Goal: Communication & Community: Share content

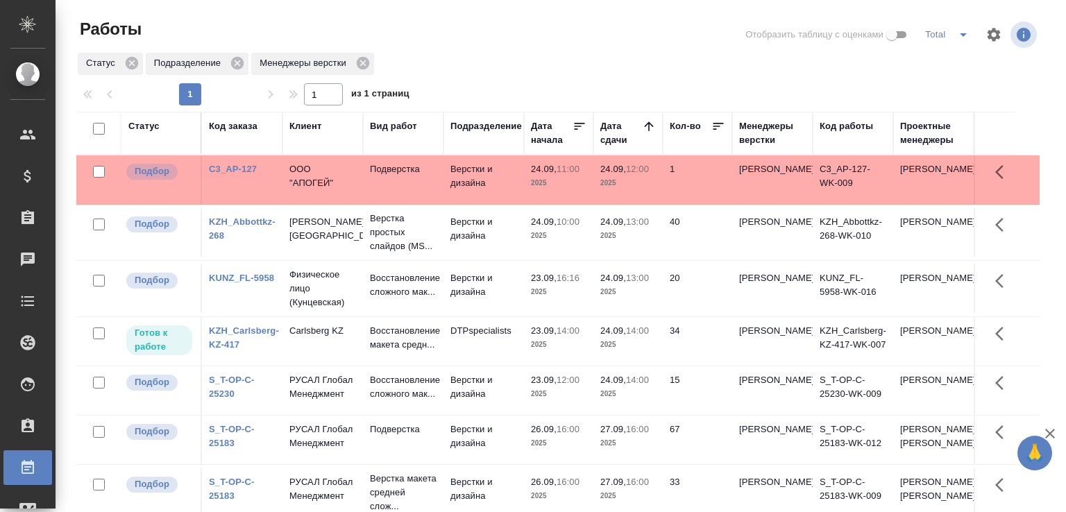
scroll to position [107, 0]
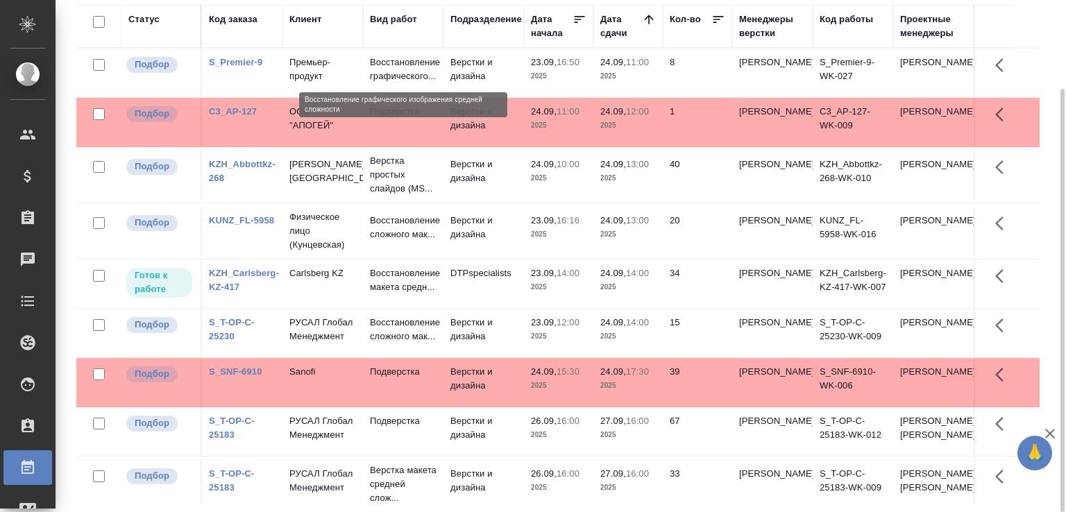
click at [389, 81] on p "Восстановление графического..." at bounding box center [403, 70] width 67 height 28
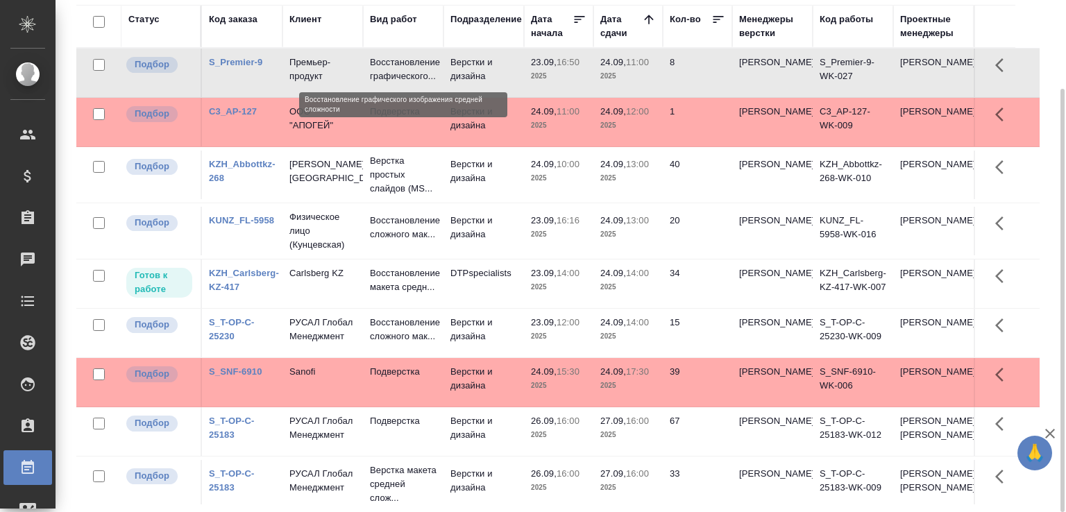
click at [389, 81] on p "Восстановление графического..." at bounding box center [403, 70] width 67 height 28
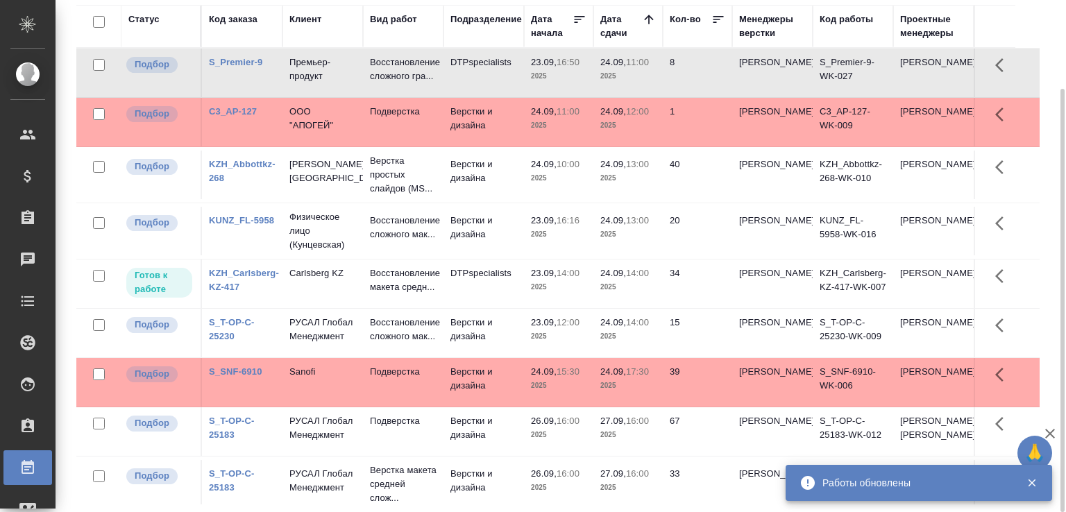
click at [1048, 195] on div "Статус Код заказа Клиент Вид работ Подразделение Дата начала Дата сдачи Кол-во …" at bounding box center [563, 255] width 975 height 500
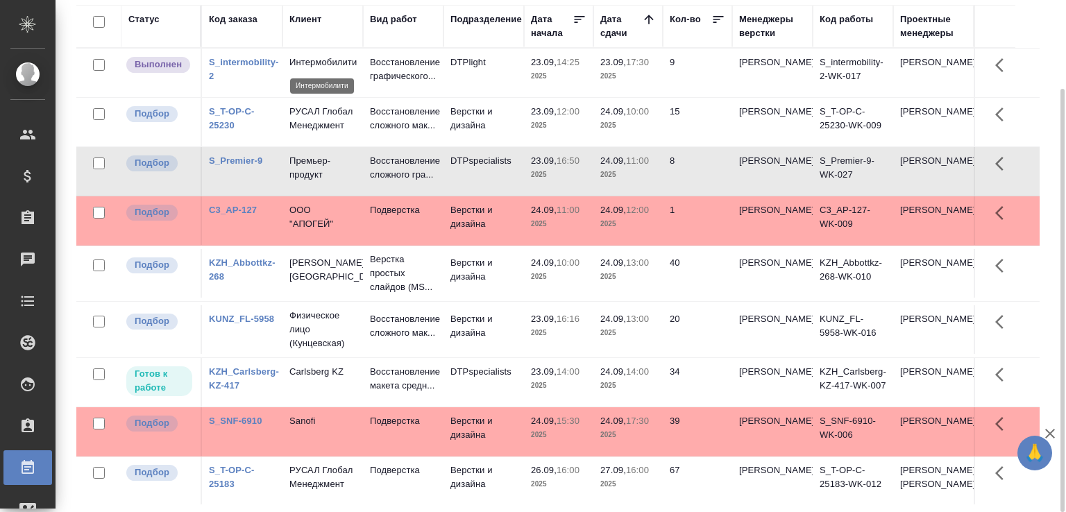
click at [336, 65] on p "Интермобилити" at bounding box center [322, 63] width 67 height 14
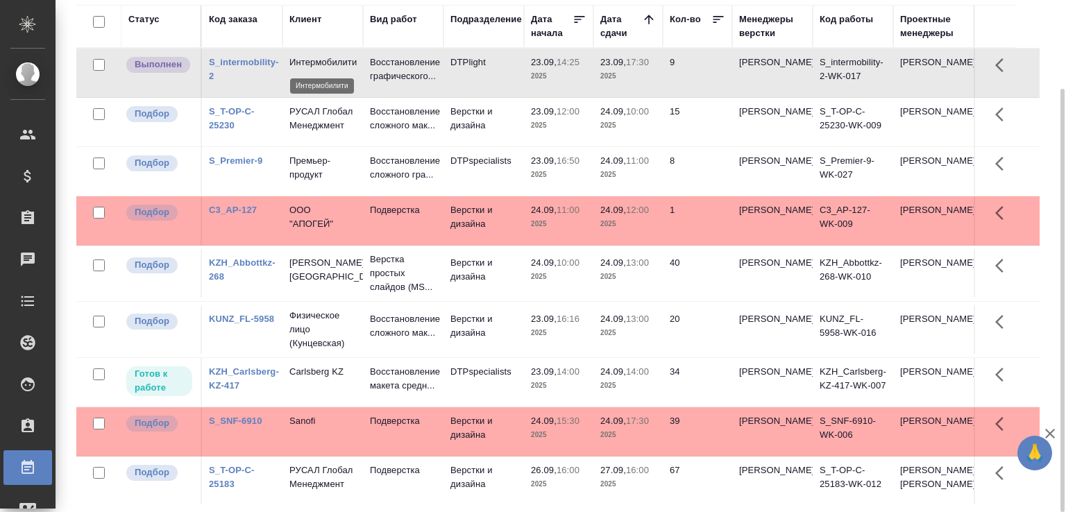
click at [336, 65] on p "Интермобилити" at bounding box center [322, 63] width 67 height 14
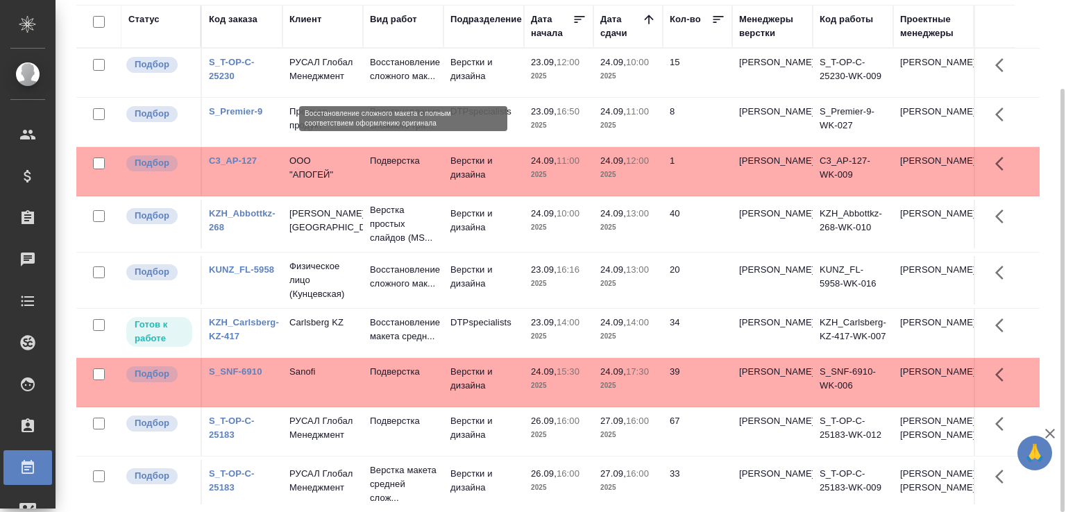
click at [376, 67] on p "Восстановление сложного мак..." at bounding box center [403, 70] width 67 height 28
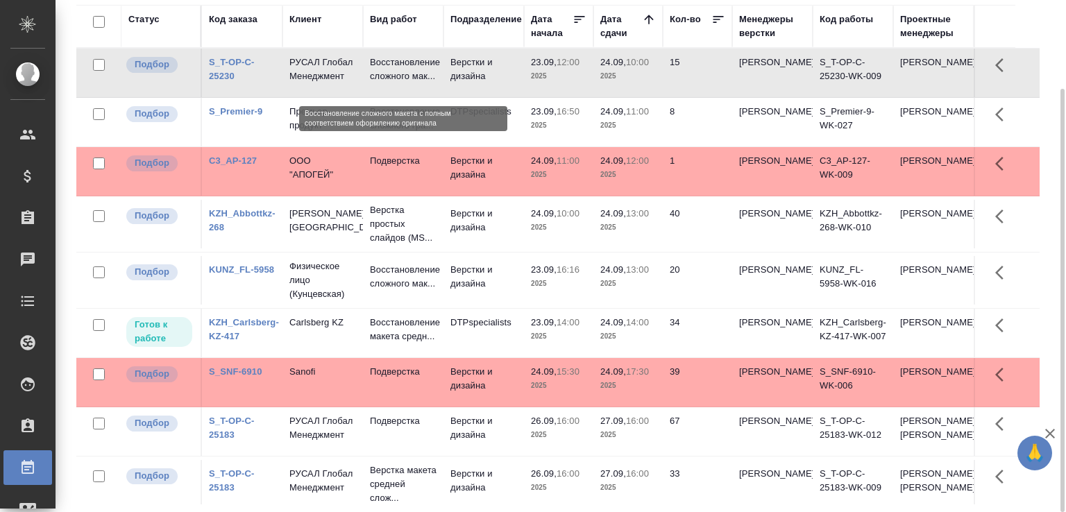
click at [376, 67] on p "Восстановление сложного мак..." at bounding box center [403, 70] width 67 height 28
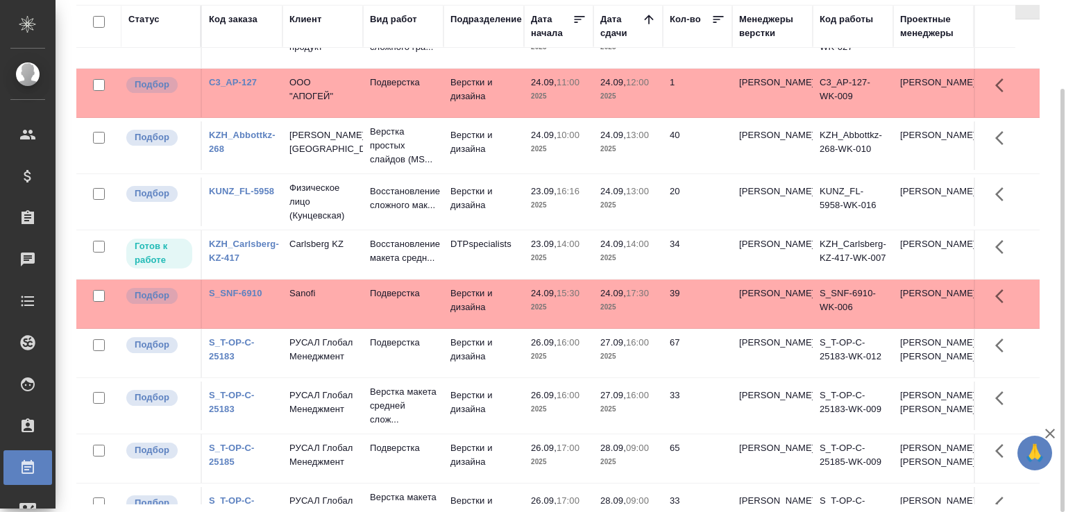
scroll to position [0, 0]
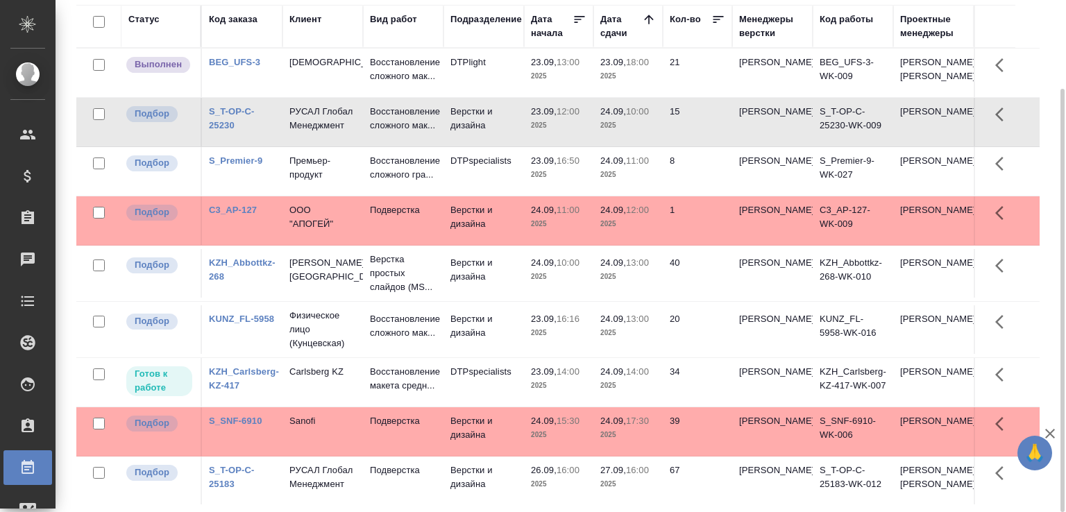
click at [628, 77] on p "2025" at bounding box center [628, 76] width 56 height 14
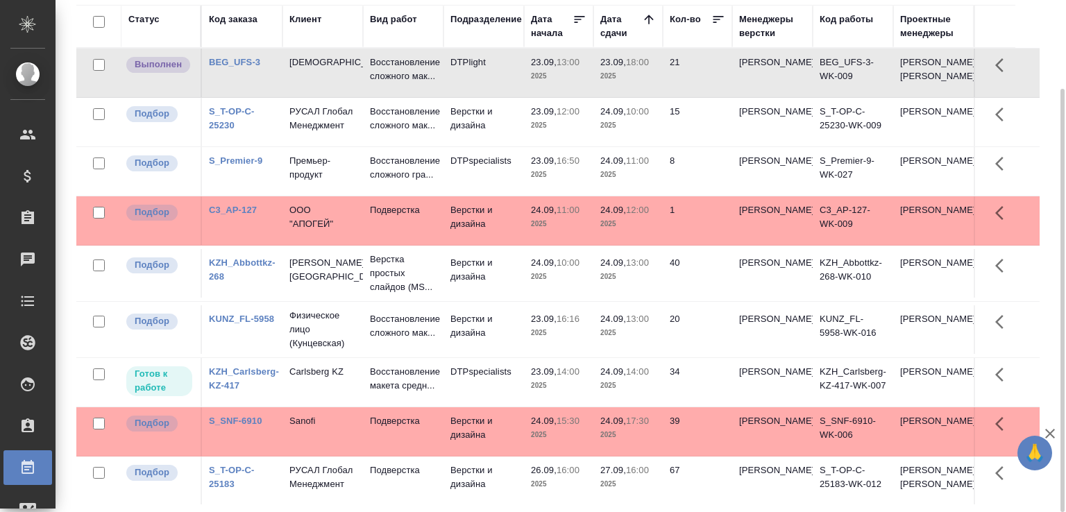
click at [628, 77] on p "2025" at bounding box center [628, 76] width 56 height 14
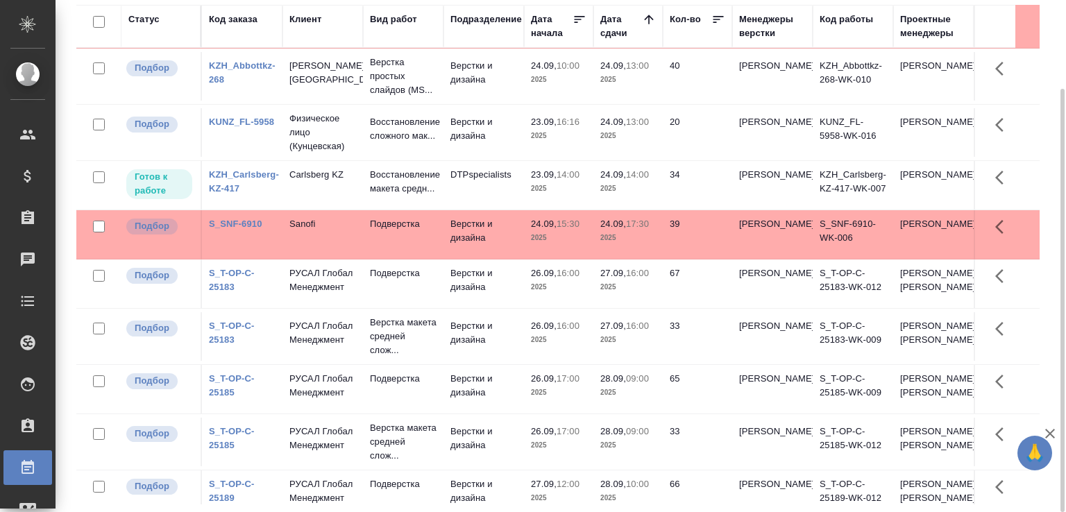
scroll to position [1, 0]
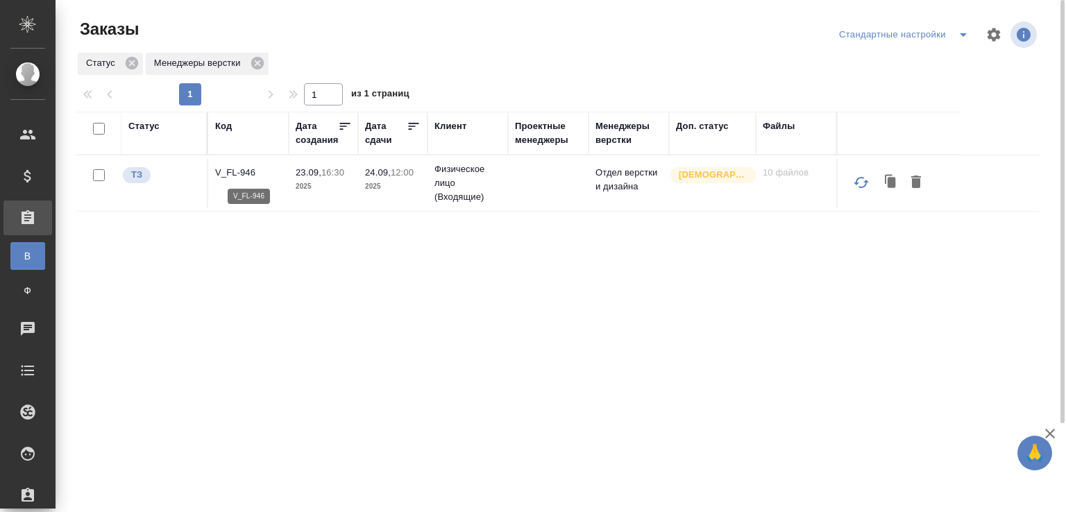
click at [242, 176] on p "V_FL-946" at bounding box center [248, 173] width 67 height 14
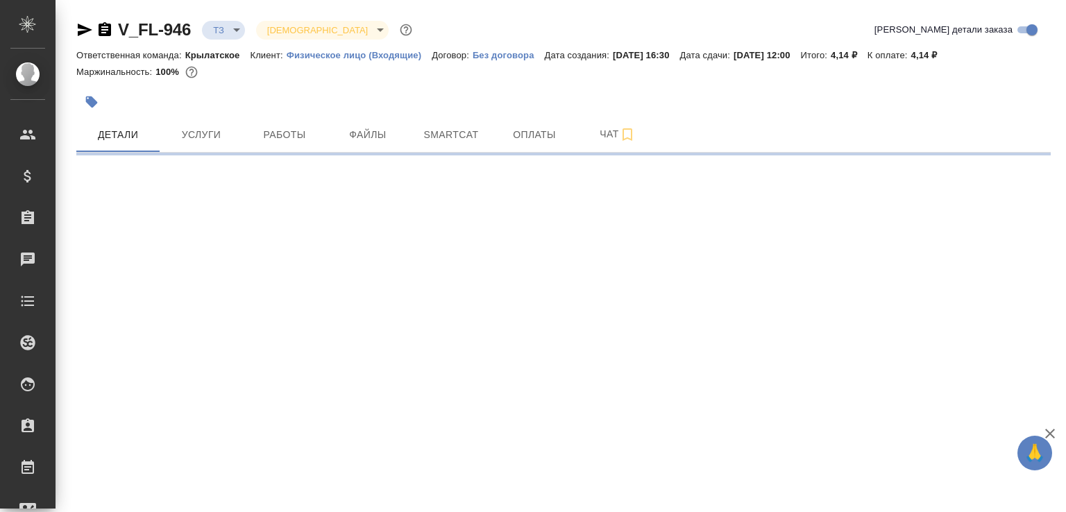
select select "RU"
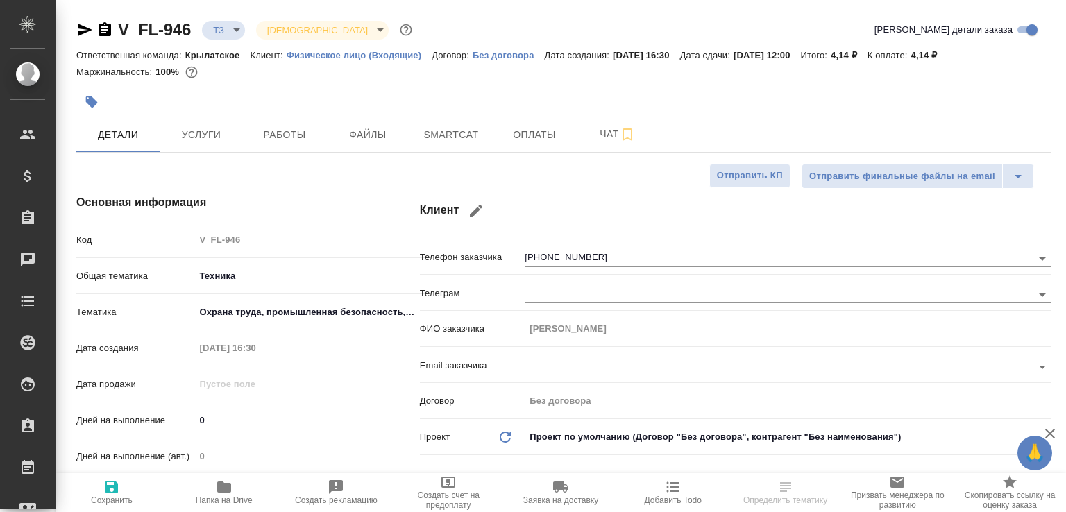
type textarea "x"
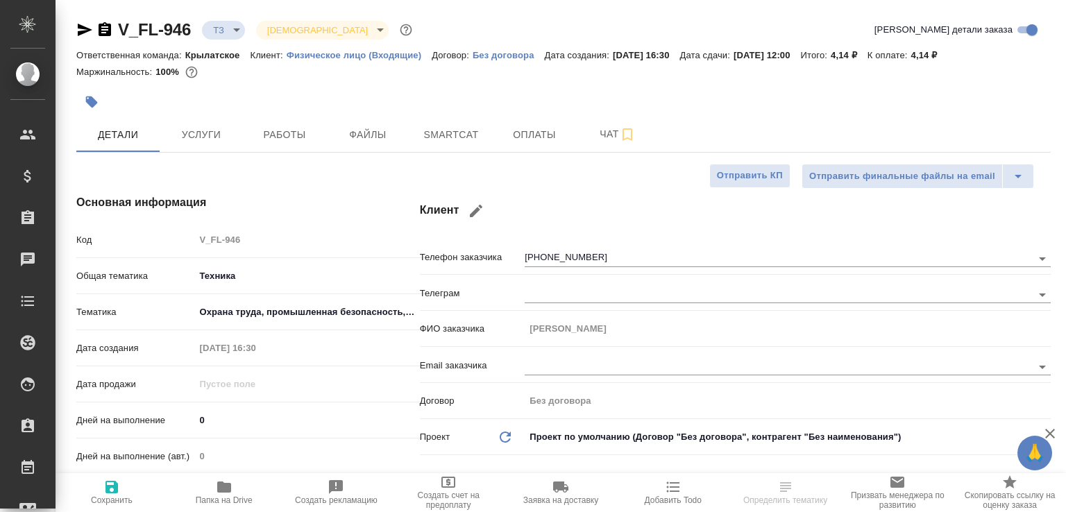
type textarea "x"
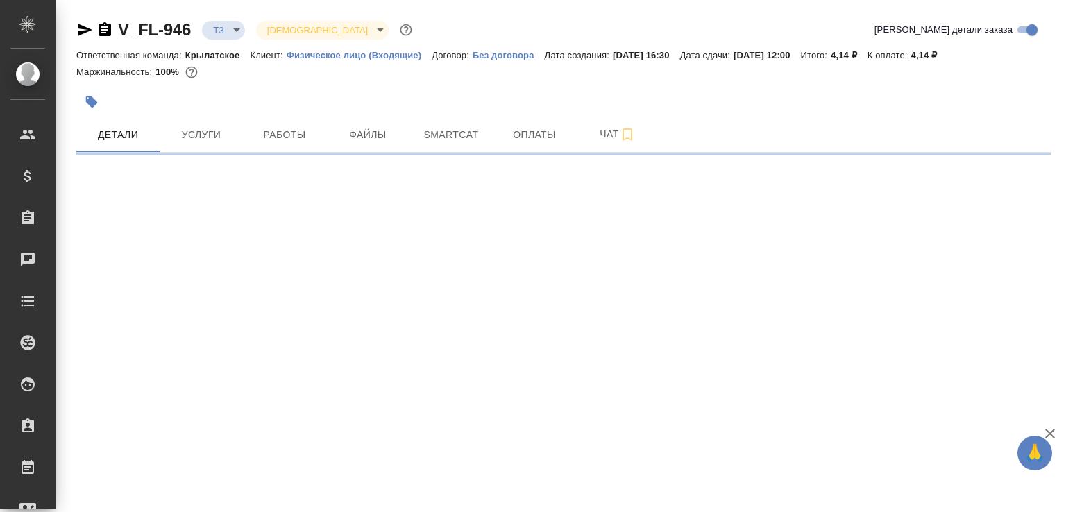
select select "RU"
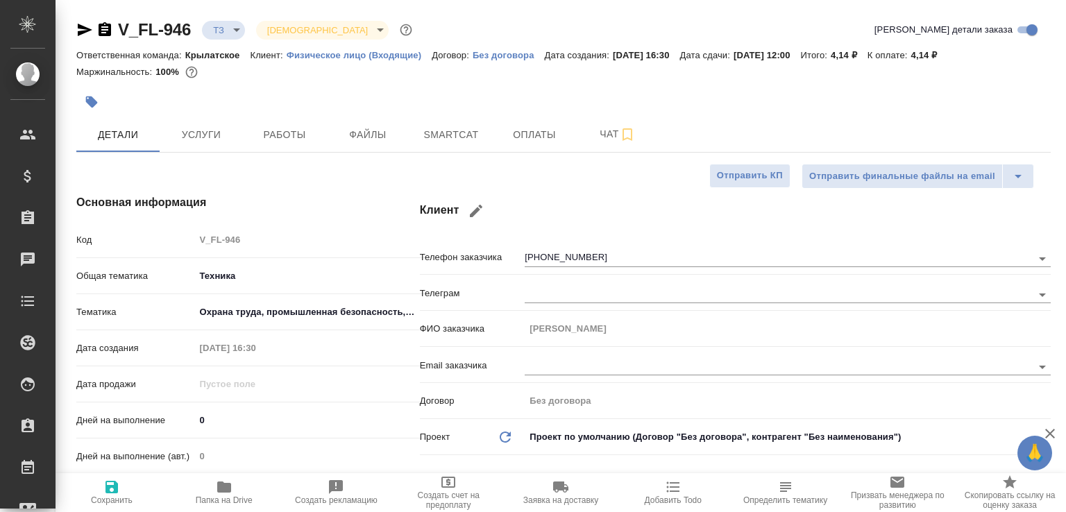
type textarea "x"
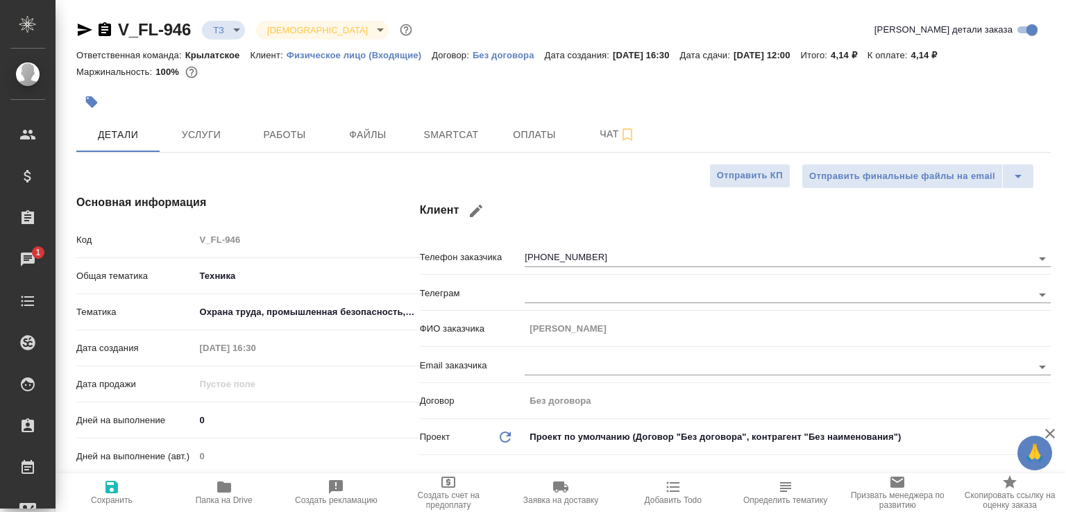
type textarea "x"
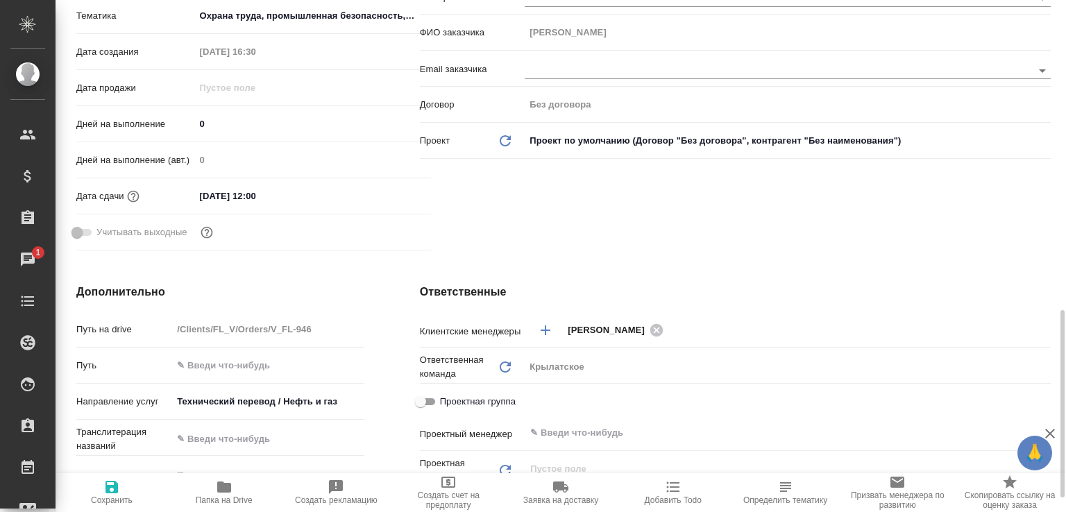
scroll to position [593, 0]
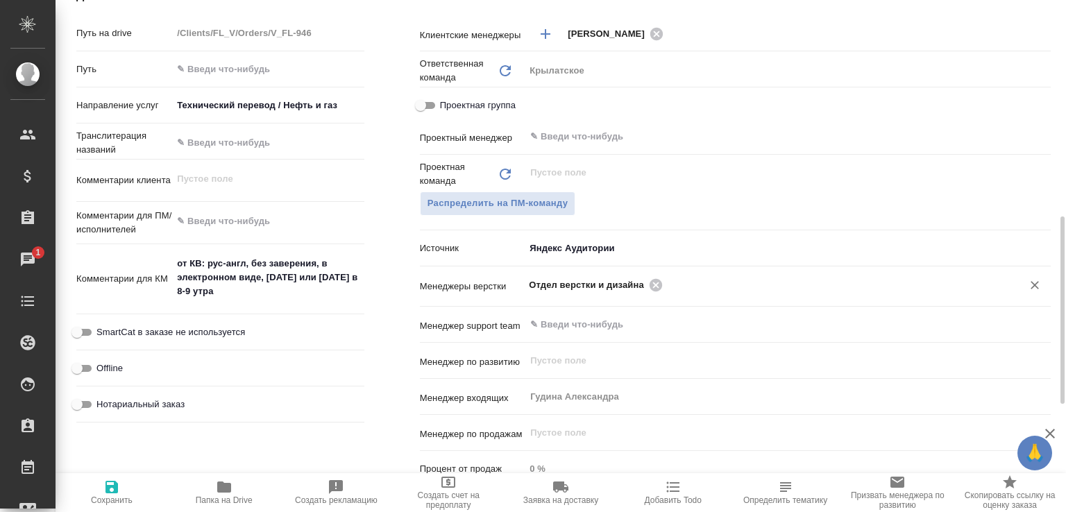
click at [648, 287] on icon at bounding box center [655, 285] width 15 height 15
type textarea "x"
click at [667, 287] on input "text" at bounding box center [833, 284] width 333 height 17
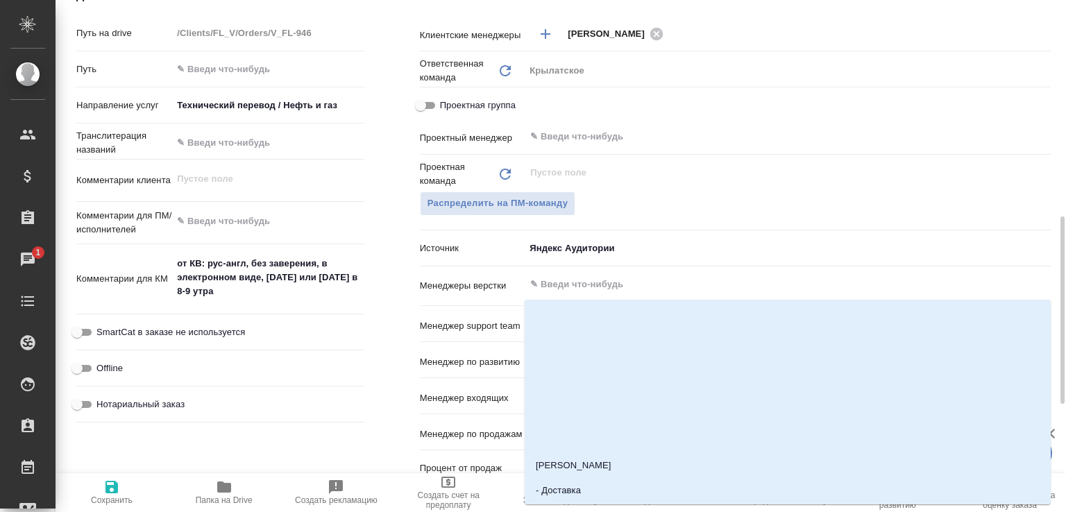
click at [648, 287] on input "text" at bounding box center [764, 284] width 471 height 17
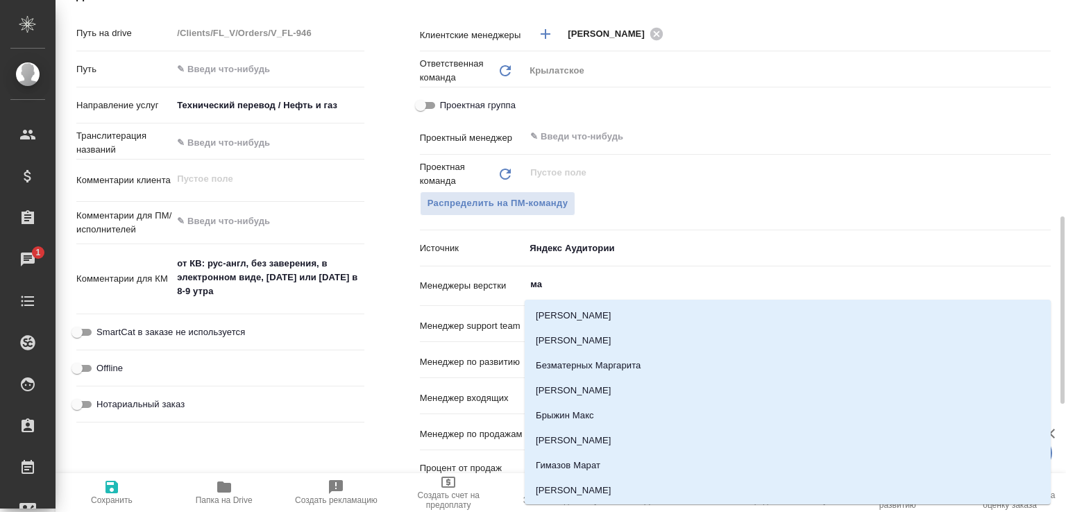
type input "мал"
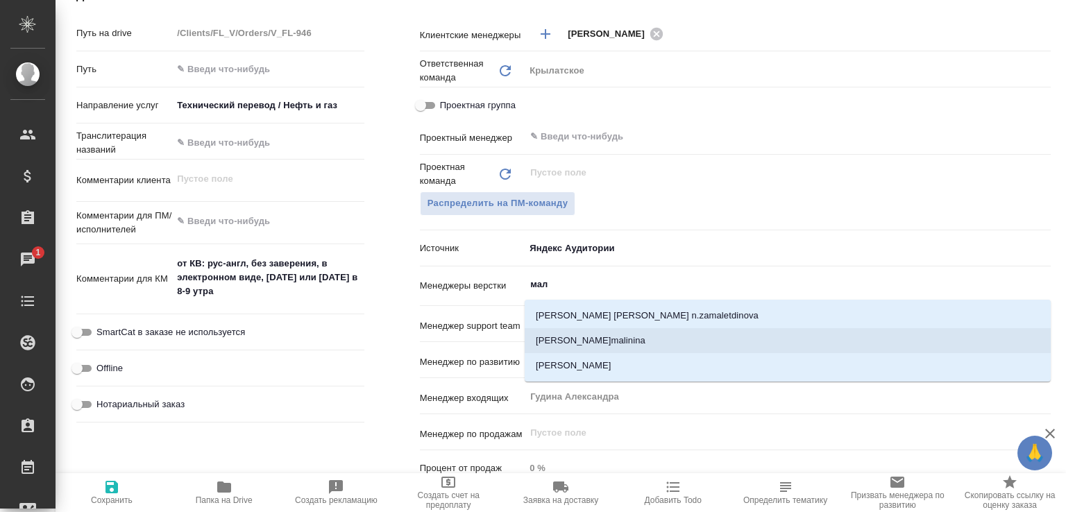
click at [572, 357] on li "[PERSON_NAME]" at bounding box center [788, 365] width 526 height 25
type textarea "x"
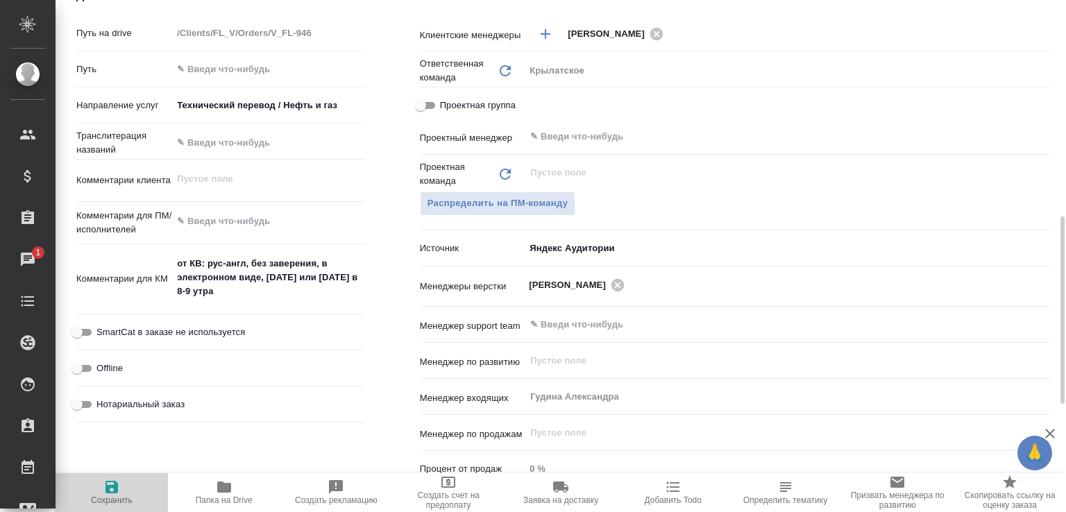
click at [121, 487] on span "Сохранить" at bounding box center [112, 492] width 96 height 26
type textarea "x"
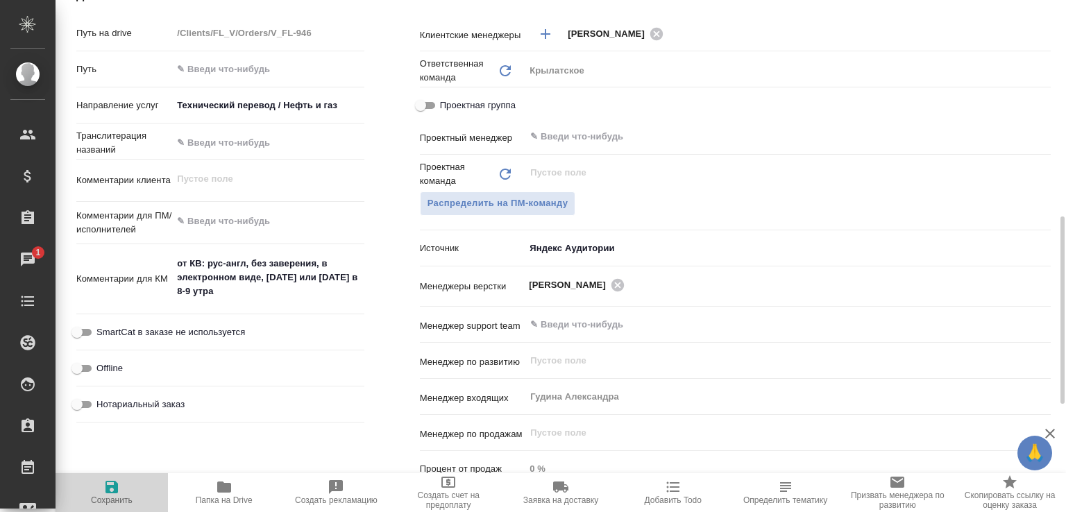
type textarea "x"
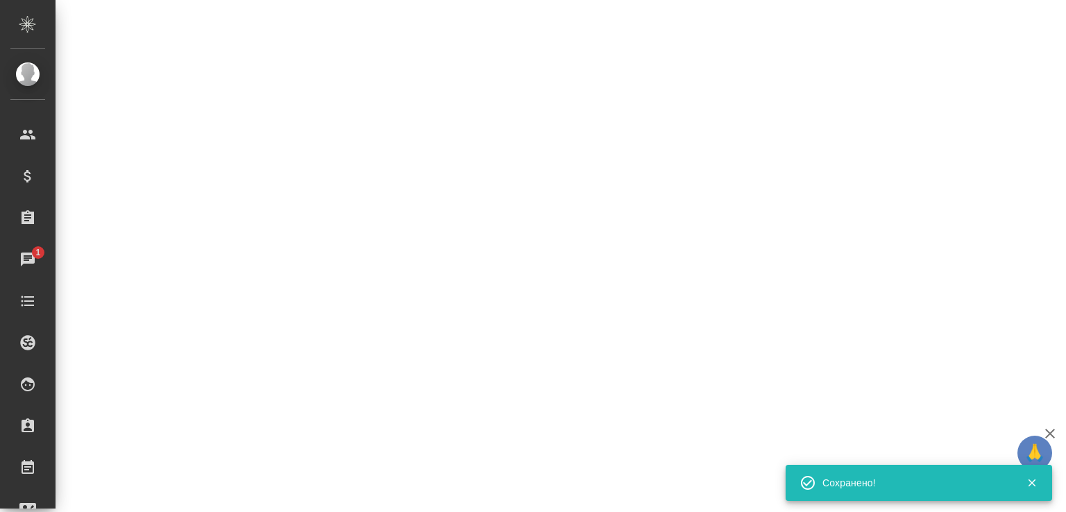
select select "RU"
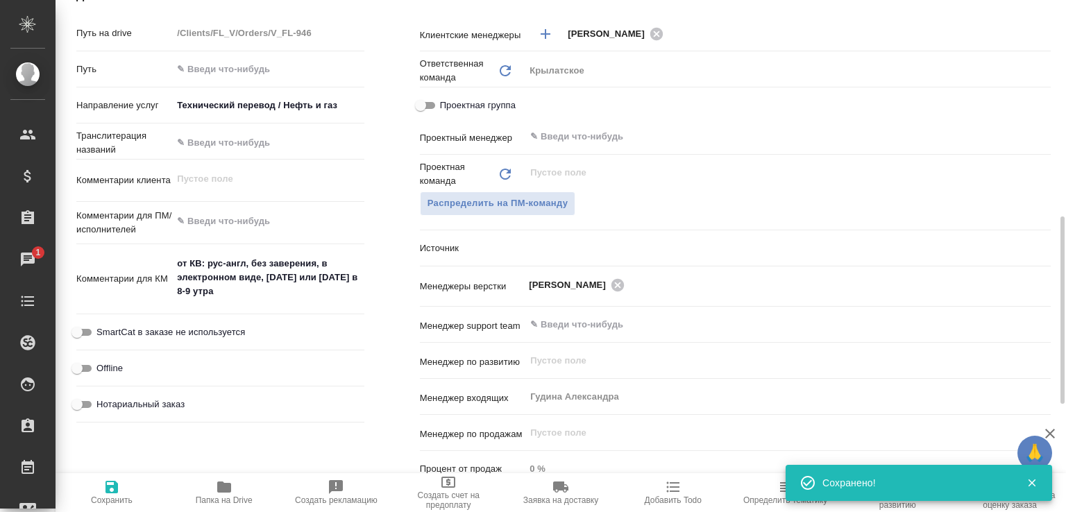
type textarea "x"
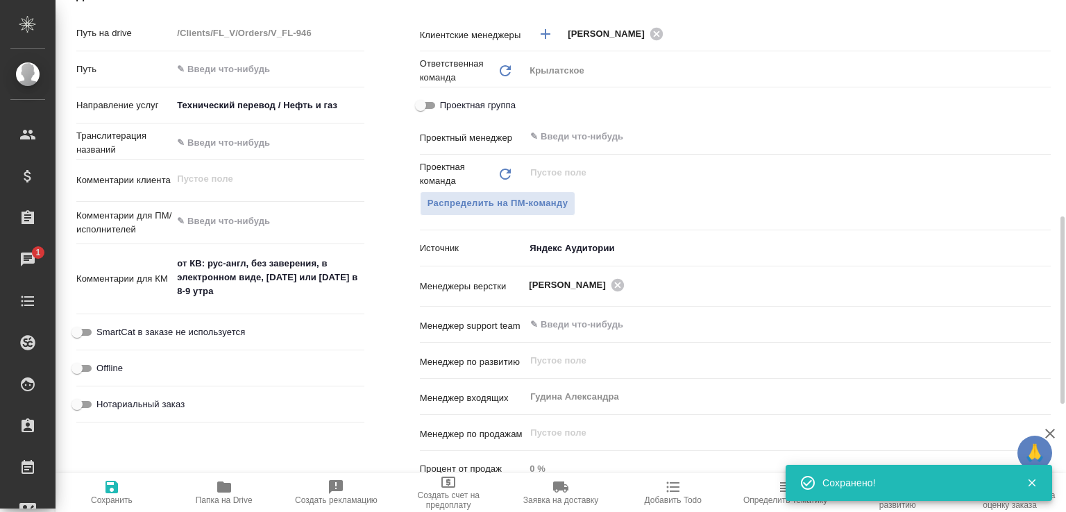
type textarea "x"
click at [216, 482] on icon "button" at bounding box center [224, 487] width 17 height 17
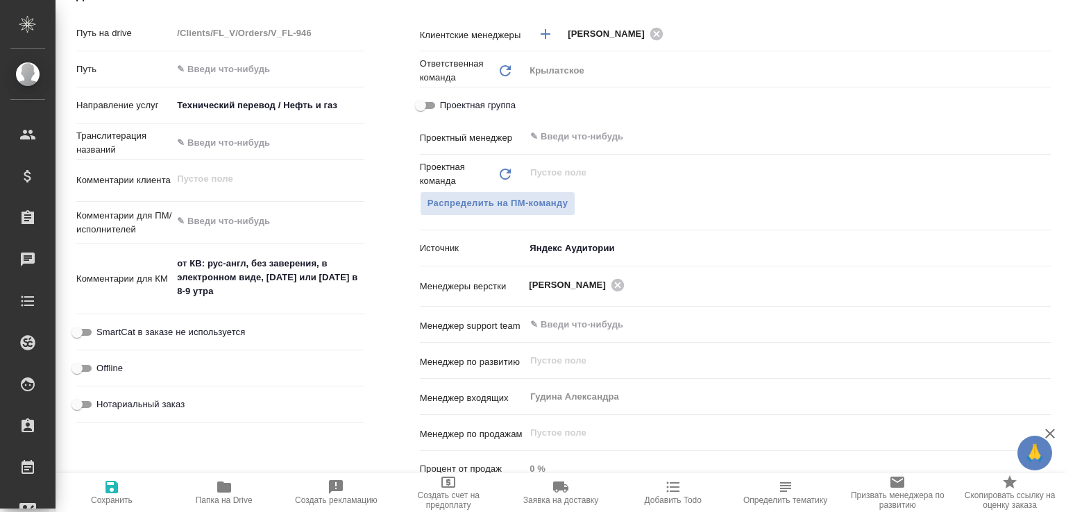
type textarea "x"
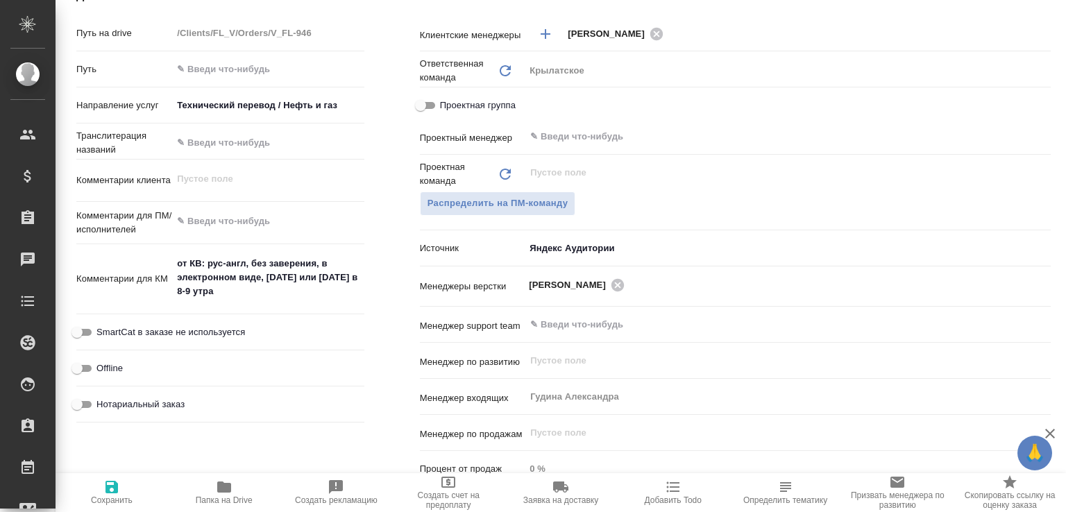
type textarea "x"
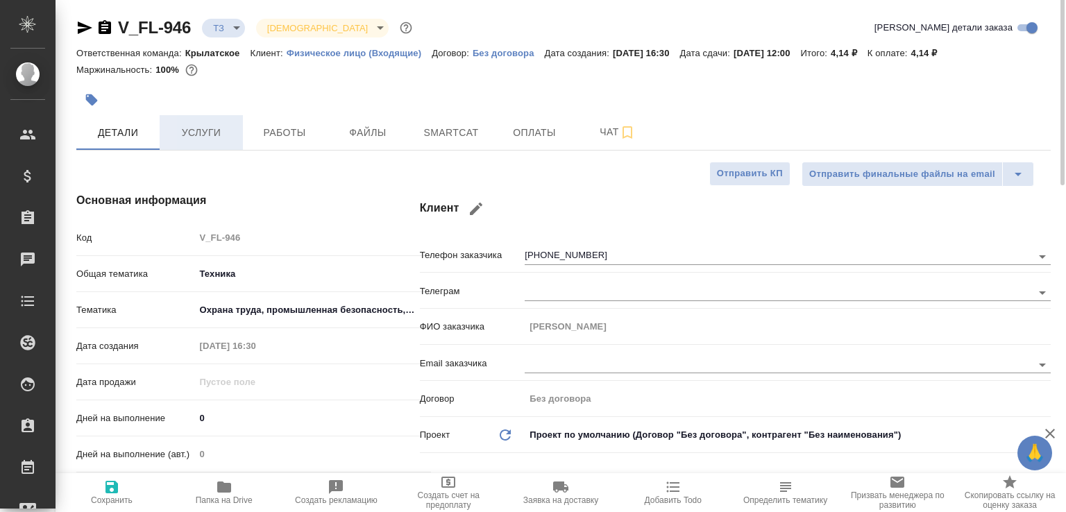
scroll to position [0, 0]
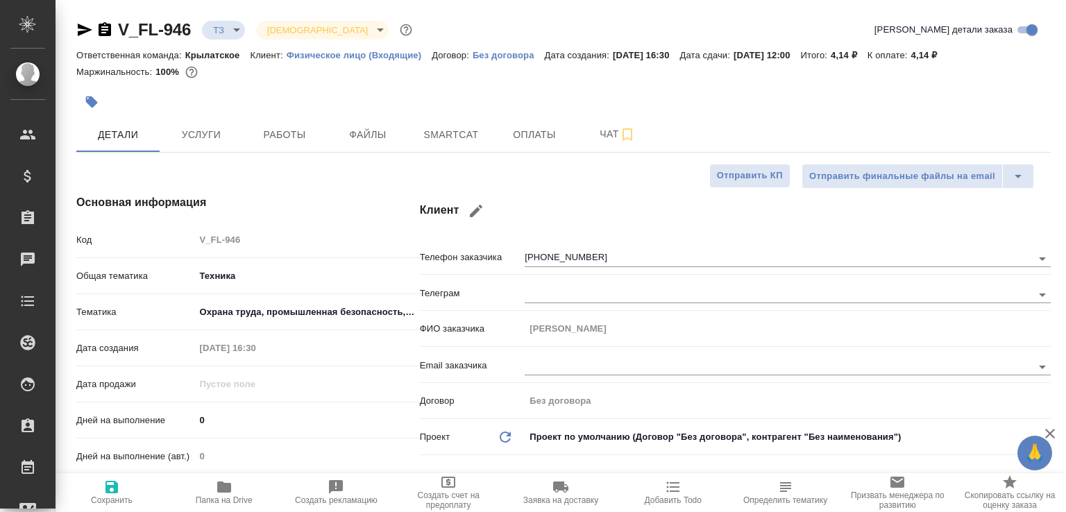
click at [107, 35] on icon "button" at bounding box center [105, 29] width 12 height 14
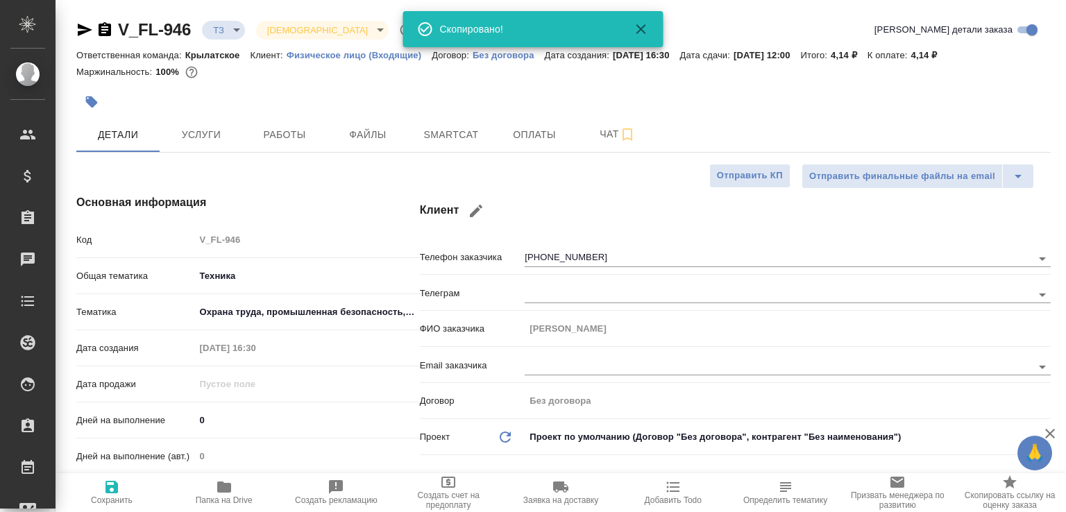
type textarea "x"
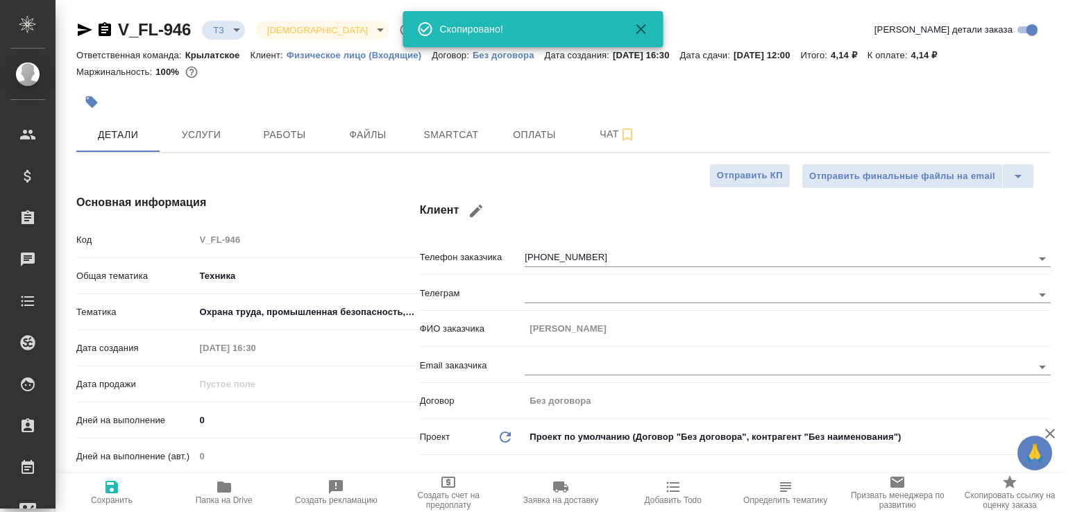
type textarea "x"
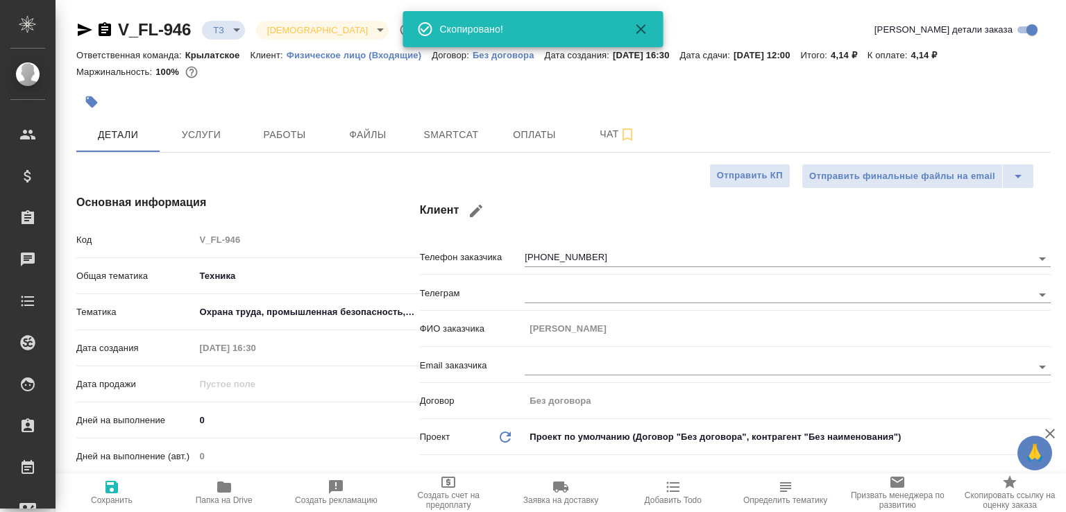
type textarea "x"
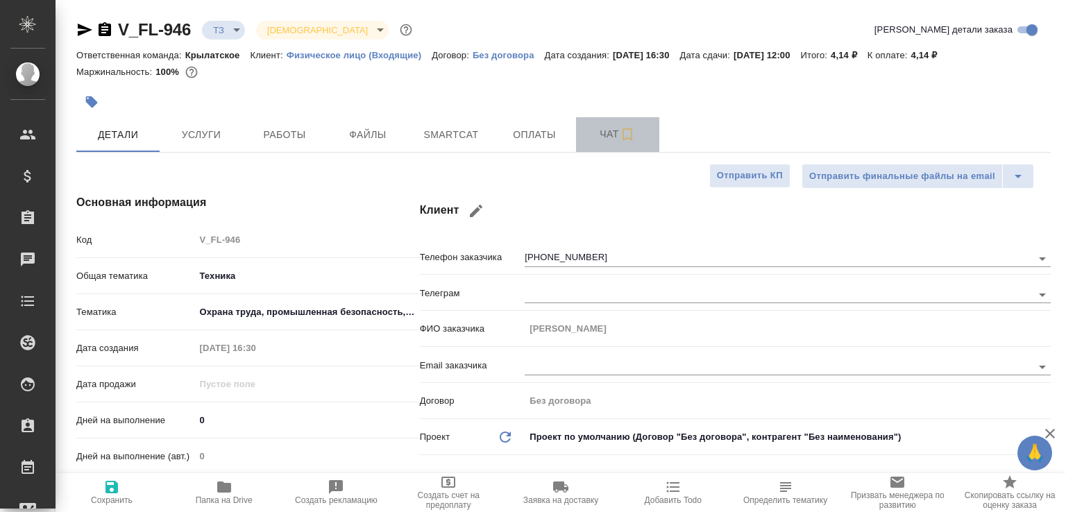
click at [577, 135] on button "Чат" at bounding box center [617, 134] width 83 height 35
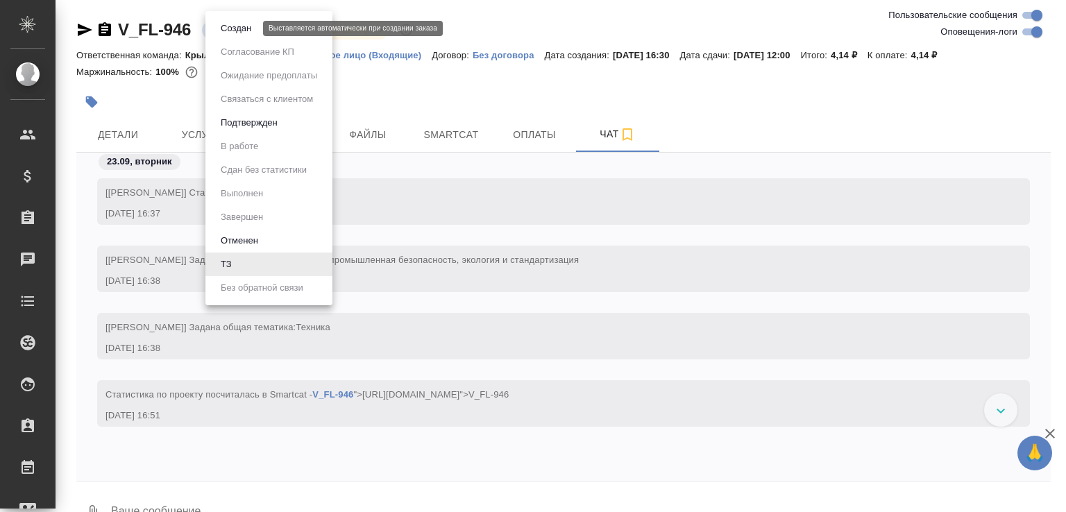
click at [242, 33] on body "🙏 .cls-1 fill:#fff; AWATERA Малофеева Екатерина e.malofeeva Клиенты Спецификаци…" at bounding box center [533, 256] width 1066 height 512
click at [242, 33] on button "Создан" at bounding box center [236, 28] width 39 height 15
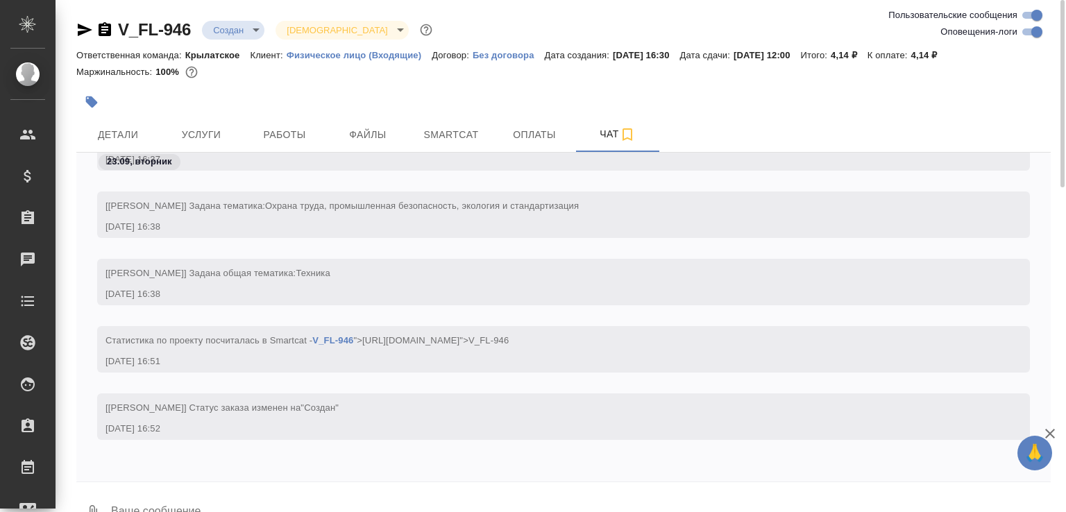
scroll to position [33, 0]
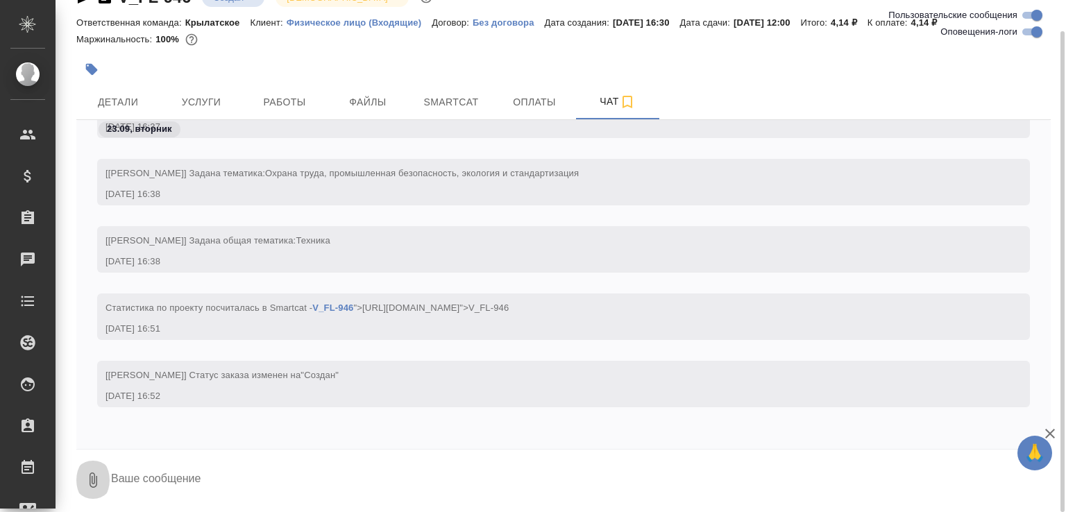
click at [97, 478] on icon "button" at bounding box center [93, 480] width 17 height 17
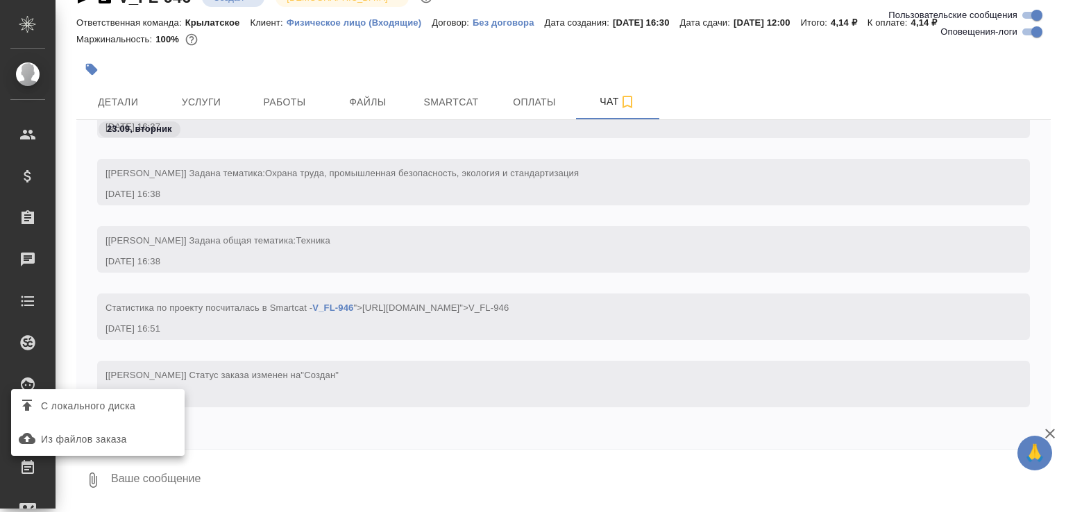
click at [133, 407] on span "С локального диска" at bounding box center [88, 406] width 94 height 17
click at [0, 0] on input "С локального диска" at bounding box center [0, 0] width 0 height 0
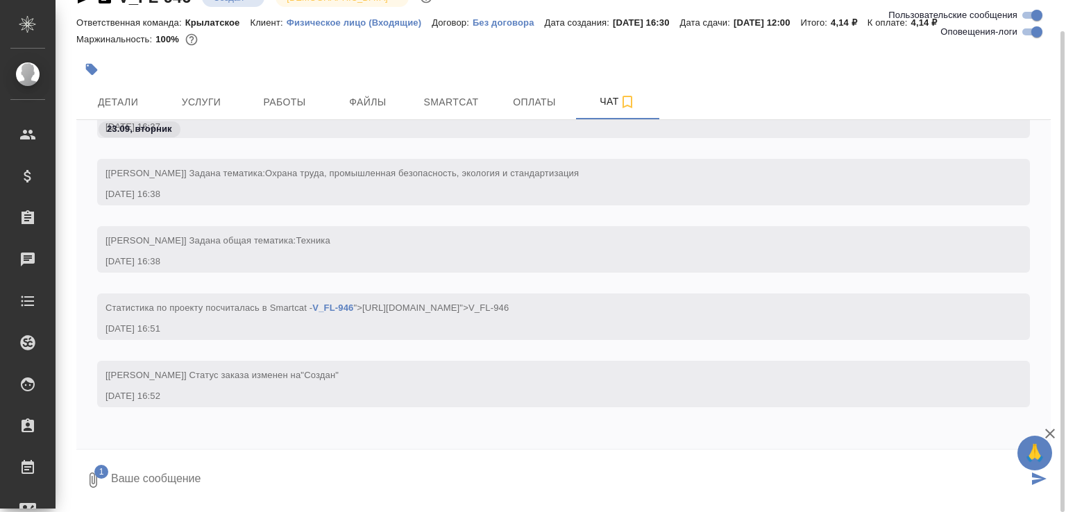
click at [271, 465] on textarea at bounding box center [569, 480] width 918 height 47
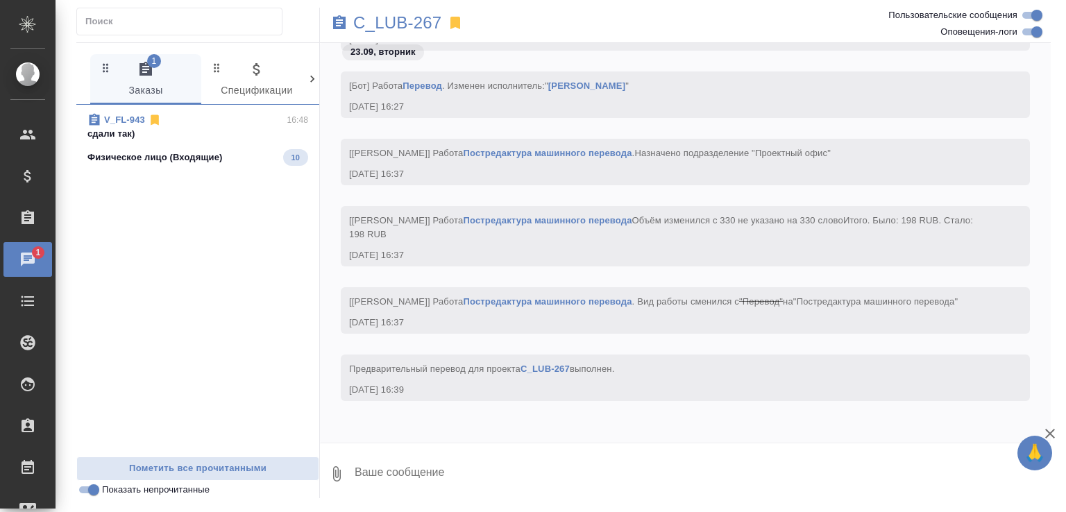
click at [222, 128] on p "сдали так)" at bounding box center [197, 134] width 221 height 14
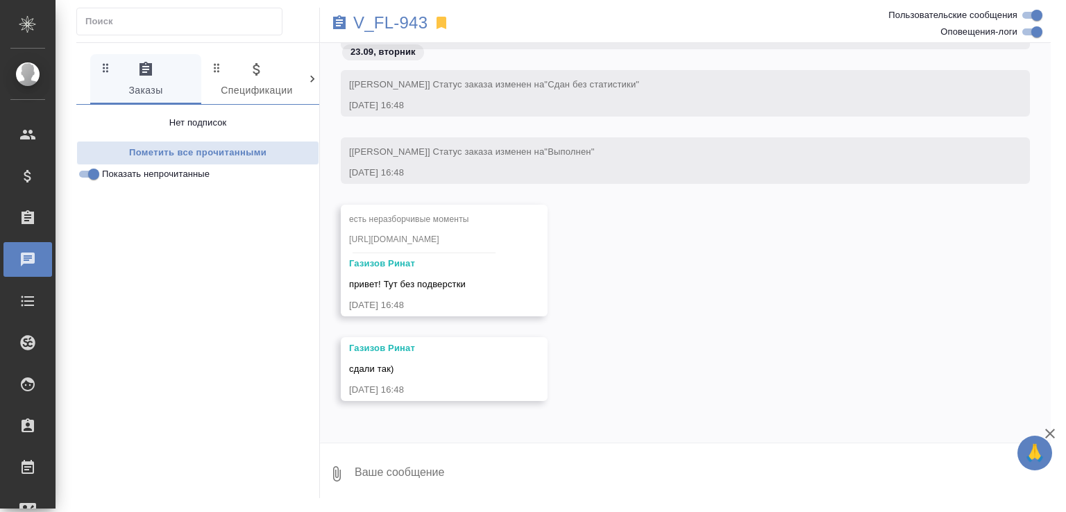
scroll to position [30305, 0]
click at [397, 476] on textarea at bounding box center [702, 474] width 698 height 47
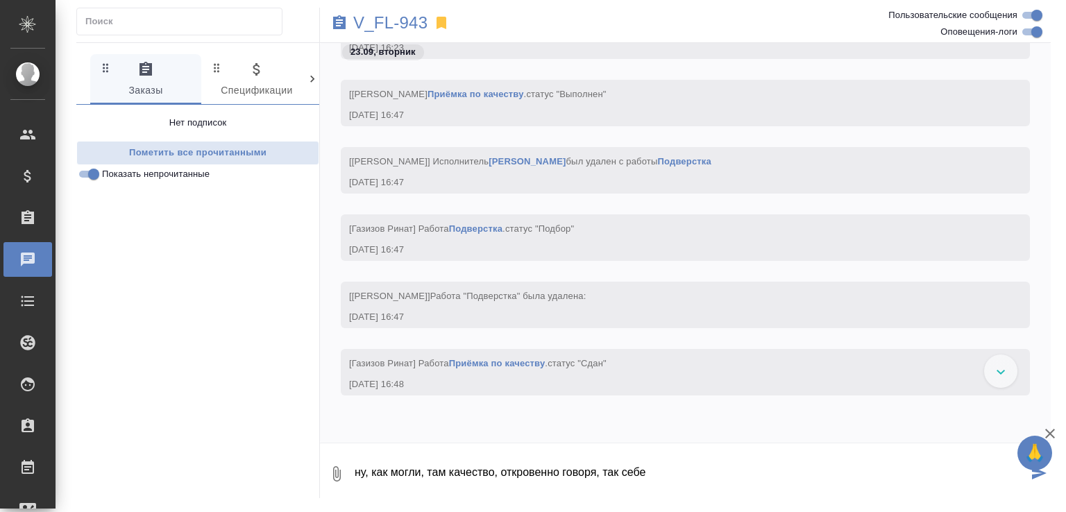
type textarea "ну, как могли, там качество, откровенно говоря, так себе"
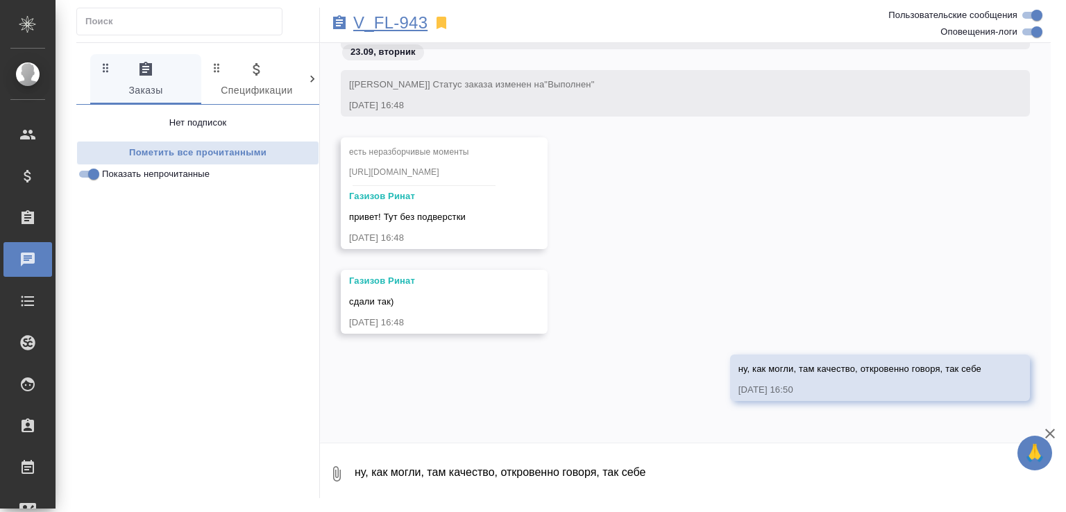
click at [414, 16] on p "V_FL-943" at bounding box center [390, 23] width 74 height 14
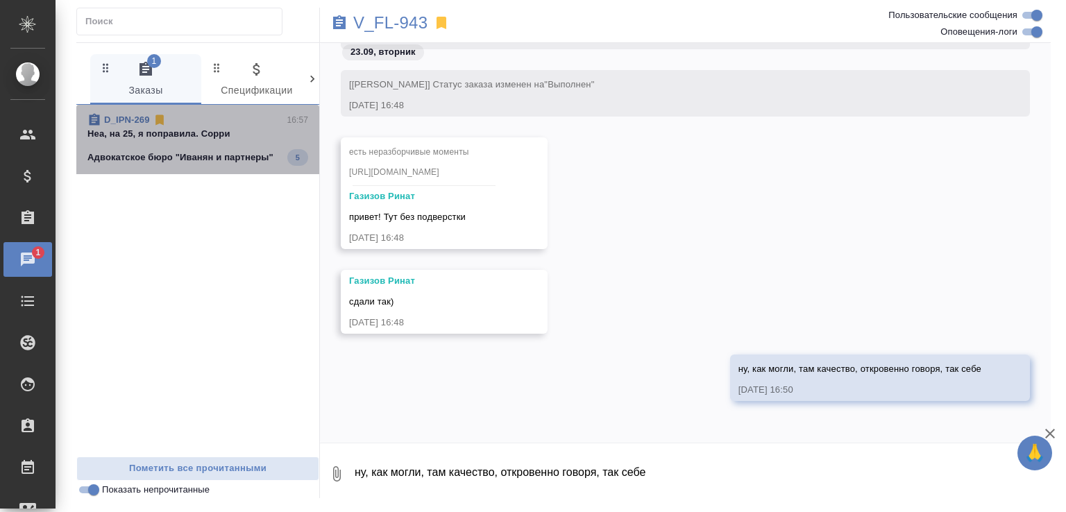
click at [203, 111] on div "D_IPN-269 16:57 Неа, на 25, я поправила. Сорри Адвокатское бюро "Иванян и партн…" at bounding box center [197, 139] width 243 height 69
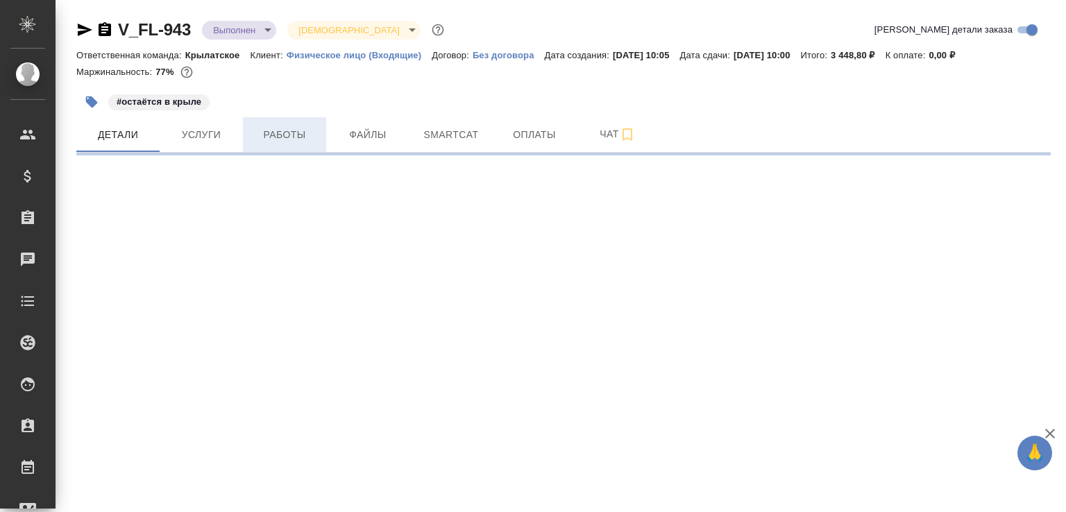
select select "RU"
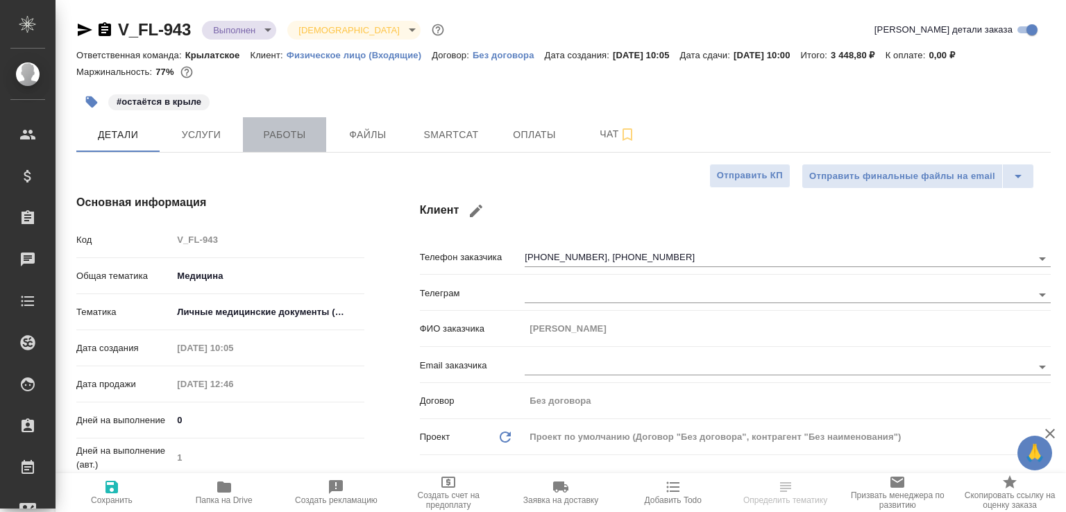
type textarea "x"
click at [289, 144] on span "Работы" at bounding box center [284, 134] width 67 height 17
type textarea "x"
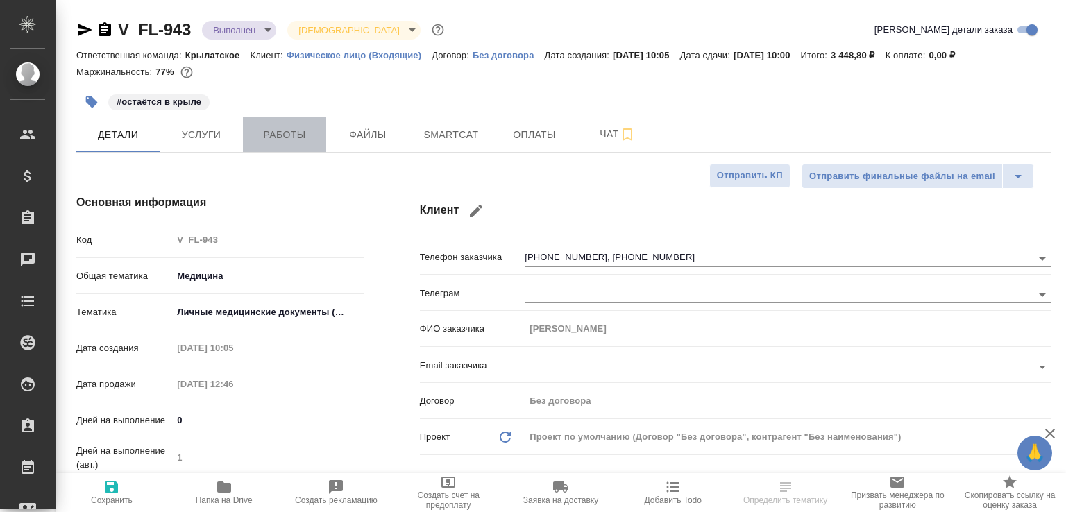
type textarea "x"
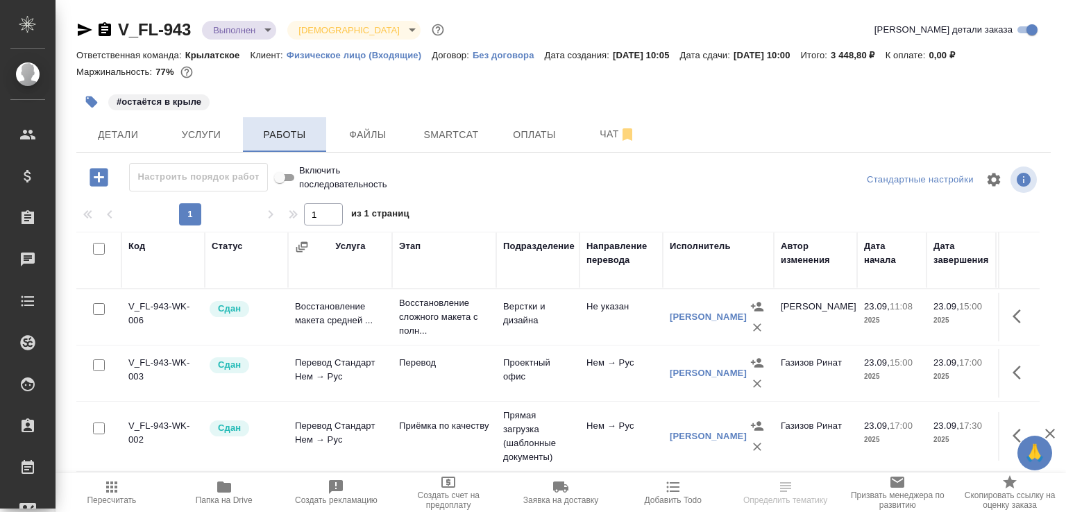
click at [264, 314] on td "Сдан" at bounding box center [246, 317] width 83 height 49
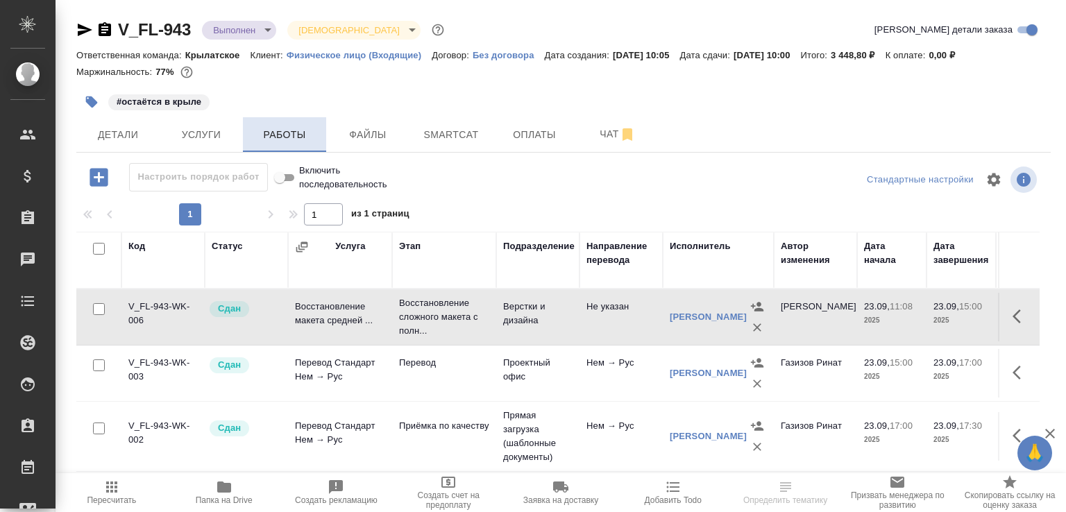
click at [264, 314] on td "Сдан" at bounding box center [246, 317] width 83 height 49
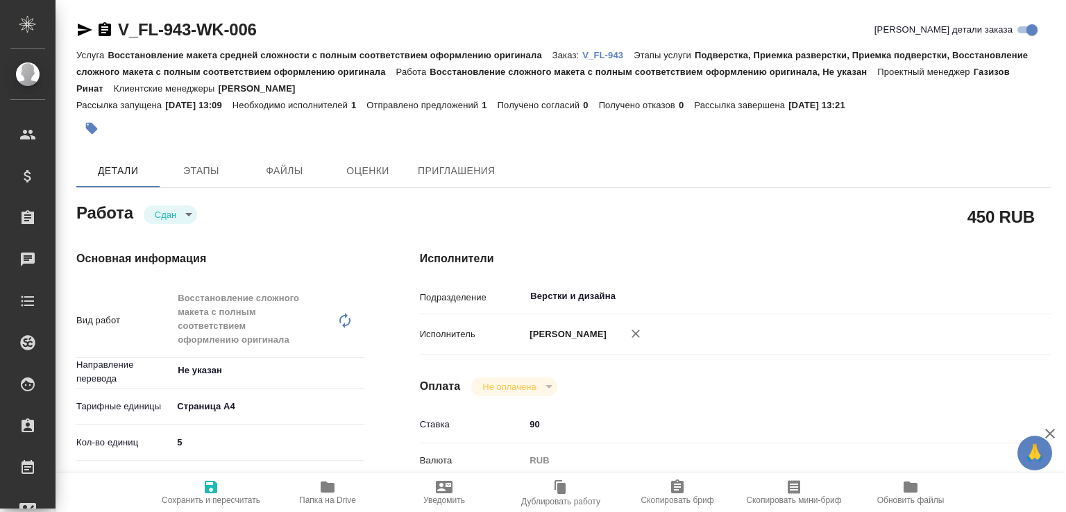
scroll to position [514, 0]
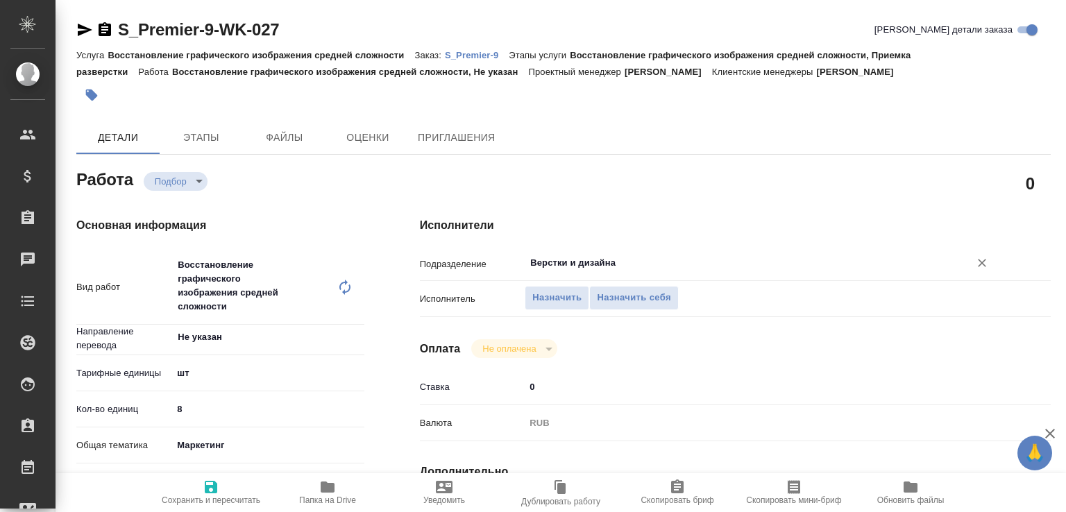
click at [544, 260] on input "Верстки и дизайна" at bounding box center [738, 263] width 419 height 17
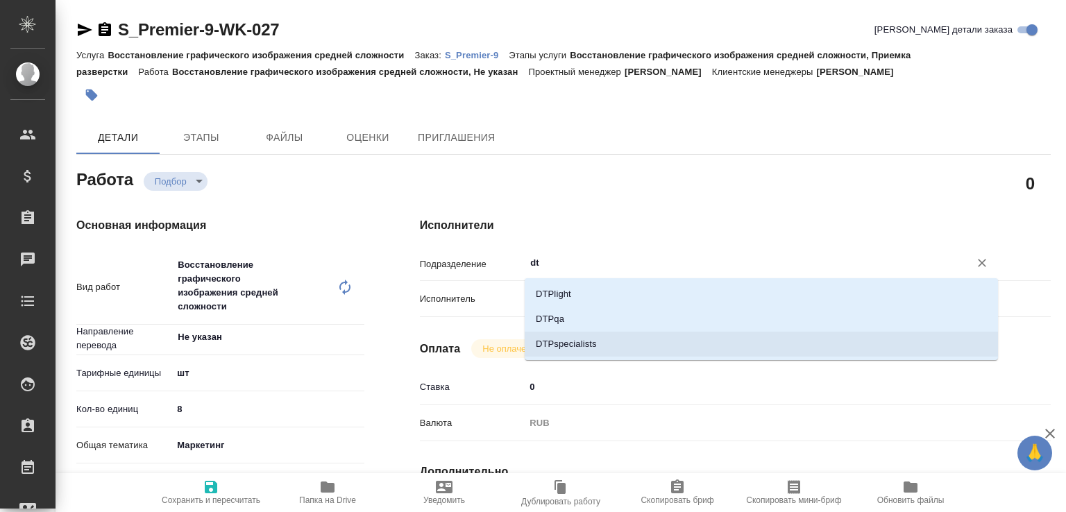
click at [553, 338] on li "DTPspecialists" at bounding box center [761, 344] width 473 height 25
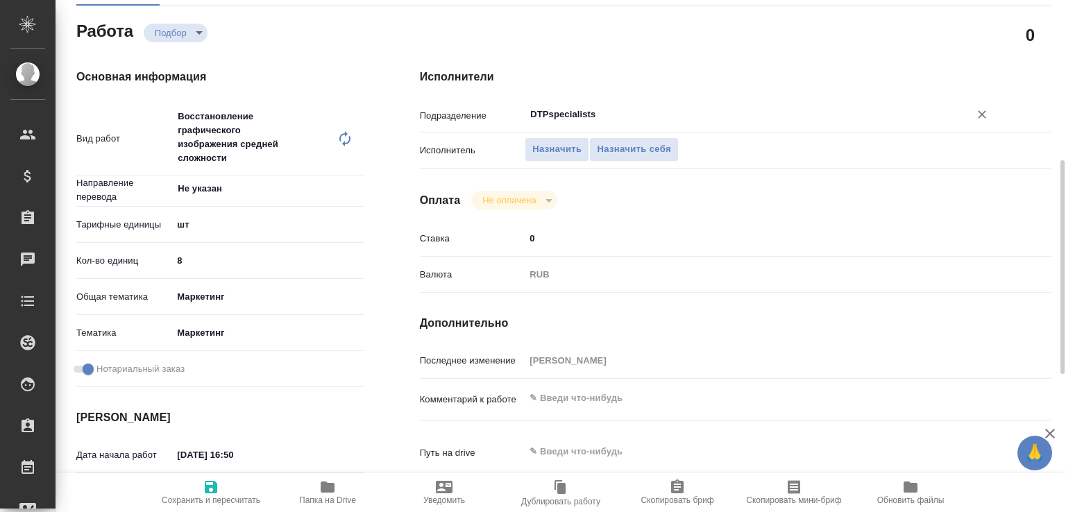
scroll to position [218, 0]
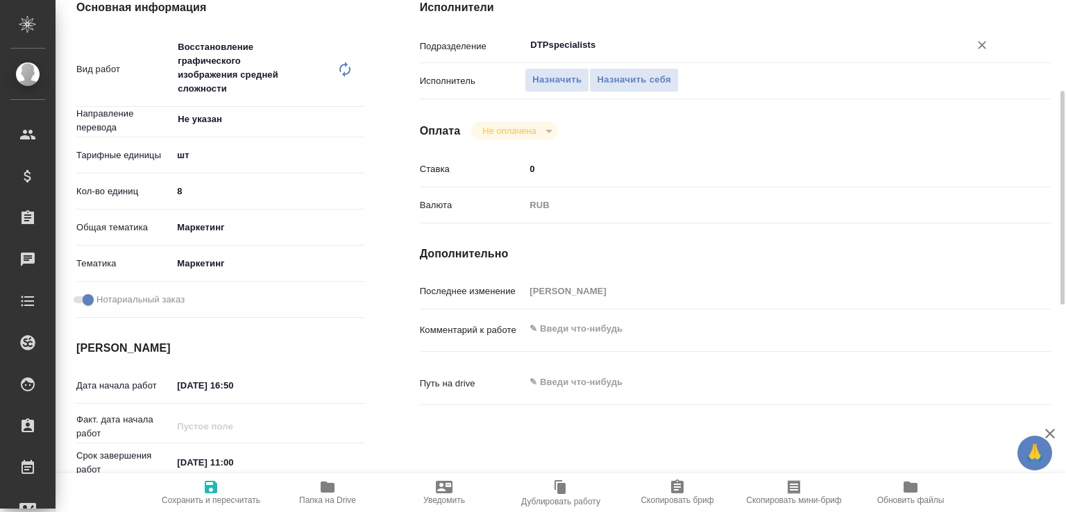
type input "DTPspecialists"
click at [560, 336] on textarea at bounding box center [761, 329] width 473 height 24
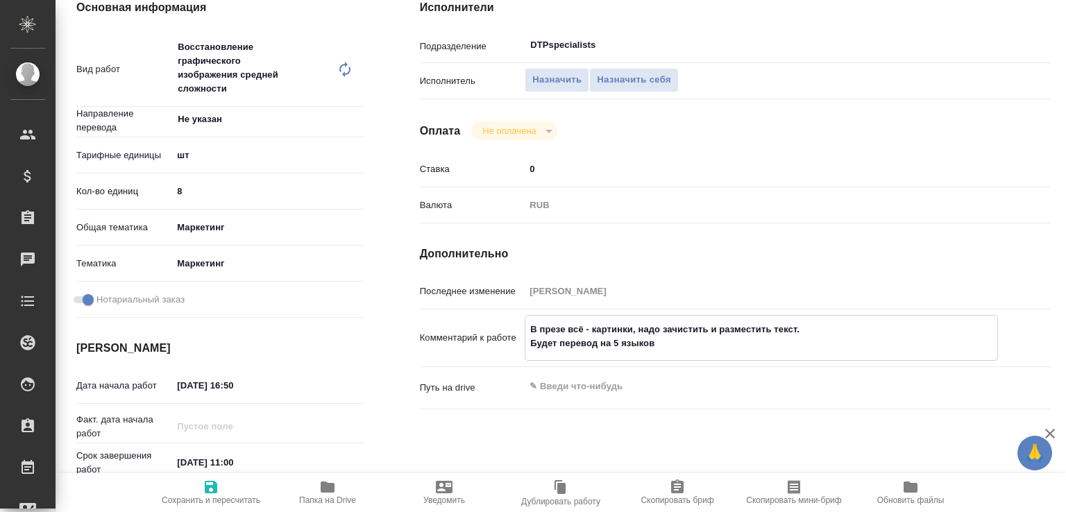
scroll to position [714, 0]
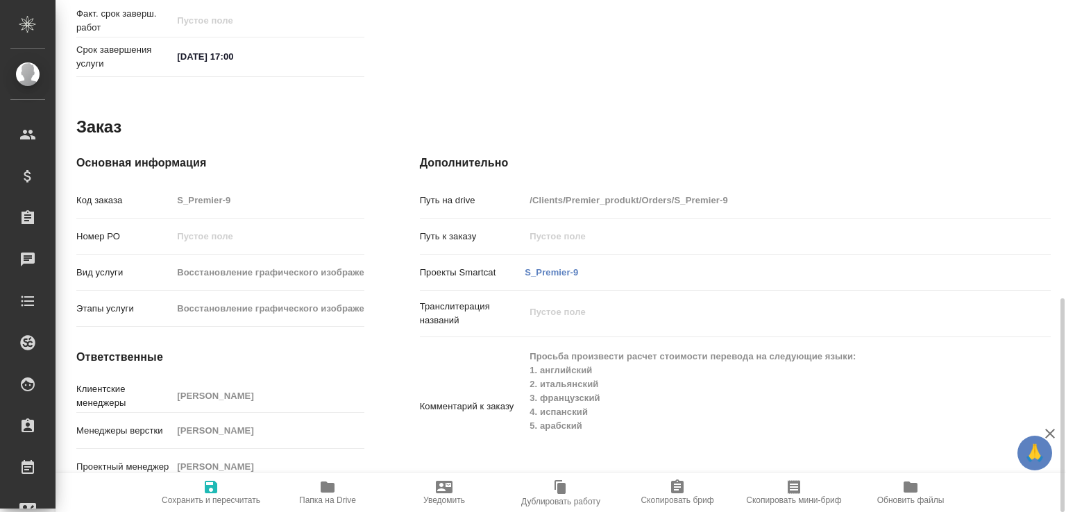
type textarea "В презе всё - картинки, надо зачистить и разместить текст. Будет перевод на 5 я…"
click at [217, 481] on icon "button" at bounding box center [211, 487] width 12 height 12
type input "recruiting"
type input "Не указан"
type input "5a8b1489cc6b4906c91bfdc1"
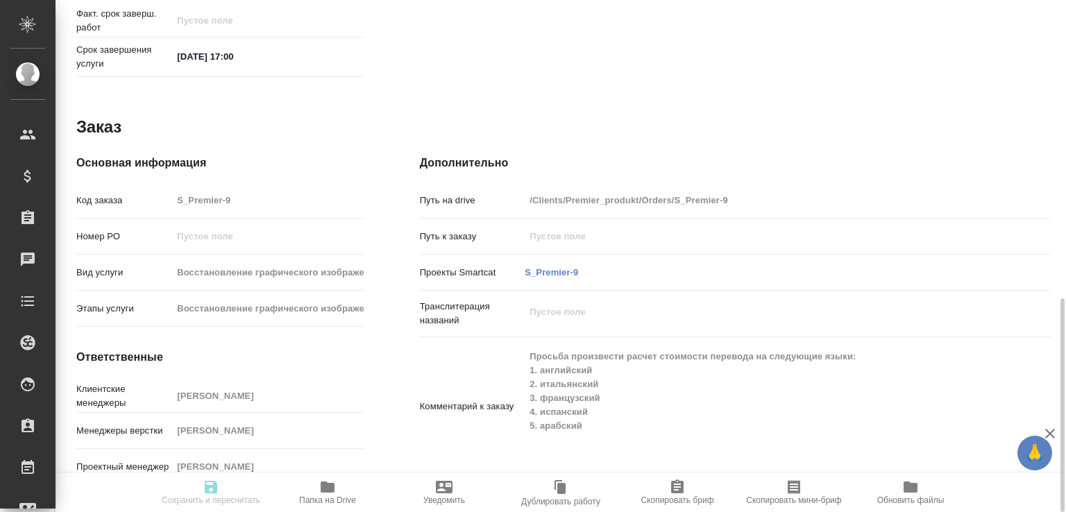
type input "8"
type input "marketing"
type input "5a8b8b956a9677013d343d63"
checkbox input "true"
type input "[DATE] 16:50"
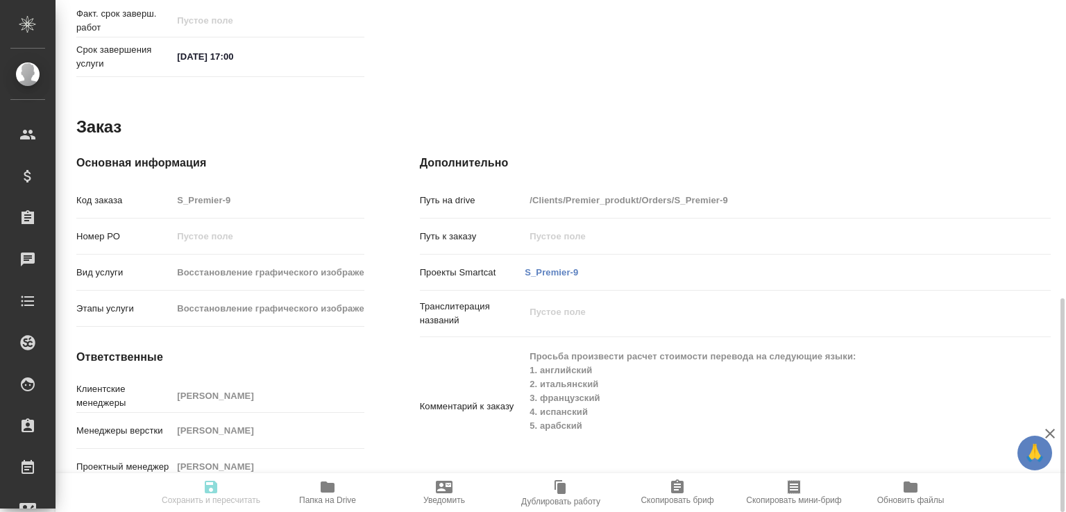
type input "[DATE] 11:00"
type input "[DATE] 17:00"
type input "DTPspecialists"
type input "notPayed"
type input "0"
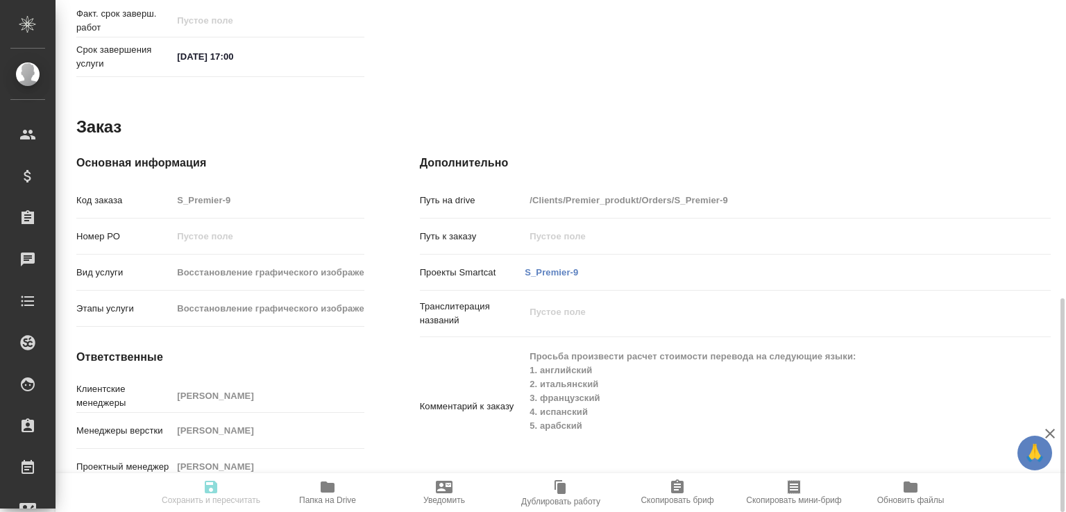
type input "RUB"
type input "[PERSON_NAME]"
type input "S_Premier-9"
type input "Восстановление графического изображения средней сложности"
type input "Восстановление графического изображения средней сложности, Приемка разверстки"
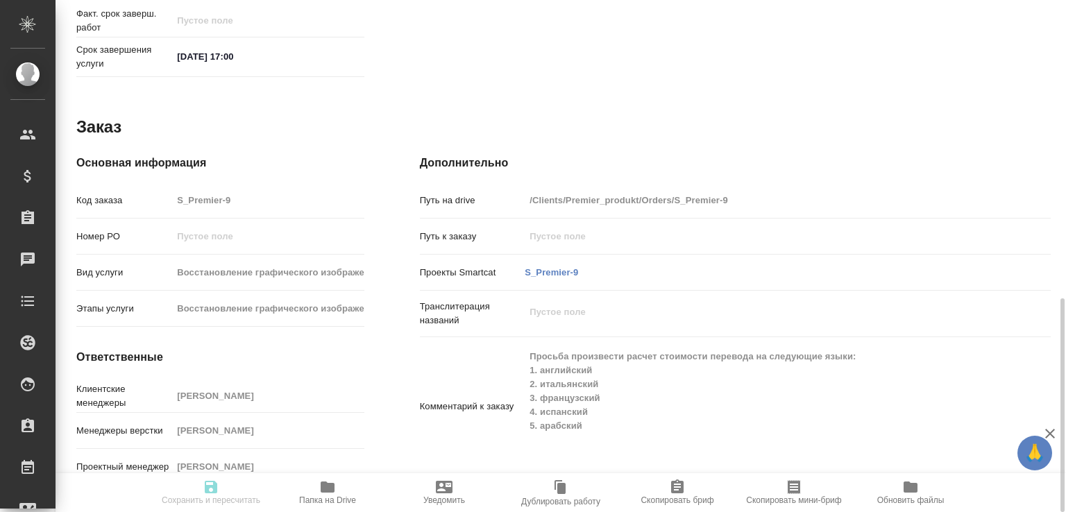
type input "[PERSON_NAME]"
type input "/Clients/Premier_produkt/Orders/S_Premier-9"
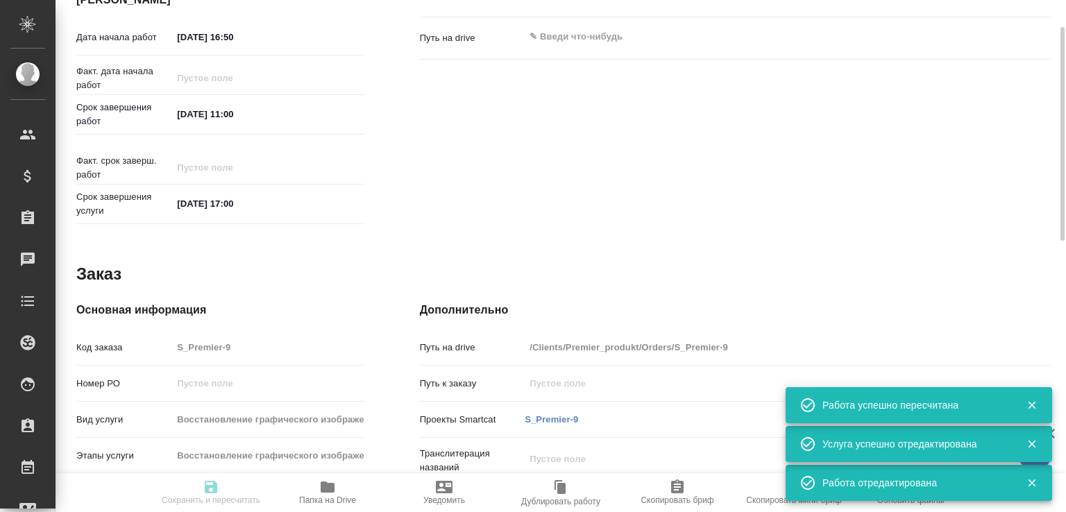
type input "recruiting"
type input "Не указан"
type input "5a8b1489cc6b4906c91bfdc1"
type input "8"
type input "marketing"
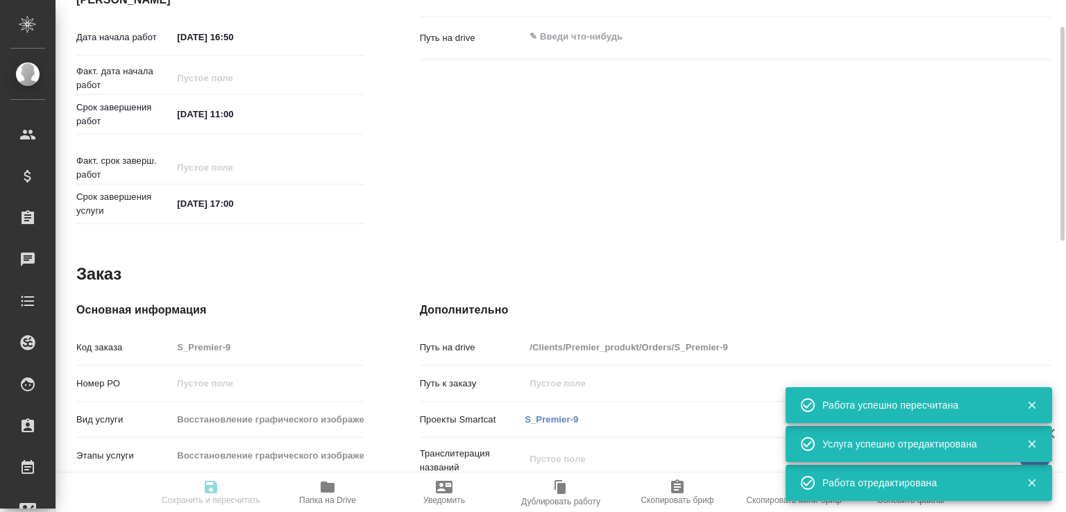
type input "5a8b8b956a9677013d343d63"
checkbox input "true"
type input "[DATE] 16:50"
type input "[DATE] 11:00"
type input "[DATE] 17:00"
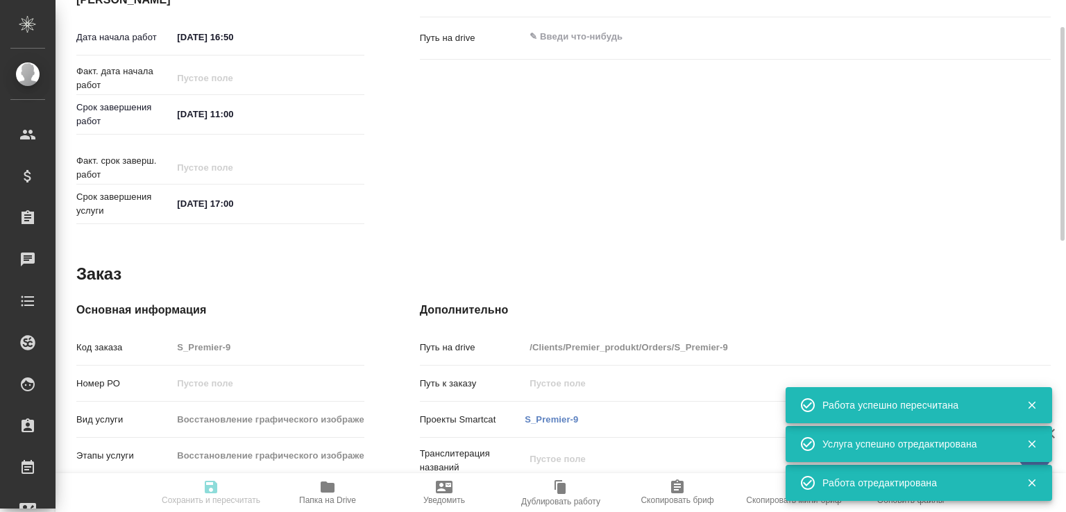
type input "DTPspecialists"
type input "notPayed"
type input "0"
type input "RUB"
type input "Третьякова Ольга"
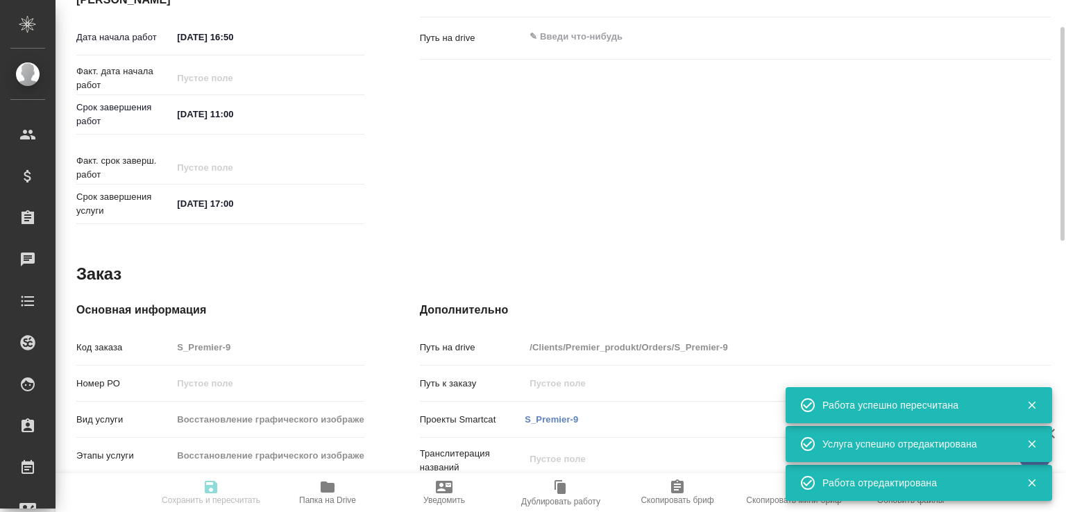
type input "S_Premier-9"
type input "Восстановление графического изображения средней сложности"
type input "Восстановление графического изображения средней сложности, Приемка разверстки"
type input "Валяева Анна"
type input "Малофеева Екатерина"
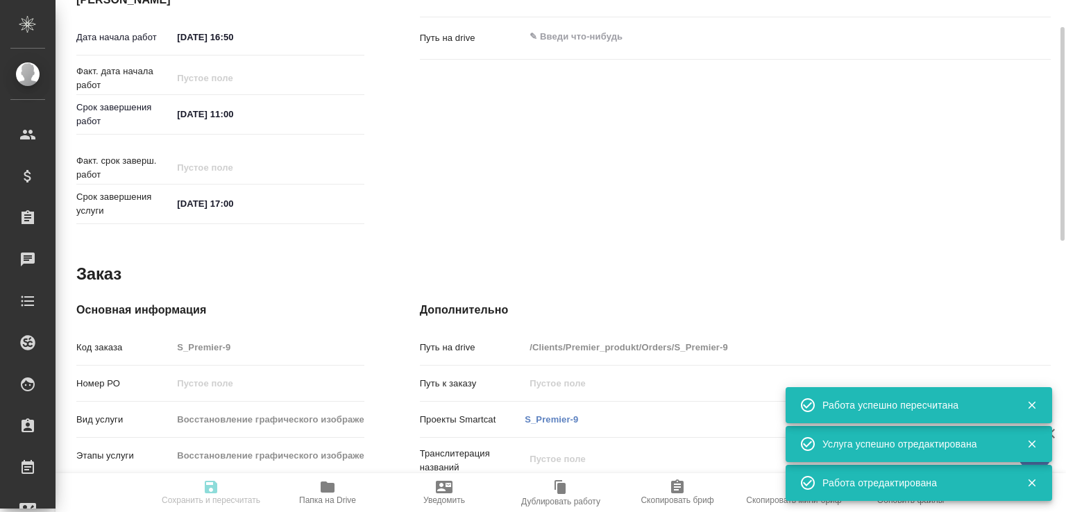
type input "/Clients/Premier_produkt/Orders/S_Premier-9"
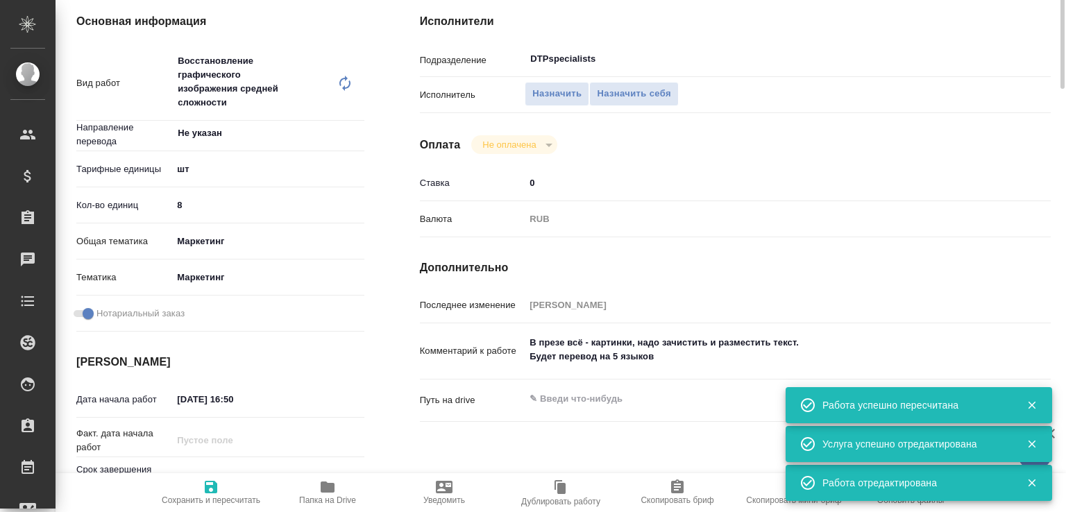
scroll to position [205, 0]
click at [344, 87] on icon at bounding box center [344, 82] width 11 height 15
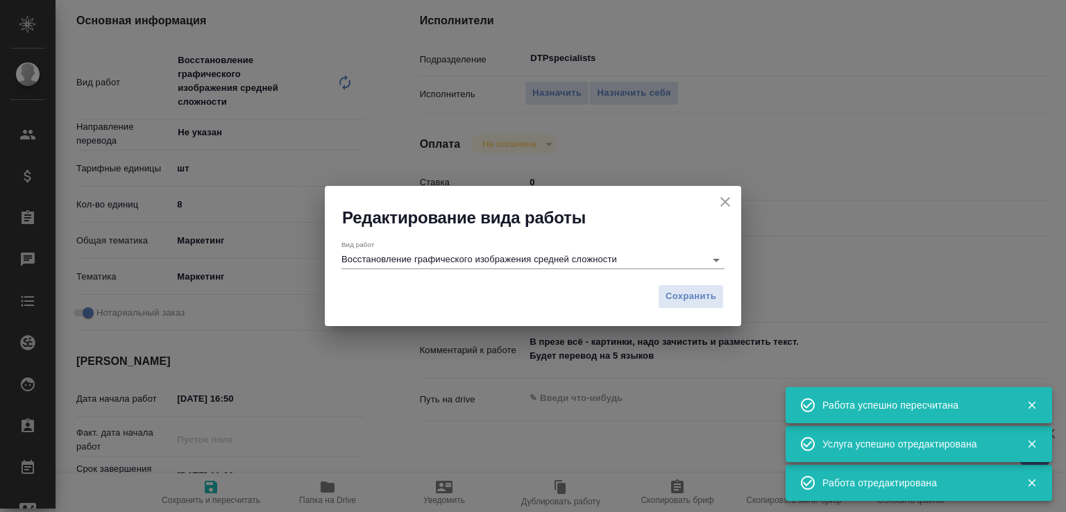
click at [484, 256] on input "Восстановление графического изображения средней сложности" at bounding box center [520, 259] width 357 height 17
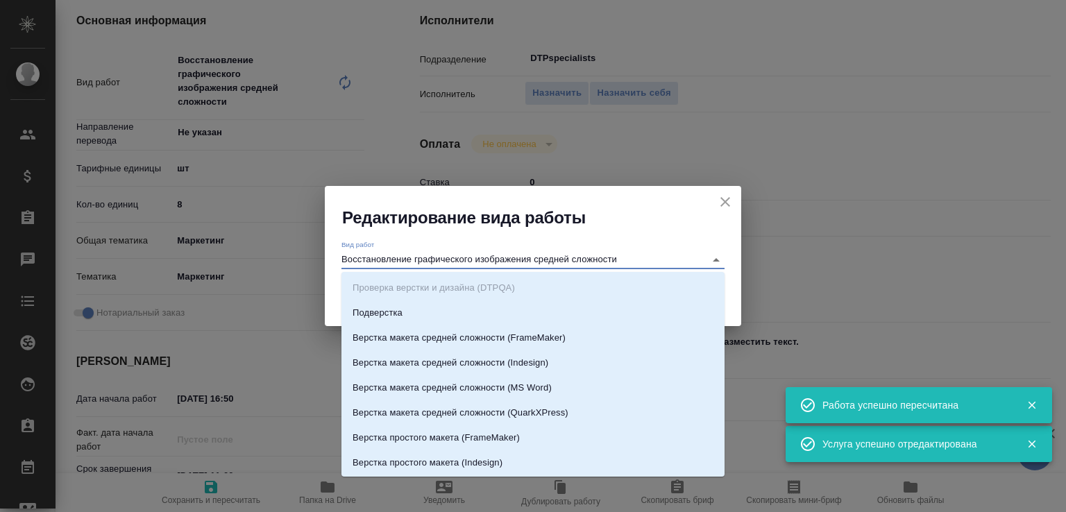
click at [525, 260] on input "Восстановление графического изображения средней сложности" at bounding box center [520, 259] width 357 height 17
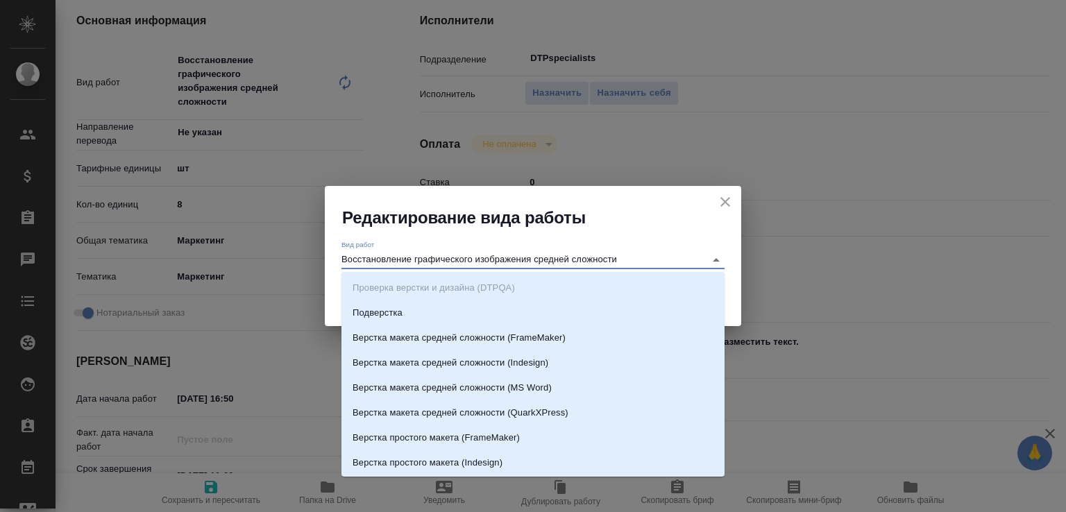
drag, startPoint x: 417, startPoint y: 261, endPoint x: 752, endPoint y: 259, distance: 336.0
click at [752, 259] on div "Редактирование вида работы Вид работ Восстановление графического изображения ср…" at bounding box center [533, 256] width 1066 height 512
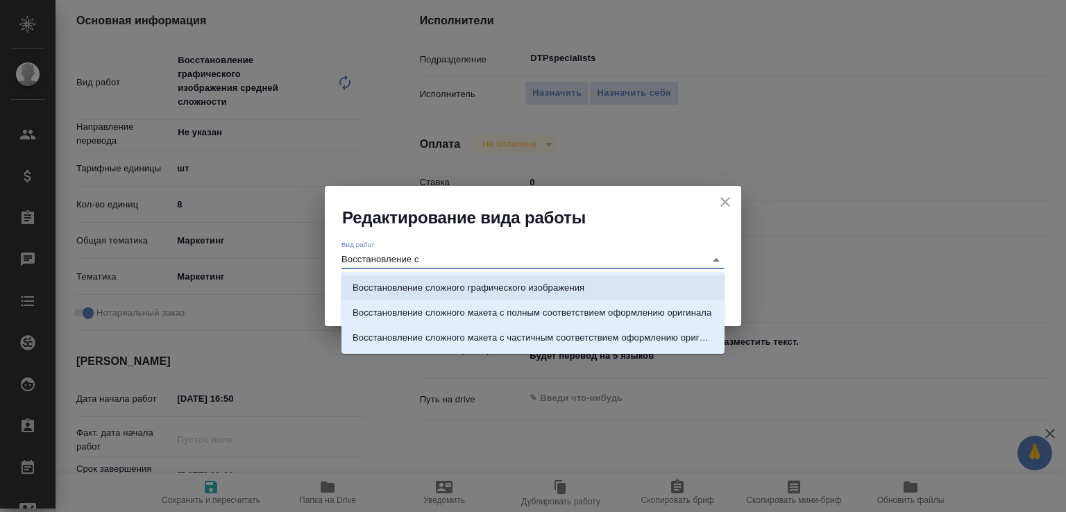
click at [639, 286] on li "Восстановление сложного графического изображения" at bounding box center [533, 288] width 383 height 25
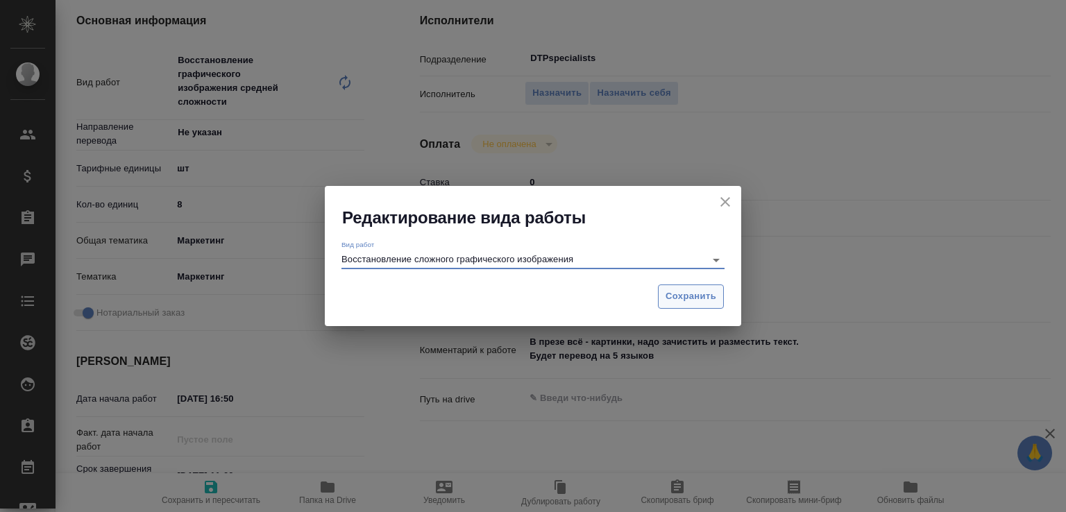
type input "Восстановление сложного графического изображения"
click at [712, 286] on button "Сохранить" at bounding box center [691, 297] width 66 height 24
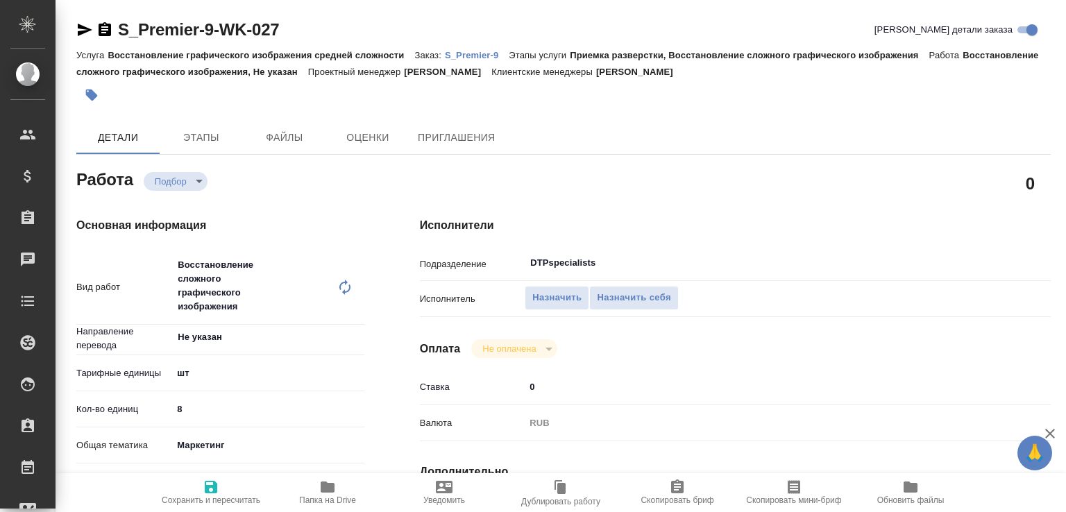
click at [219, 487] on icon "button" at bounding box center [211, 487] width 17 height 17
type input "recruiting"
type input "Не указан"
type input "5a8b1489cc6b4906c91bfdc1"
type input "8"
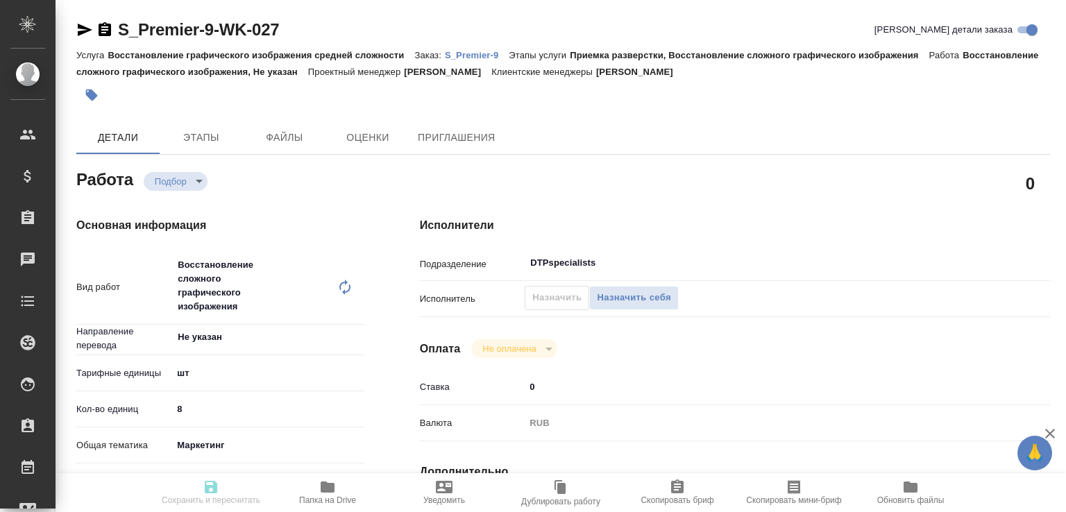
type input "marketing"
type input "5a8b8b956a9677013d343d63"
checkbox input "true"
type input "[DATE] 16:50"
type input "[DATE] 11:00"
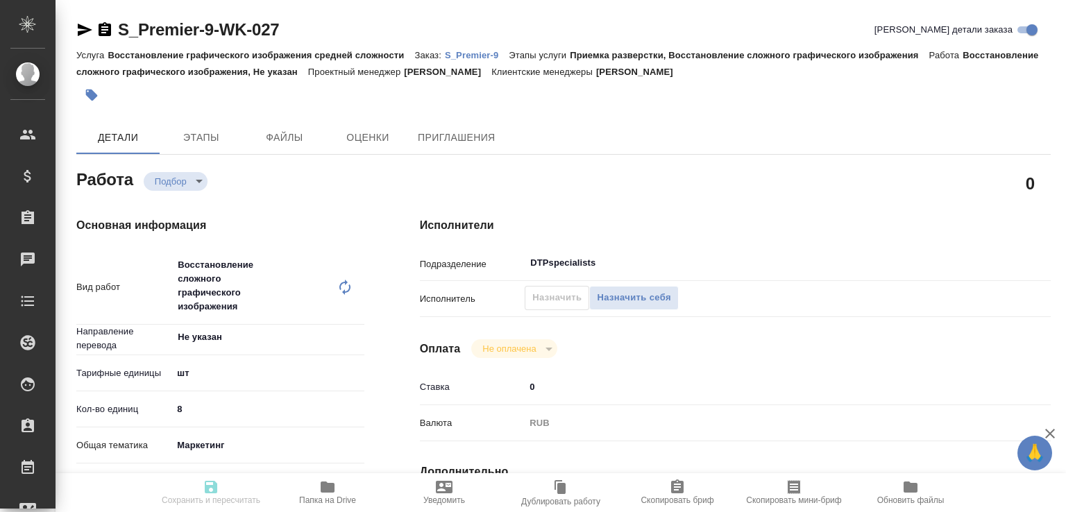
type input "[DATE] 17:00"
type input "DTPspecialists"
type input "notPayed"
type input "0"
type input "RUB"
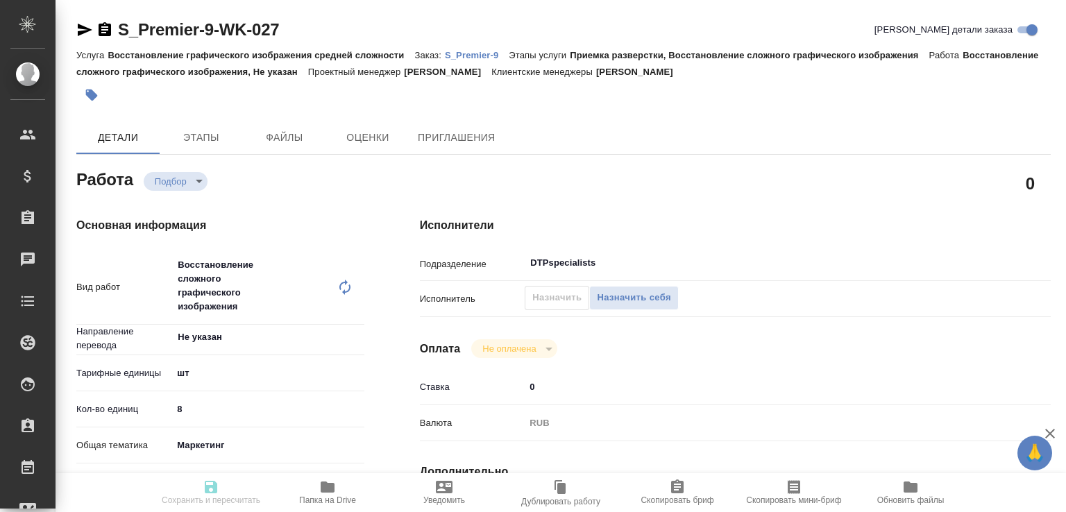
type input "[PERSON_NAME]"
type input "S_Premier-9"
type input "Восстановление графического изображения средней сложности"
type input "Приемка разверстки, Восстановление сложного графического изображения"
type input "[PERSON_NAME]"
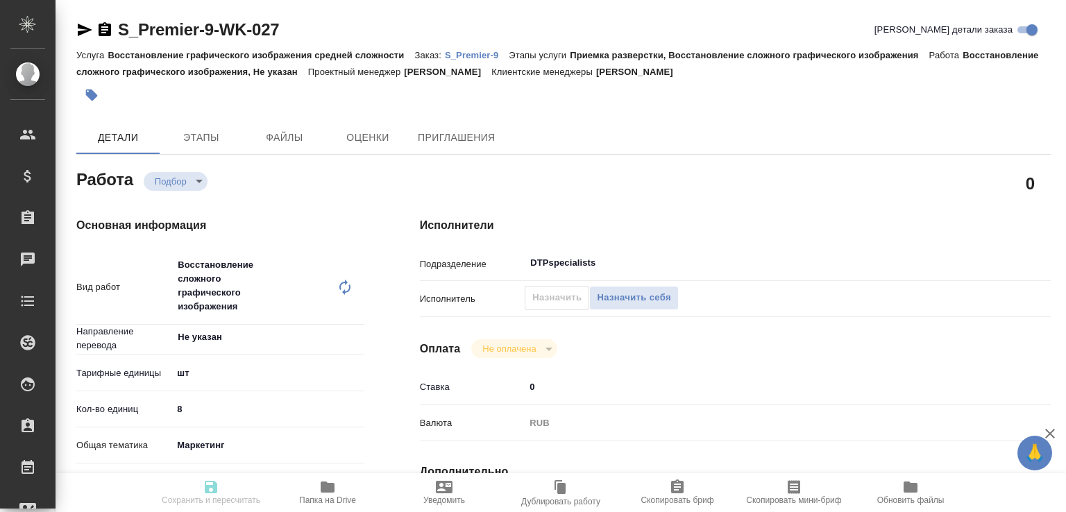
type input "[PERSON_NAME]"
type input "/Clients/Premier_produkt/Orders/S_Premier-9"
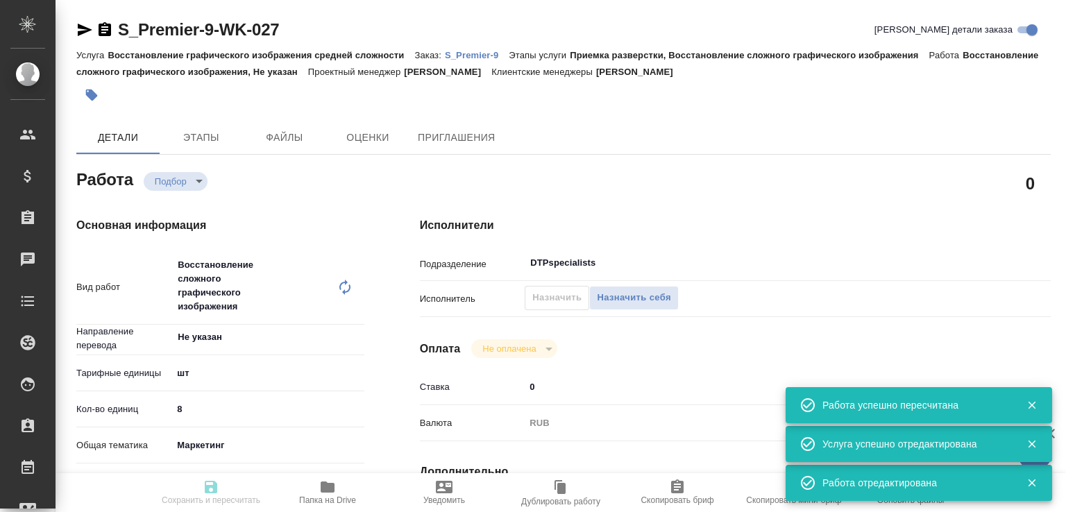
type input "recruiting"
type input "Не указан"
type input "5a8b1489cc6b4906c91bfdc1"
type input "8"
type input "marketing"
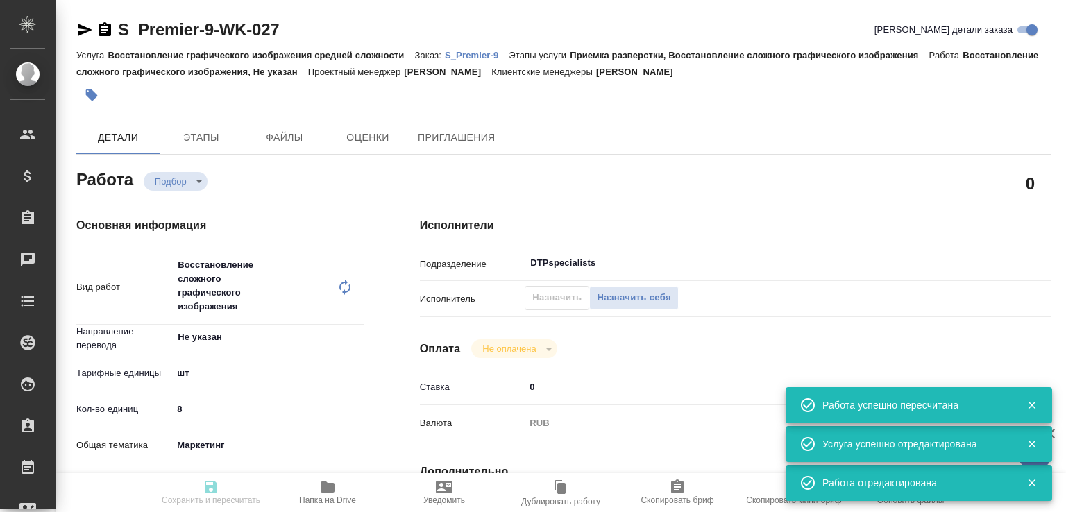
type input "5a8b8b956a9677013d343d63"
checkbox input "true"
type input "23.09.2025 16:50"
type input "24.09.2025 11:00"
type input "26.09.2025 17:00"
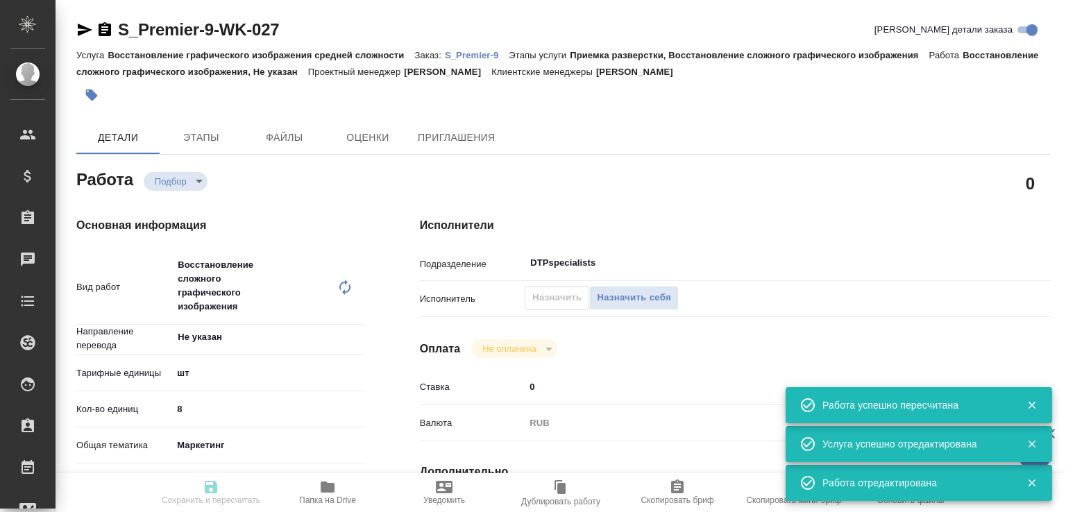
type input "DTPspecialists"
type input "notPayed"
type input "0"
type input "RUB"
type input "Третьякова Ольга"
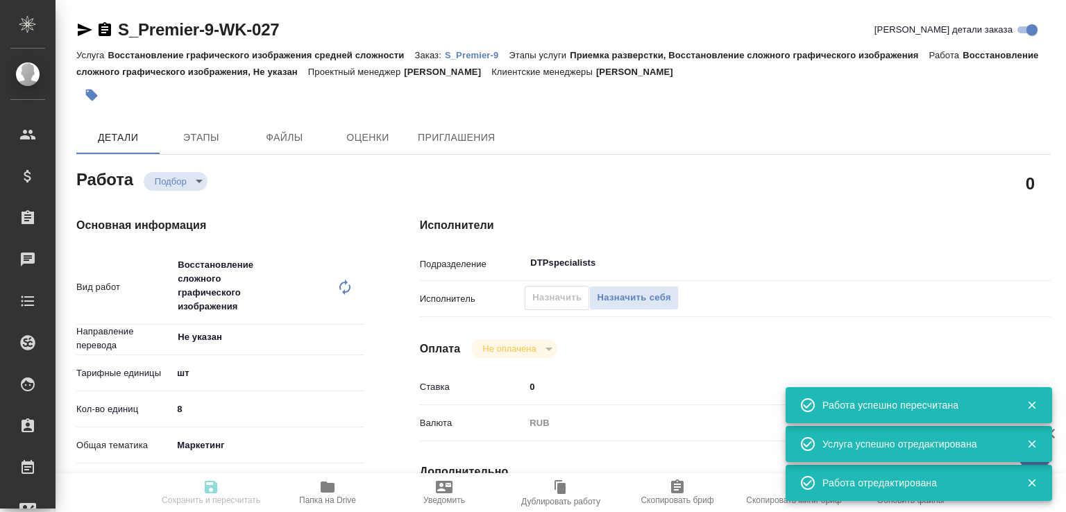
type input "S_Premier-9"
type input "Восстановление графического изображения средней сложности"
type input "Приемка разверстки, Восстановление сложного графического изображения"
type input "[PERSON_NAME]"
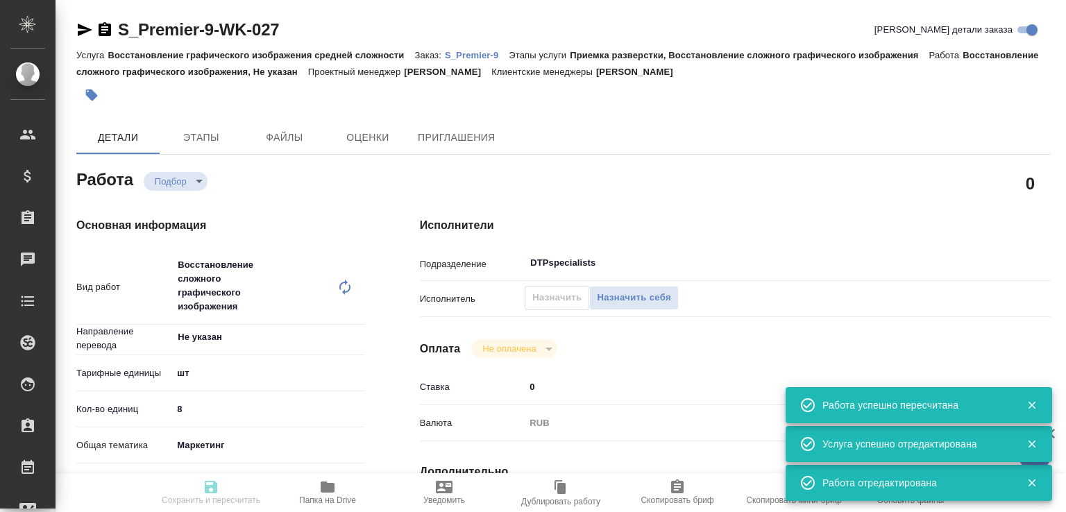
type input "/Clients/Premier_produkt/Orders/S_Premier-9"
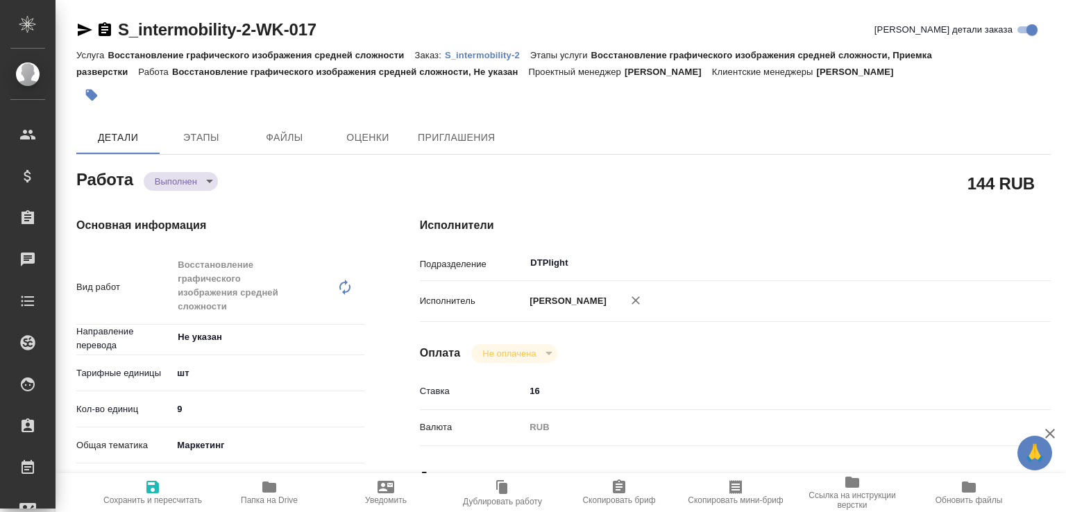
type textarea "x"
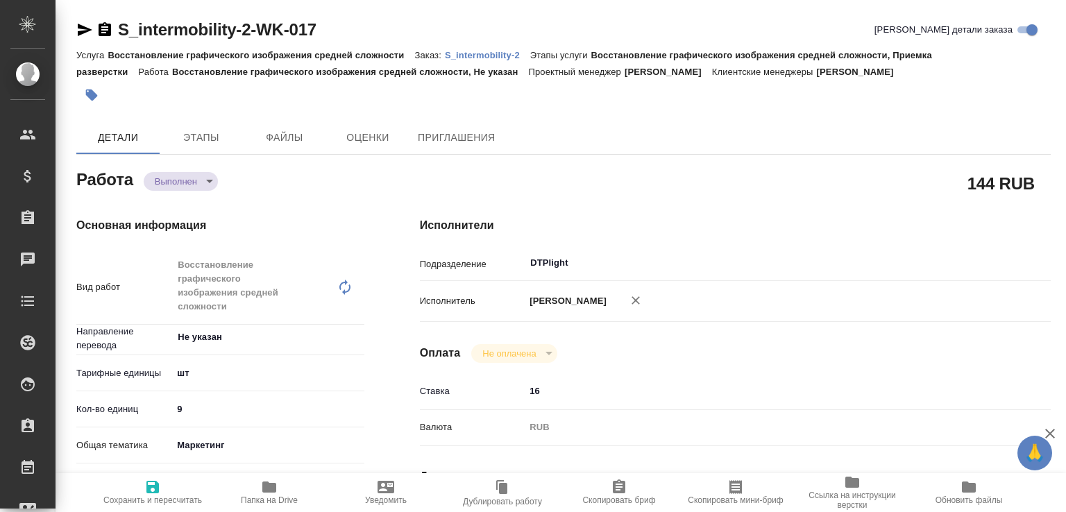
click at [186, 180] on body "🙏 .cls-1 fill:#fff; AWATERA [PERSON_NAME]malofeeva Клиенты Спецификации Заказы …" at bounding box center [533, 256] width 1066 height 512
type textarea "x"
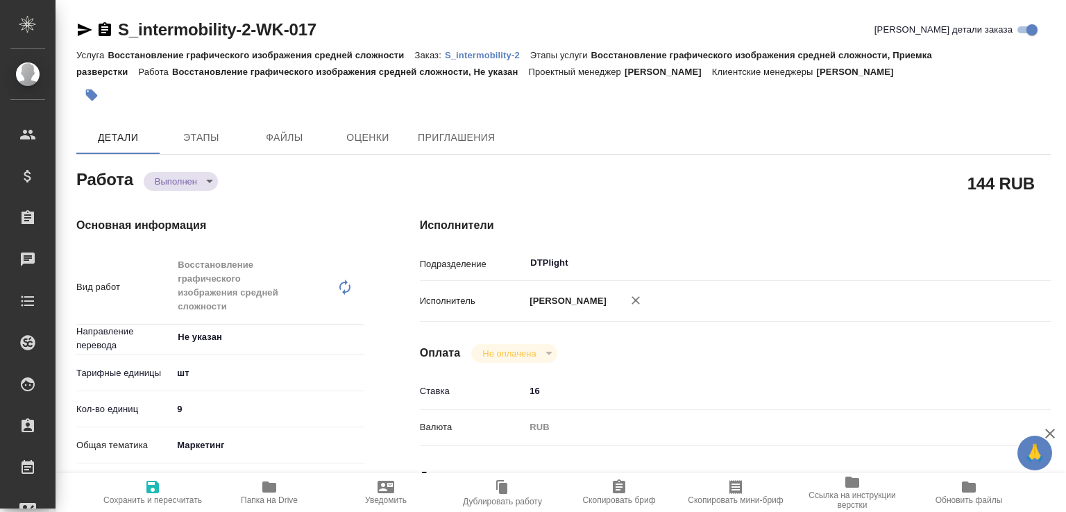
type textarea "x"
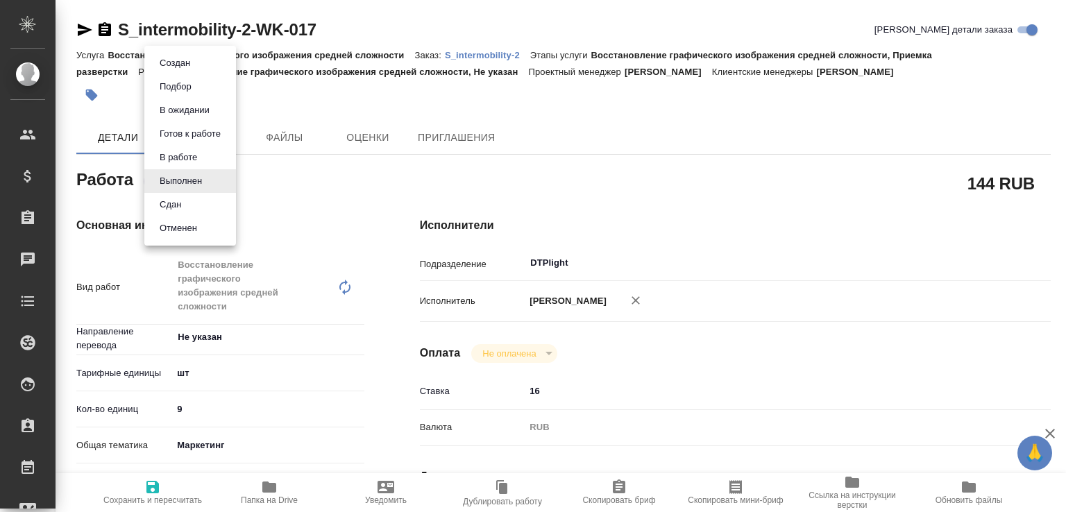
click at [192, 207] on li "Сдан" at bounding box center [190, 205] width 92 height 24
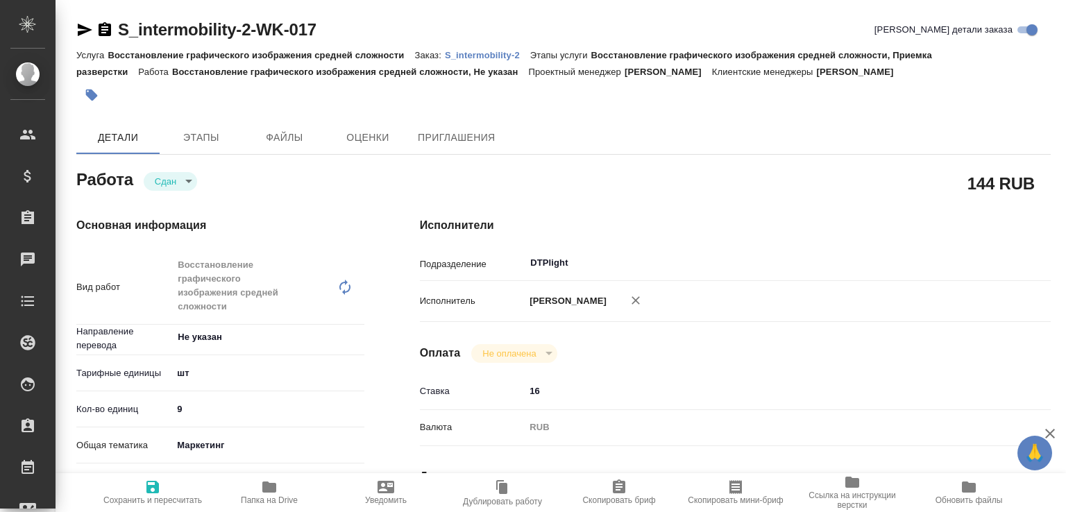
type textarea "x"
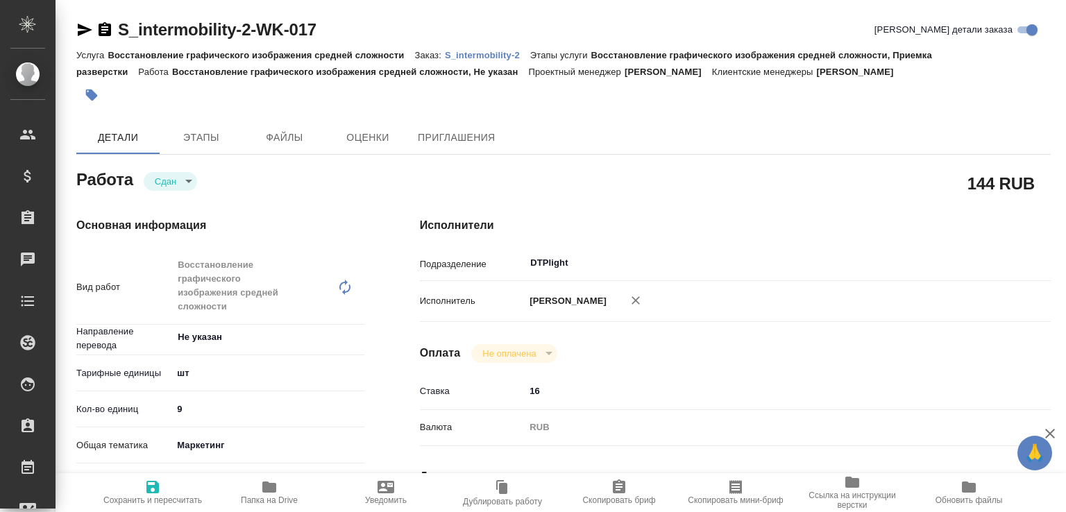
type textarea "x"
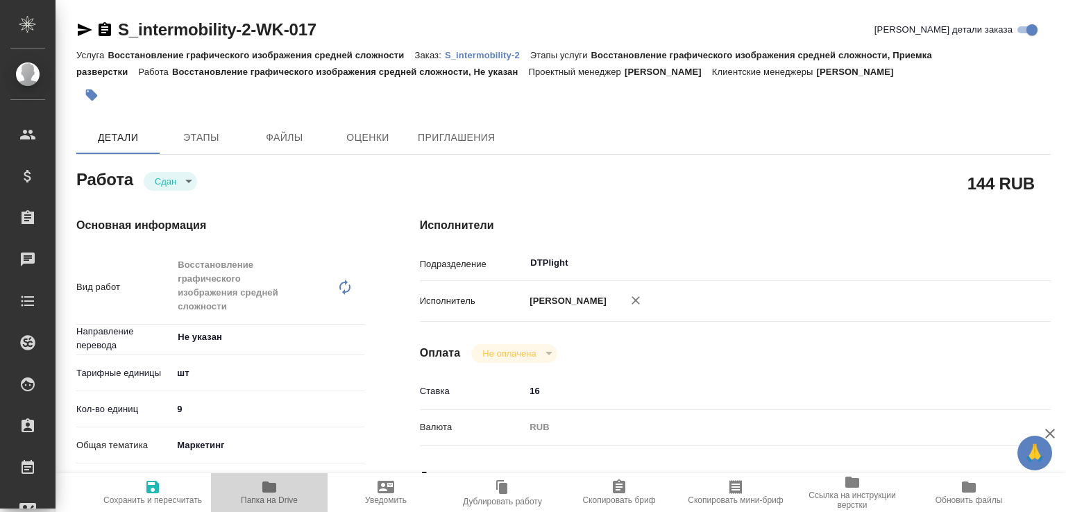
click at [249, 488] on span "Папка на Drive" at bounding box center [269, 492] width 100 height 26
click at [491, 55] on p "S_intermobility-2" at bounding box center [487, 55] width 85 height 10
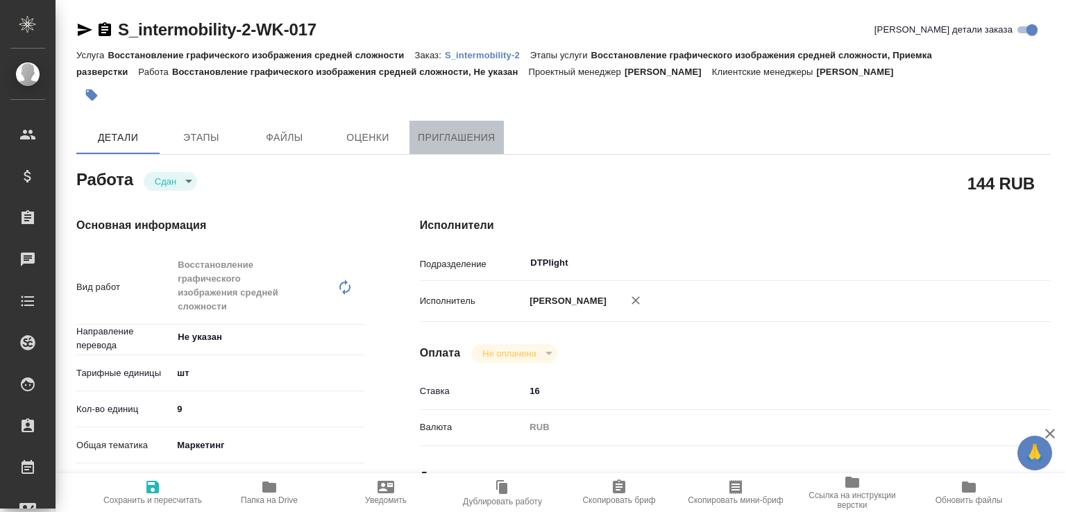
click at [446, 136] on span "Приглашения" at bounding box center [457, 137] width 78 height 17
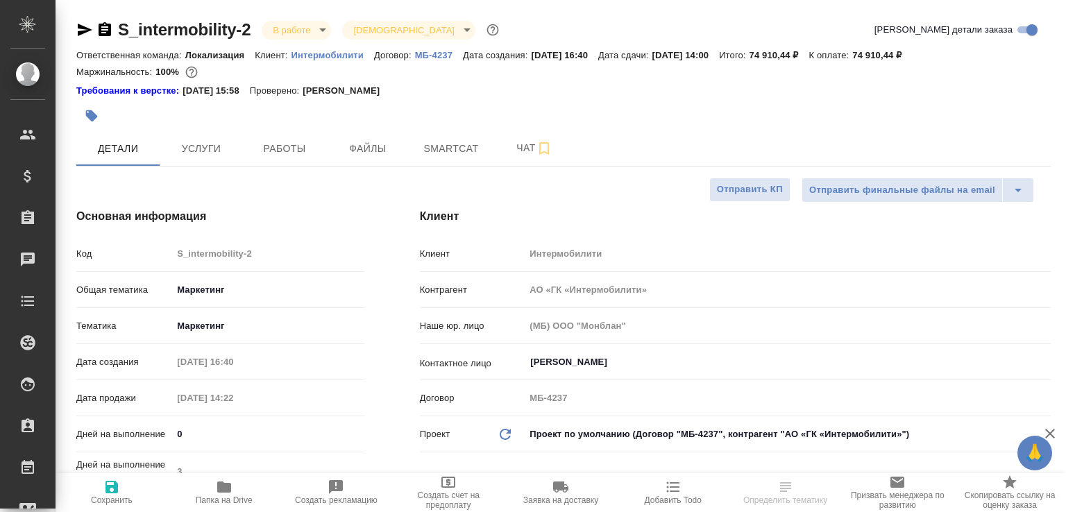
select select "RU"
type textarea "x"
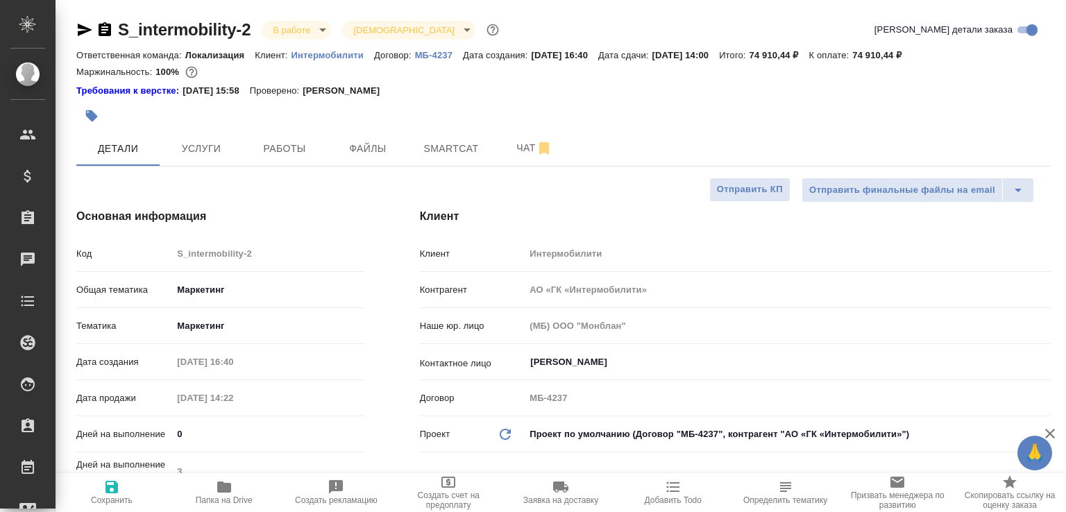
type textarea "x"
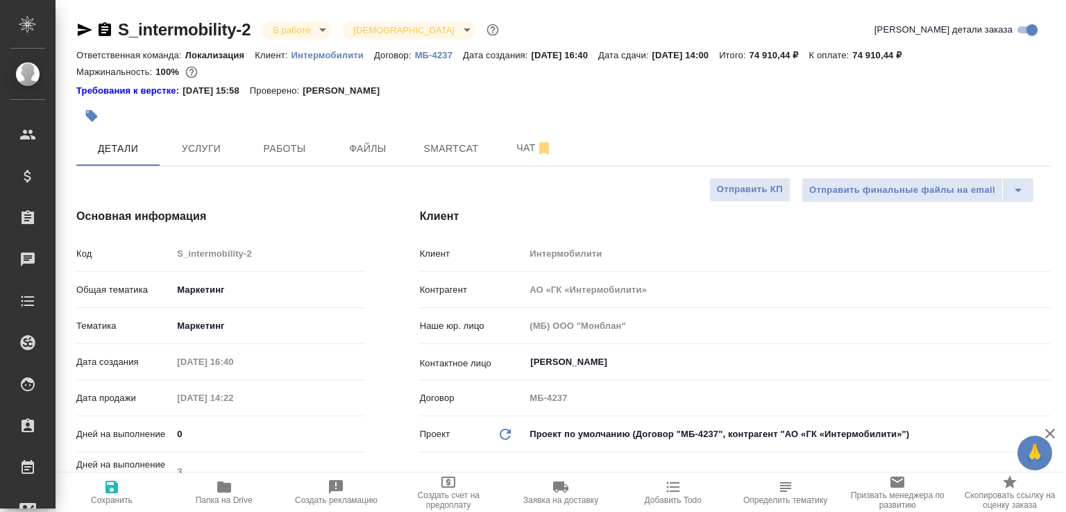
type textarea "x"
click at [518, 161] on button "Чат" at bounding box center [534, 148] width 83 height 35
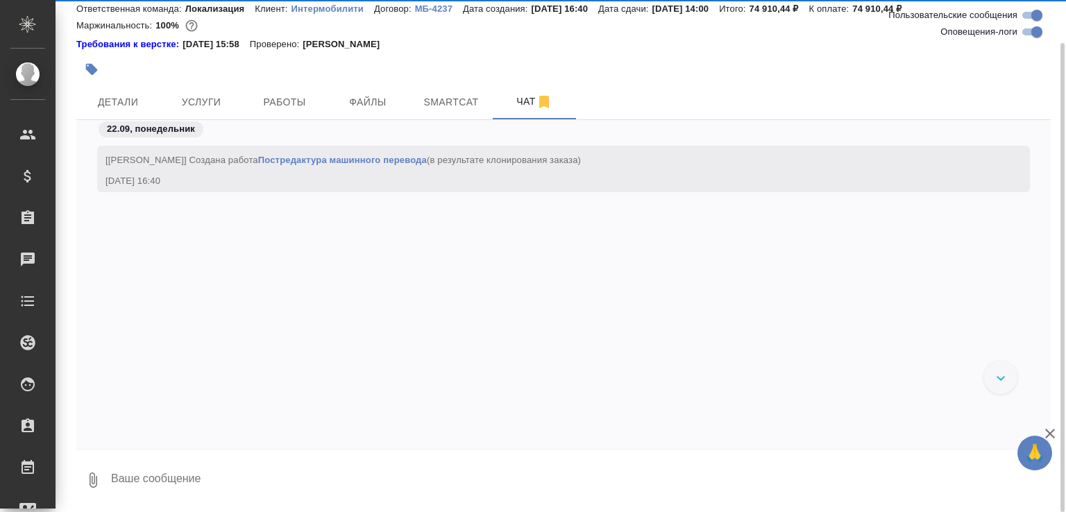
scroll to position [3379, 0]
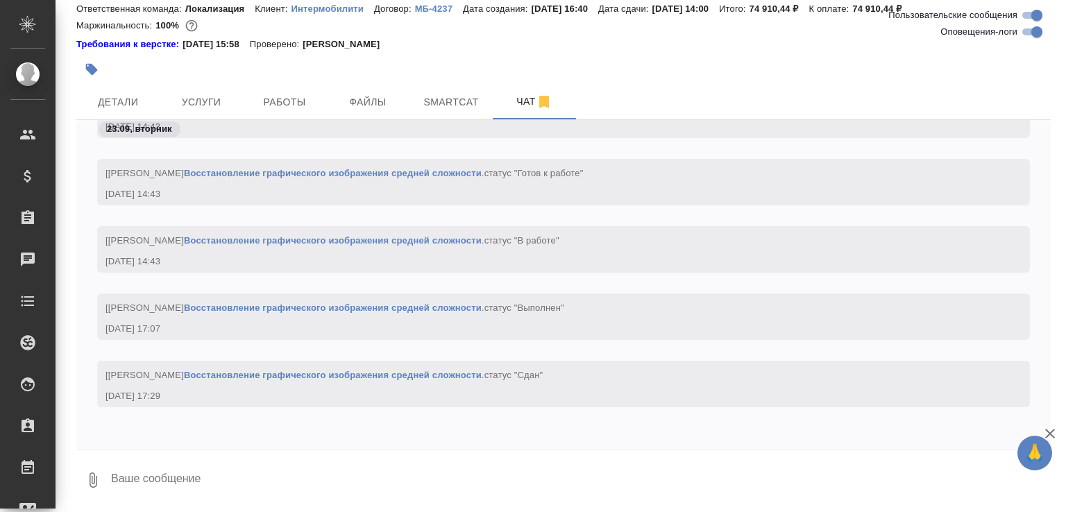
click at [557, 477] on textarea at bounding box center [580, 480] width 941 height 47
paste textarea "https://drive.awatera.com/apps/files/files/10432720?dir=/Shares/intermobility/O…"
type textarea "https://drive.awatera.com/apps/files/files/10432720?dir=/Shares/intermobility/O…"
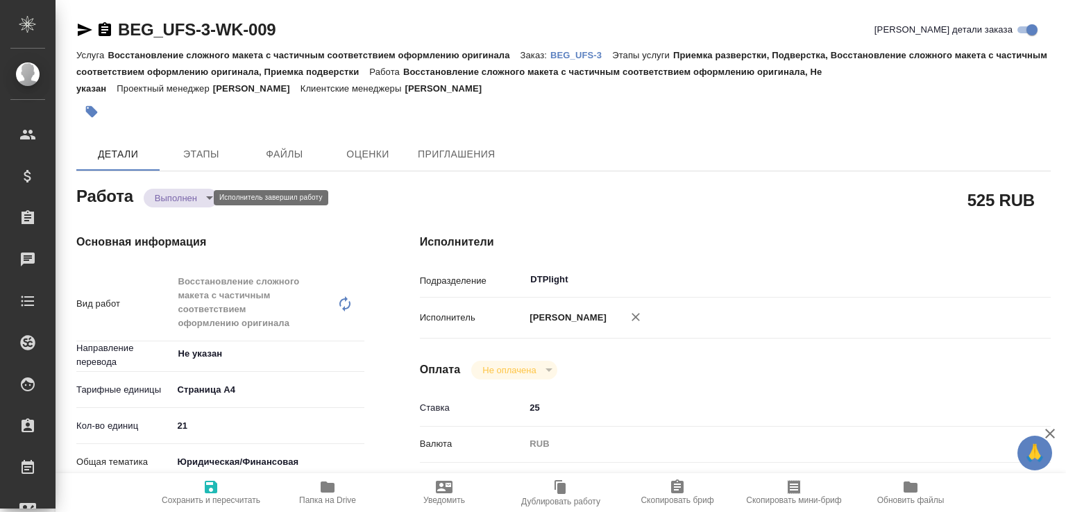
click at [172, 202] on body "🙏 .cls-1 fill:#fff; AWATERA [PERSON_NAME]malofeeva Клиенты Спецификации Заказы …" at bounding box center [533, 256] width 1066 height 512
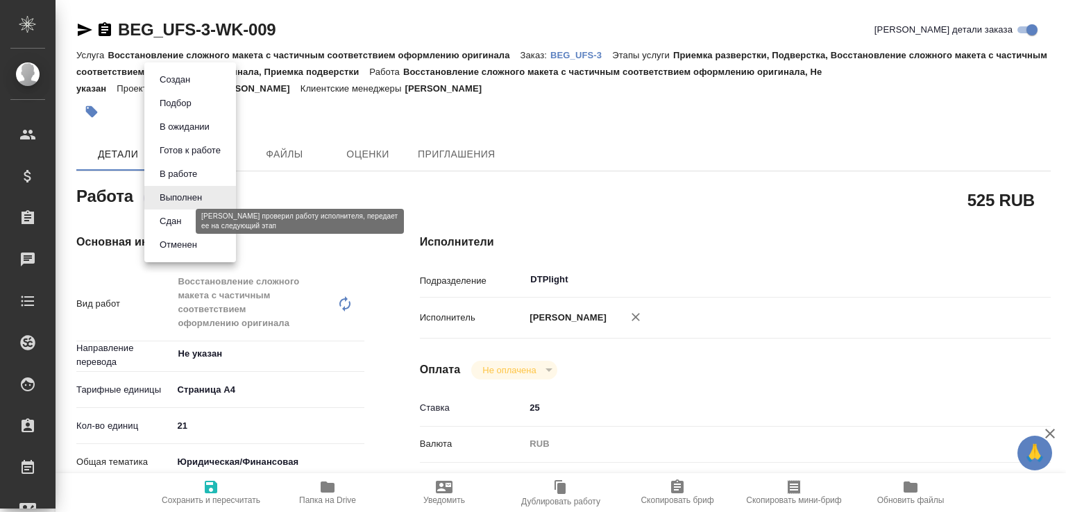
click at [170, 215] on button "Сдан" at bounding box center [170, 221] width 30 height 15
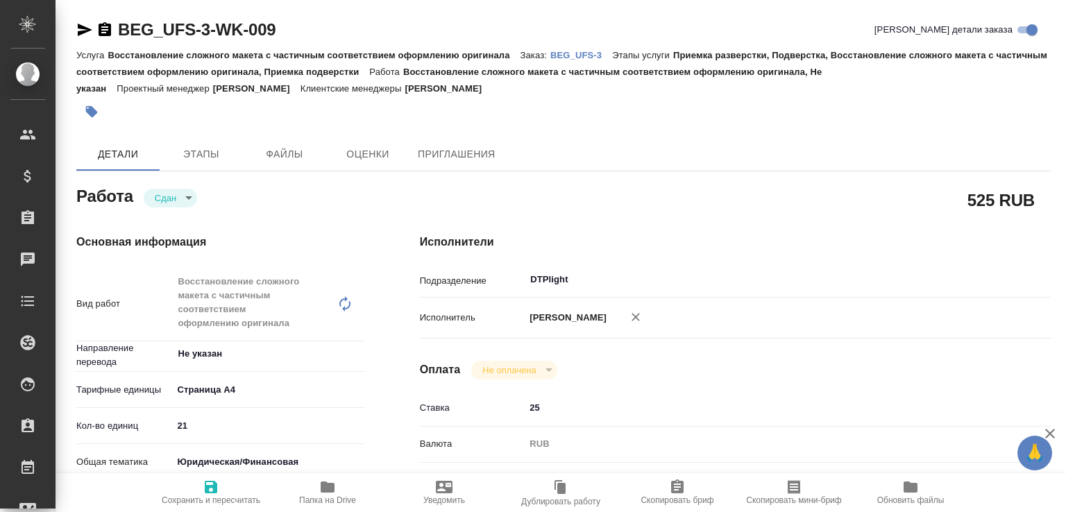
type textarea "x"
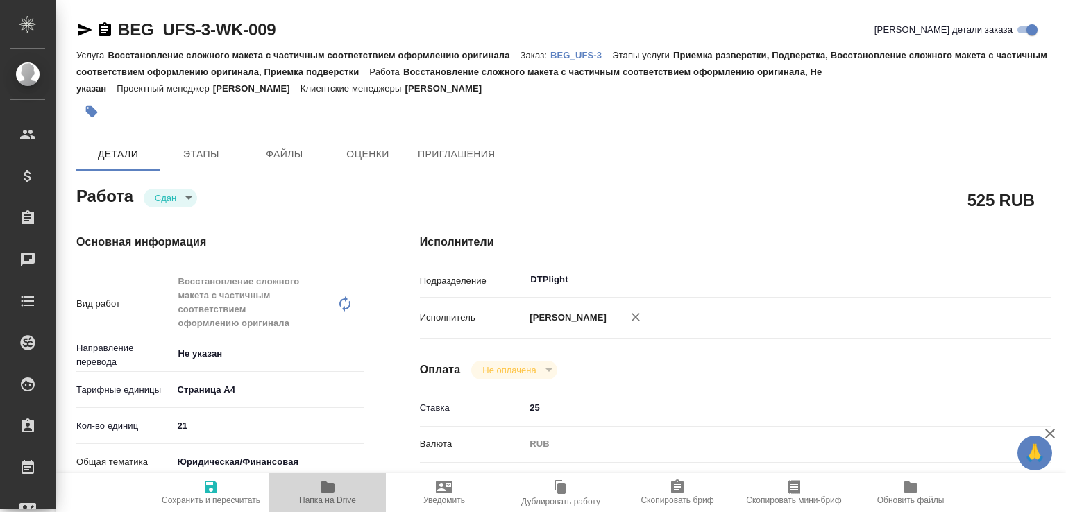
click at [313, 503] on span "Папка на Drive" at bounding box center [327, 501] width 57 height 10
click at [579, 59] on p "BEG_UFS-3" at bounding box center [581, 55] width 62 height 10
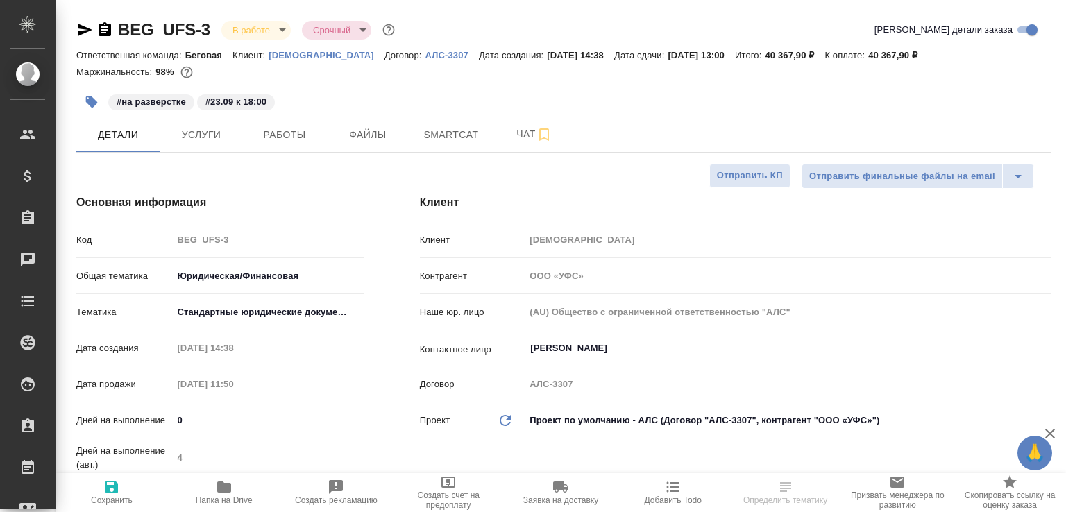
select select "RU"
type input "Валеев Динар"
type input "[PERSON_NAME]"
select select "RU"
type textarea "x"
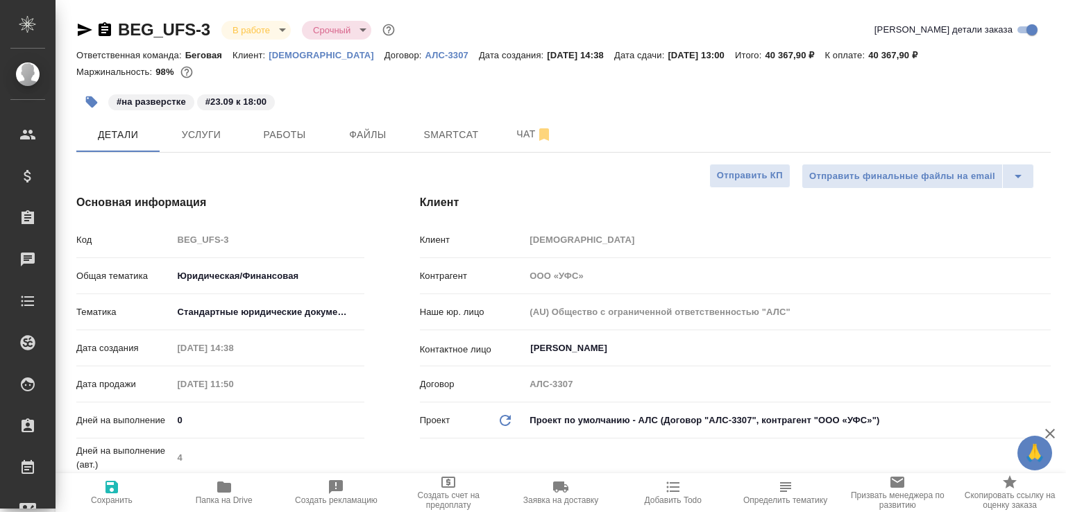
type textarea "x"
click at [490, 130] on button "Smartcat" at bounding box center [451, 134] width 83 height 35
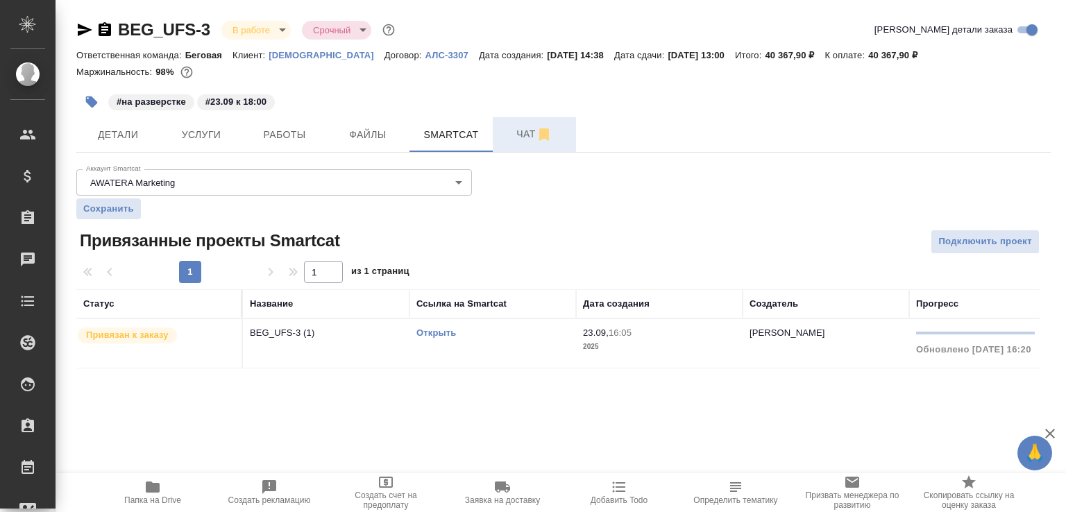
click at [494, 137] on button "Чат" at bounding box center [534, 134] width 83 height 35
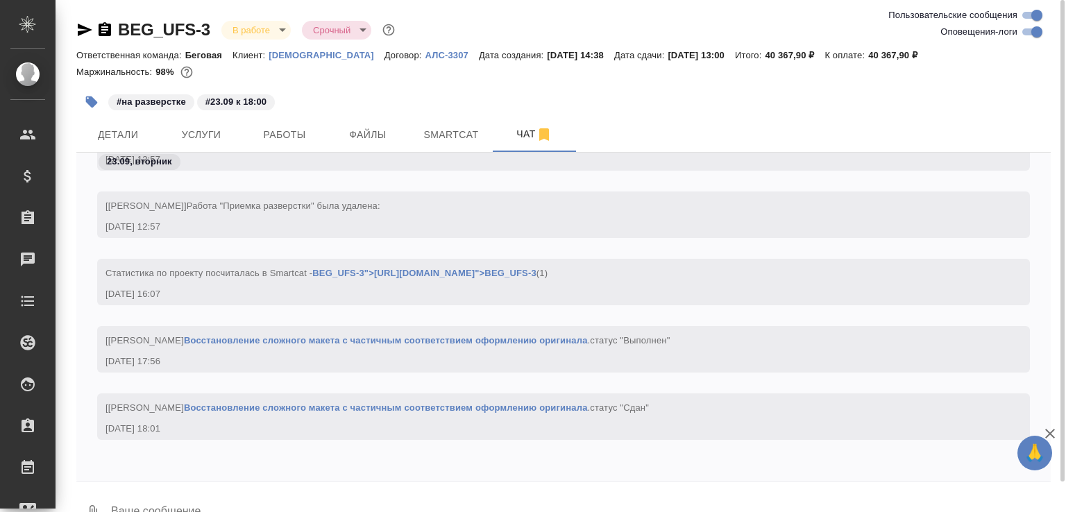
click at [248, 505] on textarea at bounding box center [580, 512] width 941 height 47
paste textarea "https://drive.awatera.com/apps/files/files/10429567?dir=/Shares/%D0%A3%D0%A4%D0…"
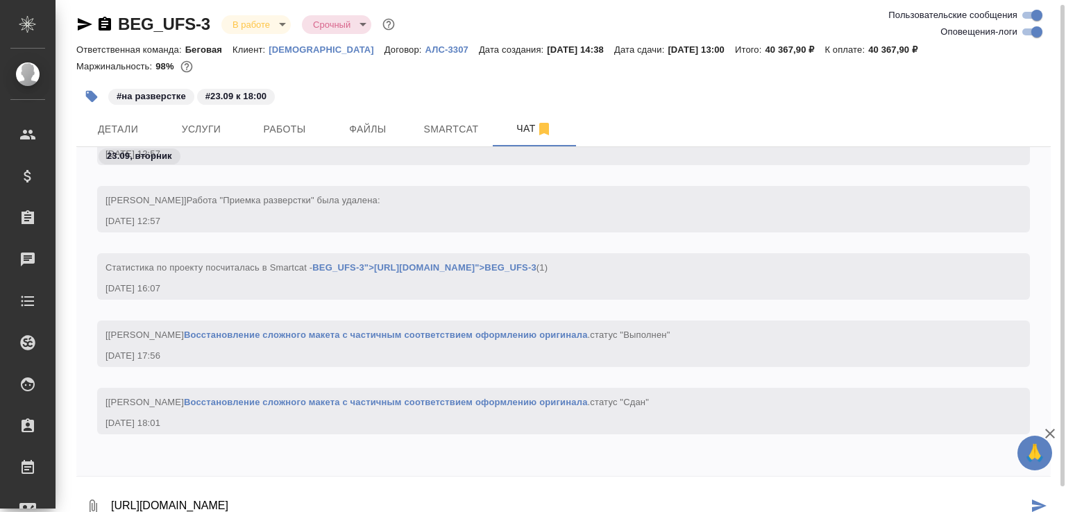
type textarea "https://drive.awatera.com/apps/files/files/10429567?dir=/Shares/%D0%A3%D0%A4%D0…"
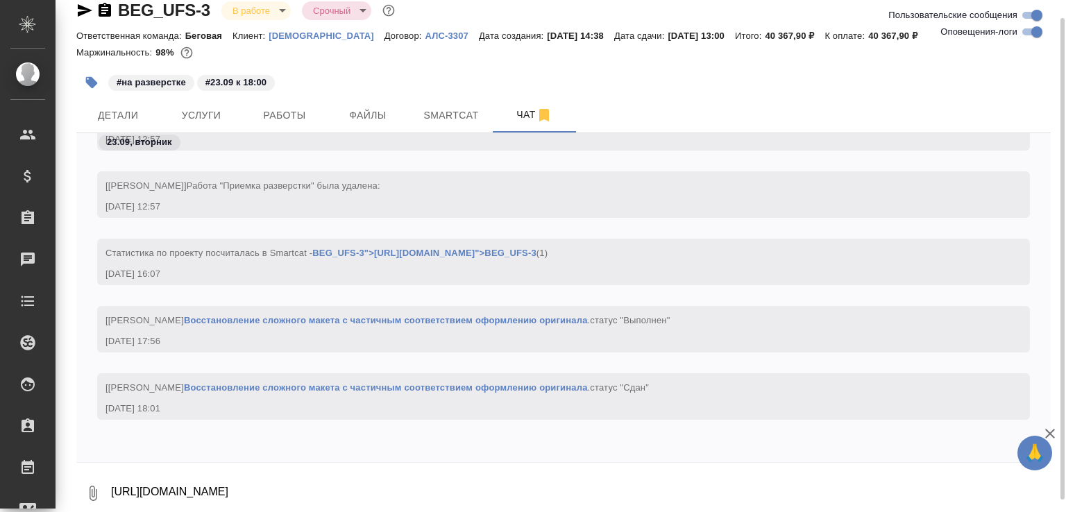
scroll to position [3918, 0]
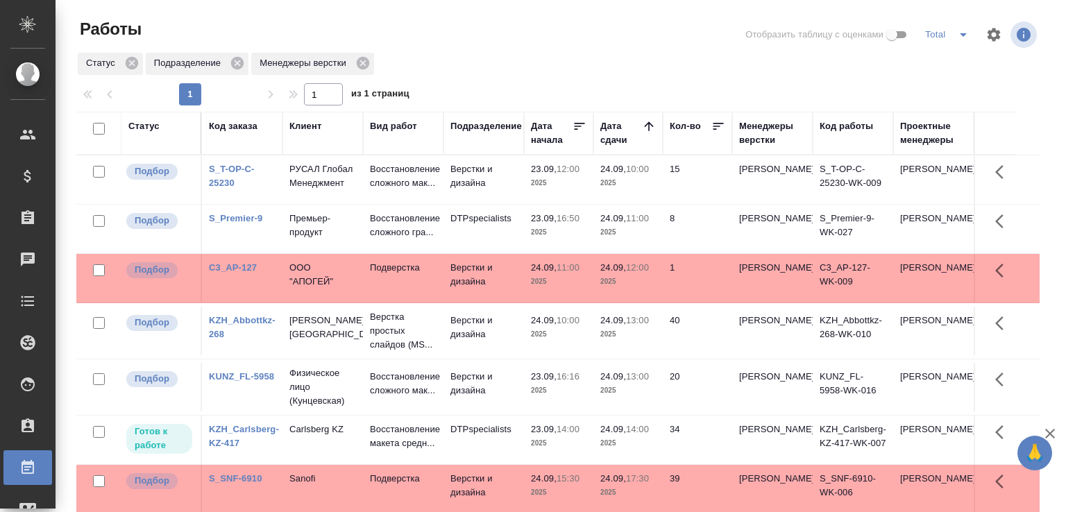
scroll to position [1, 0]
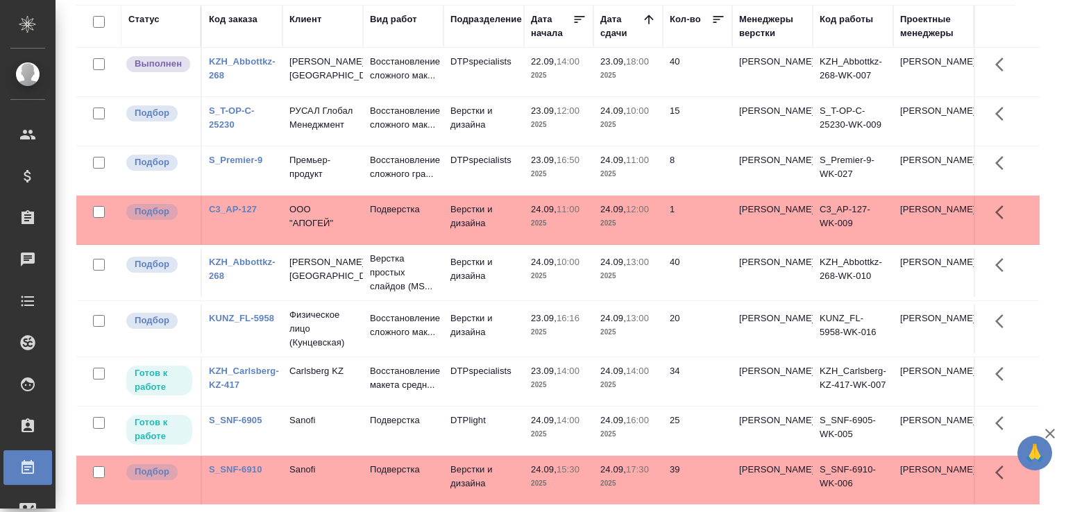
click at [496, 77] on td "DTPspecialists" at bounding box center [484, 72] width 81 height 49
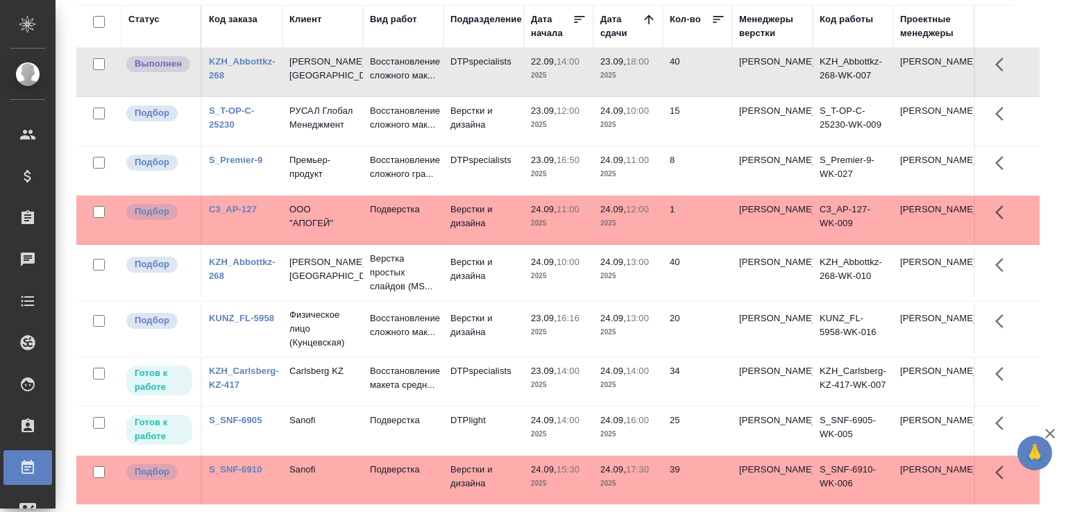
click at [496, 77] on td "DTPspecialists" at bounding box center [484, 72] width 81 height 49
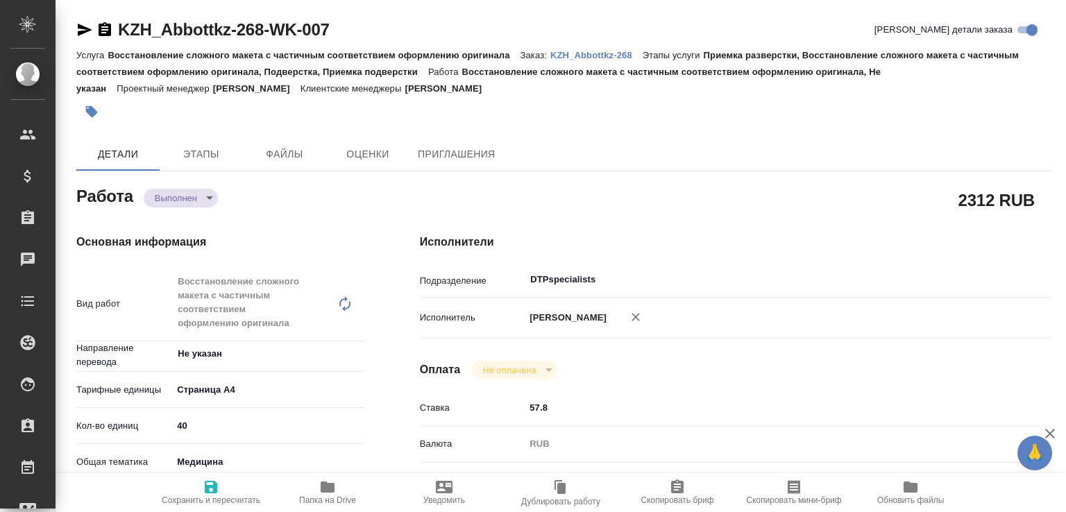
click at [196, 194] on body "🙏 .cls-1 fill:#fff; AWATERA [PERSON_NAME]malofeeva Клиенты Спецификации Заказы …" at bounding box center [533, 256] width 1066 height 512
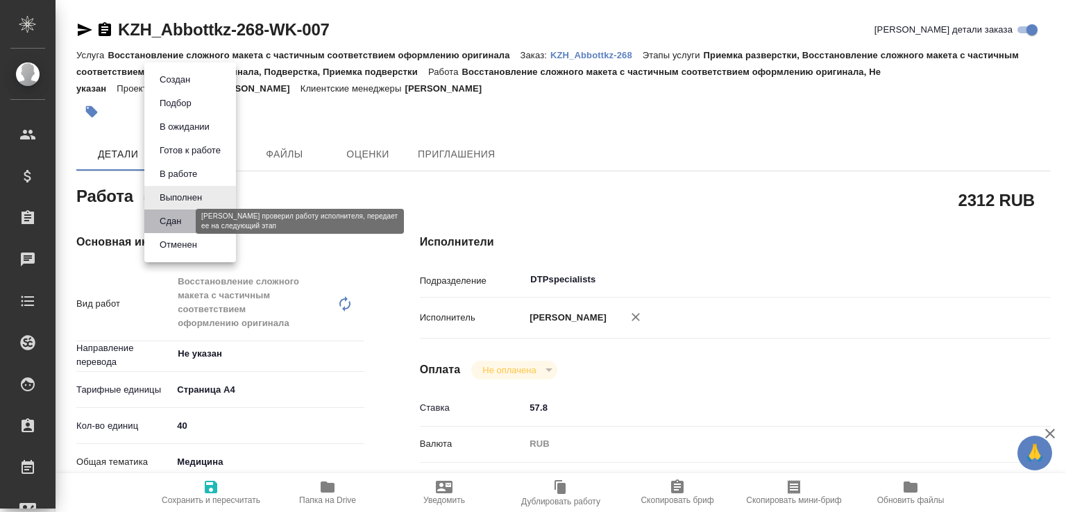
click at [185, 220] on button "Сдан" at bounding box center [170, 221] width 30 height 15
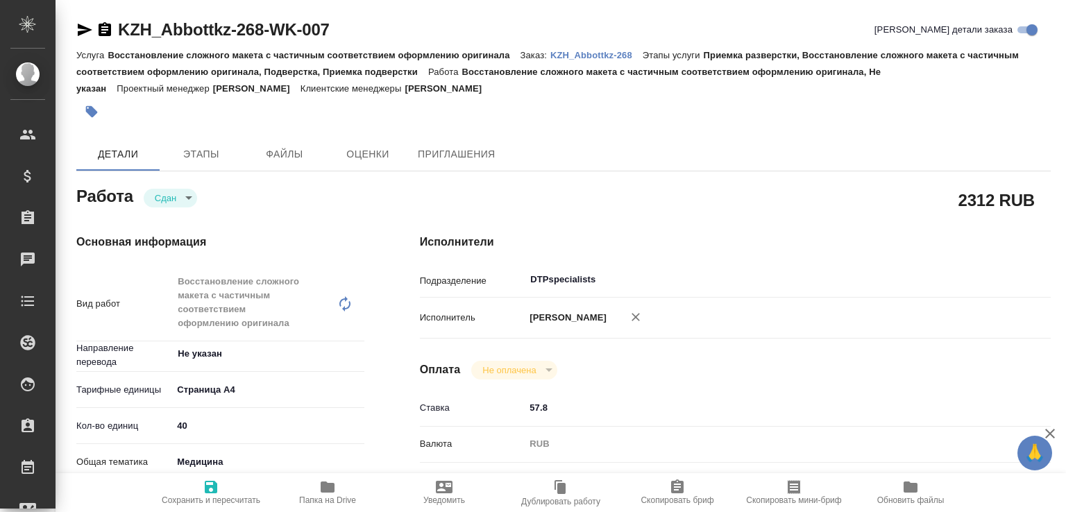
type textarea "x"
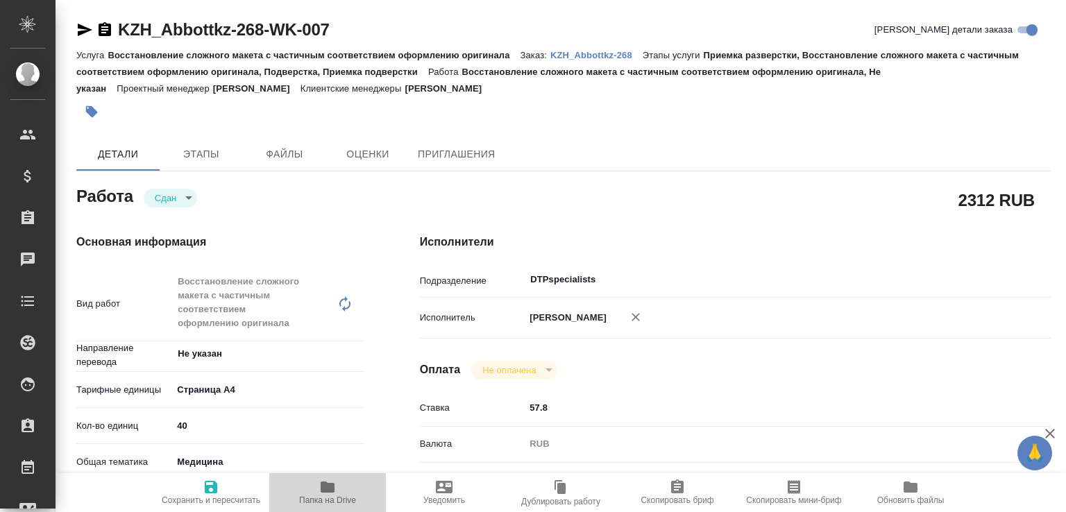
click at [344, 498] on span "Папка на Drive" at bounding box center [327, 501] width 57 height 10
type textarea "x"
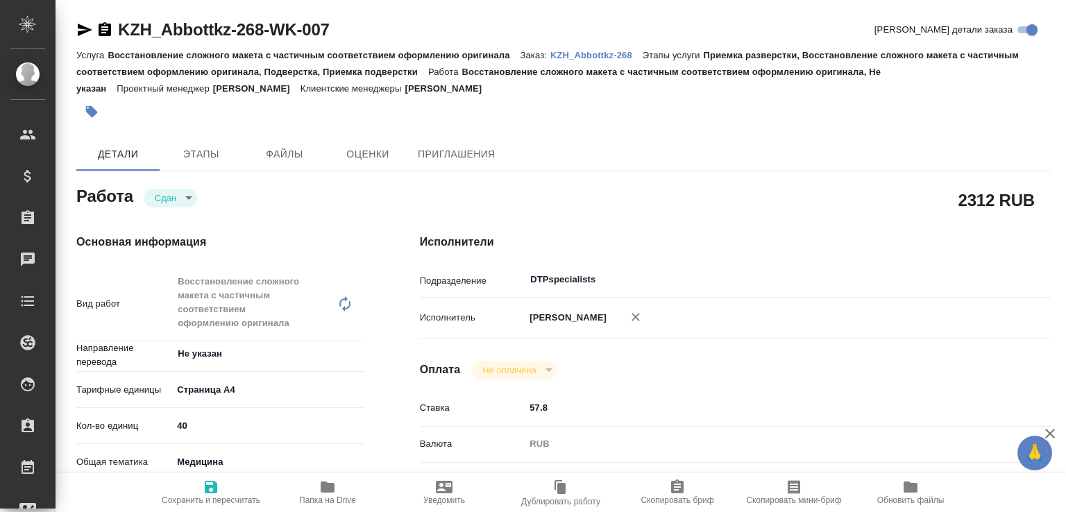
type textarea "x"
click at [622, 55] on p "KZH_Abbottkz-268" at bounding box center [596, 55] width 92 height 10
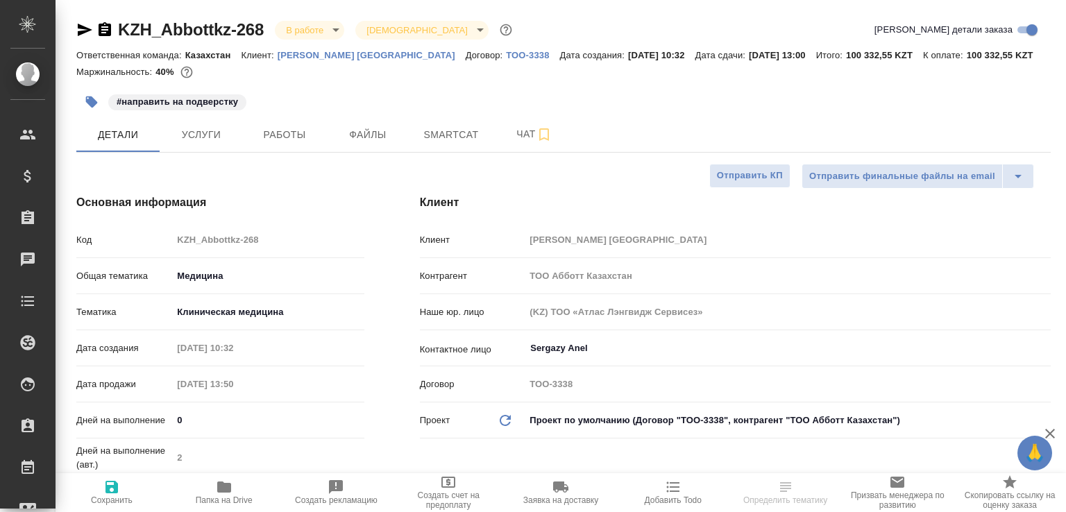
select select "RU"
type textarea "x"
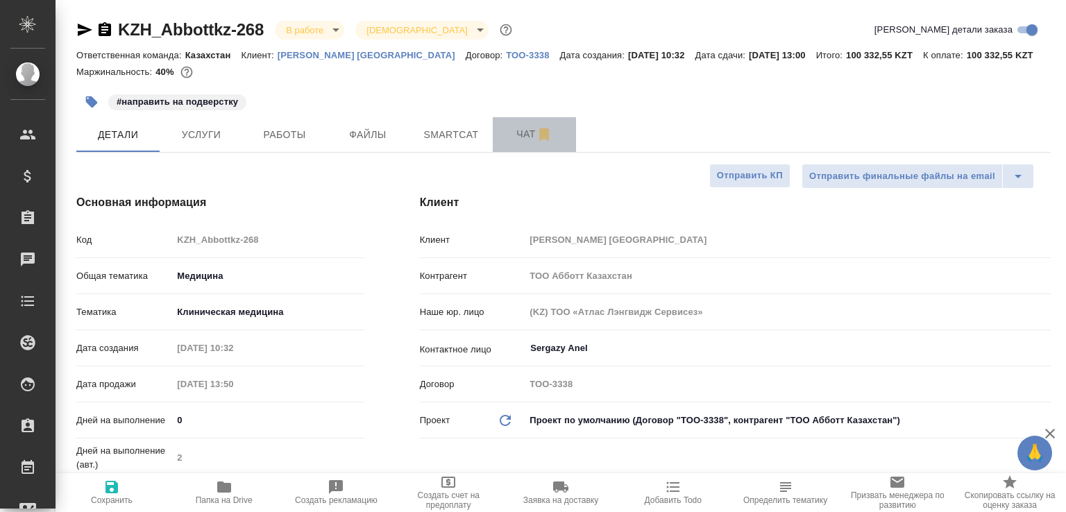
click at [516, 133] on span "Чат" at bounding box center [534, 134] width 67 height 17
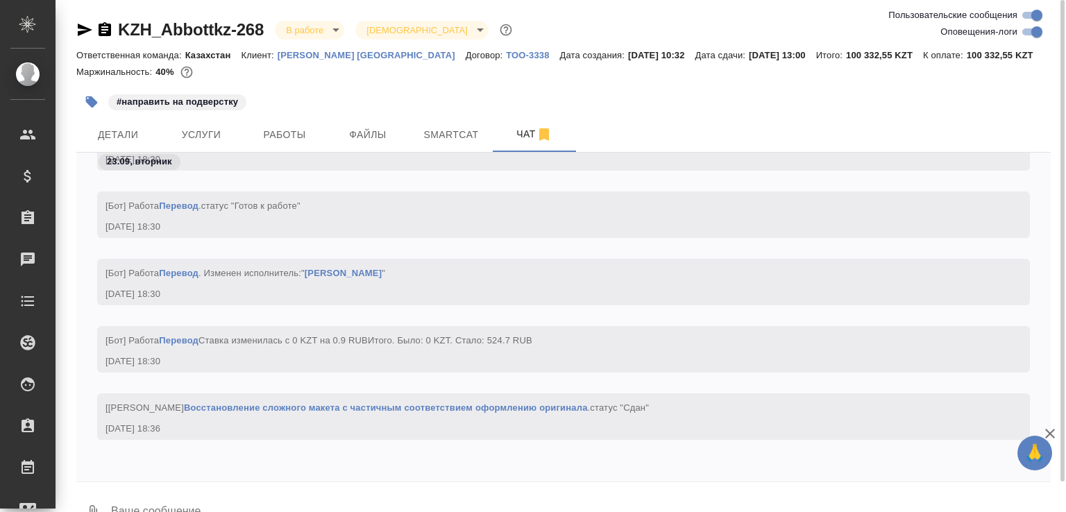
click at [198, 500] on textarea at bounding box center [580, 512] width 941 height 47
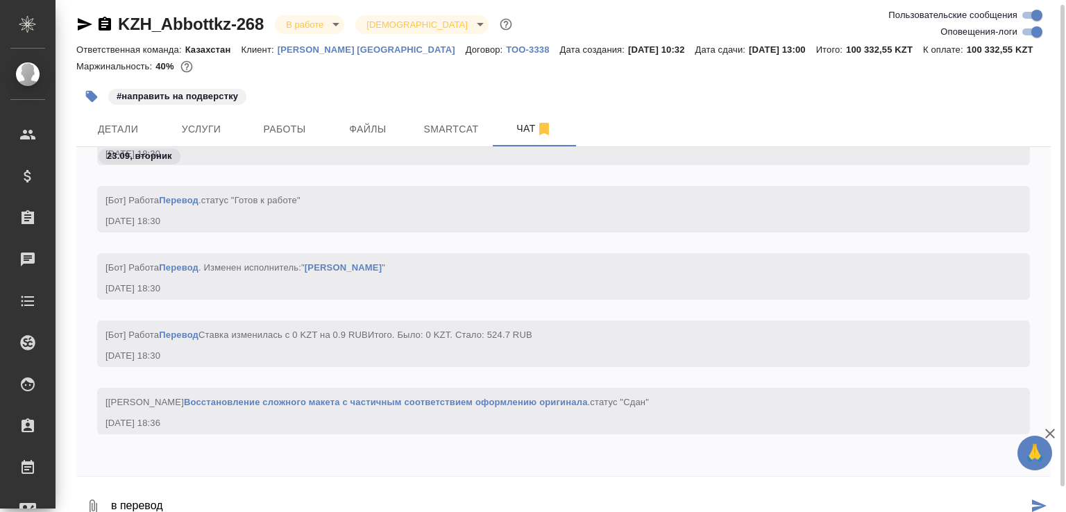
paste textarea "[URL][DOMAIN_NAME]"
type textarea "в перевод [URL][DOMAIN_NAME]"
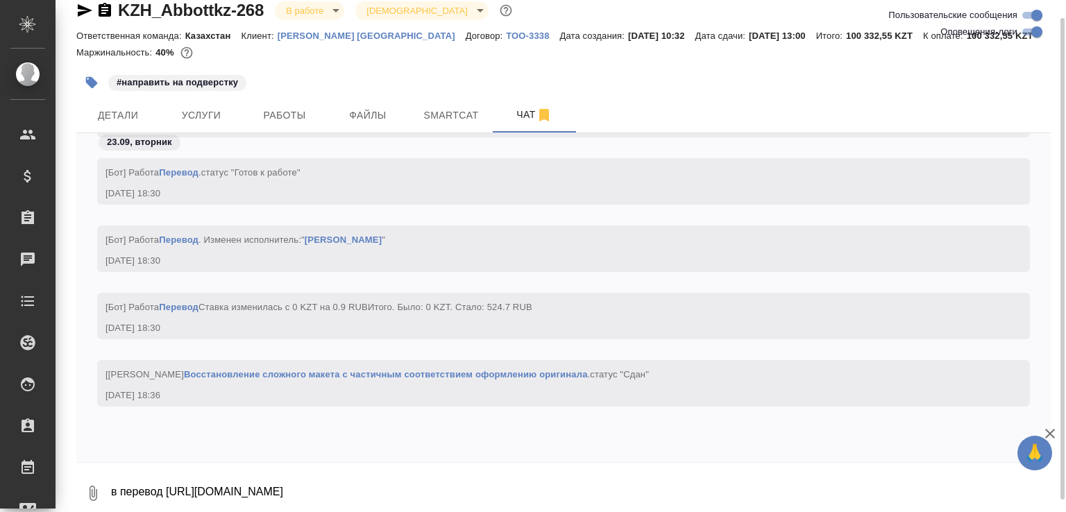
scroll to position [2990, 0]
